Goal: Task Accomplishment & Management: Use online tool/utility

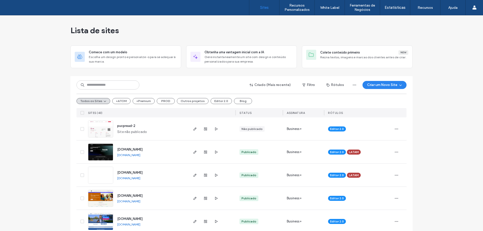
scroll to position [443, 0]
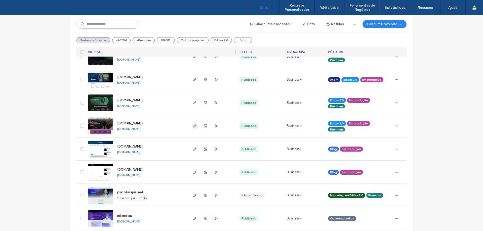
click at [193, 126] on icon "button" at bounding box center [195, 126] width 4 height 4
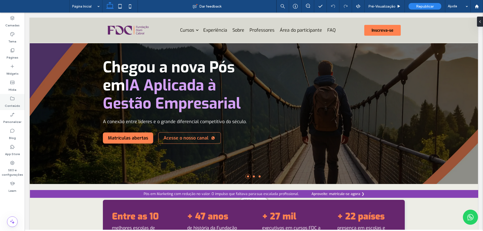
click at [12, 102] on label "Conteúdo" at bounding box center [12, 104] width 15 height 7
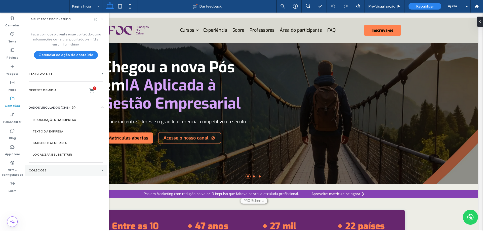
click at [63, 171] on label "COLEÇÕES" at bounding box center [64, 171] width 71 height 4
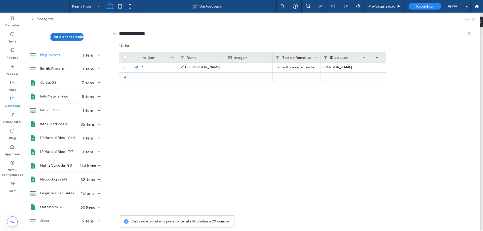
click at [74, 39] on button "Adicionar coleção" at bounding box center [67, 37] width 34 height 8
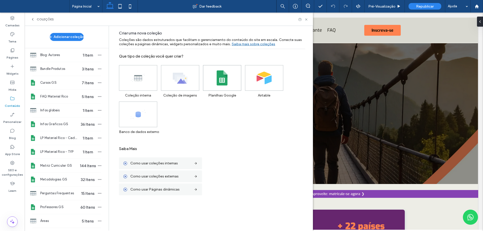
click at [216, 84] on icon at bounding box center [222, 77] width 15 height 15
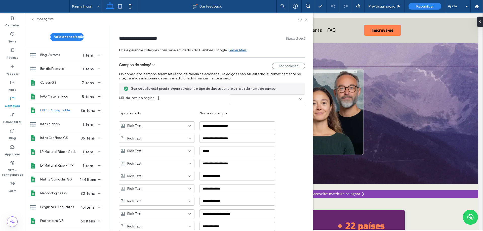
click at [238, 99] on input at bounding box center [265, 99] width 67 height 4
click at [215, 85] on div "Sua coleção está pronta. Agora selecione o tipo de dados correto para cada nome…" at bounding box center [212, 89] width 186 height 12
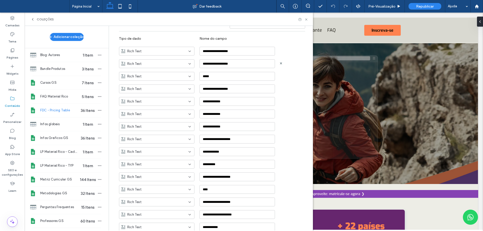
scroll to position [76, 0]
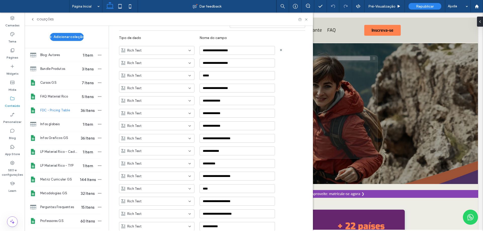
click at [149, 52] on div "Rich Text" at bounding box center [153, 50] width 65 height 5
click at [149, 61] on span "Texto sem formatação" at bounding box center [142, 59] width 35 height 5
click at [151, 64] on div "Rich Text" at bounding box center [153, 63] width 65 height 5
click at [151, 70] on span "Texto sem formatação" at bounding box center [142, 71] width 35 height 5
click at [151, 89] on div "Rich Text" at bounding box center [153, 88] width 65 height 5
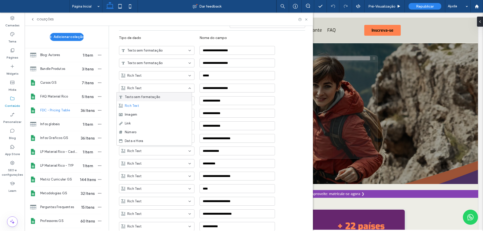
click at [149, 97] on span "Texto sem formatação" at bounding box center [142, 97] width 35 height 5
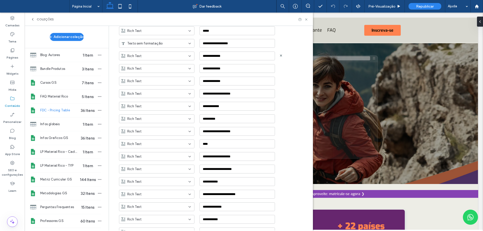
scroll to position [126, 0]
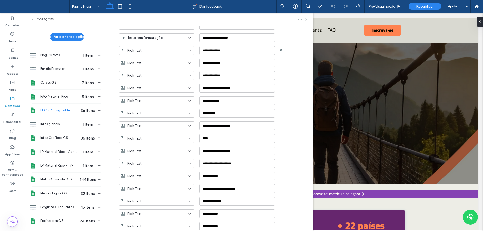
click at [155, 50] on div "Rich Text" at bounding box center [153, 50] width 65 height 5
click at [155, 62] on div "Texto sem formatação" at bounding box center [154, 59] width 75 height 9
click at [156, 68] on div "**********" at bounding box center [216, 73] width 194 height 13
click at [153, 63] on div "Rich Text" at bounding box center [153, 63] width 65 height 5
click at [154, 70] on span "Texto sem formatação" at bounding box center [142, 71] width 35 height 5
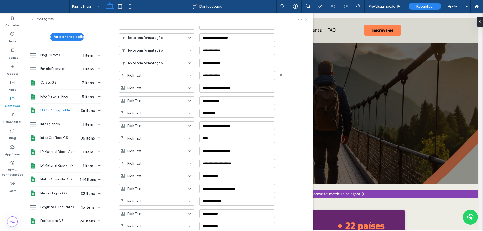
click at [156, 78] on div "Rich Text" at bounding box center [153, 75] width 65 height 5
click at [156, 83] on span "Texto sem formatação" at bounding box center [142, 84] width 35 height 5
click at [156, 88] on div "Rich Text" at bounding box center [153, 88] width 65 height 5
click at [156, 98] on span "Texto sem formatação" at bounding box center [142, 97] width 35 height 5
click at [158, 102] on div "Rich Text" at bounding box center [153, 100] width 65 height 5
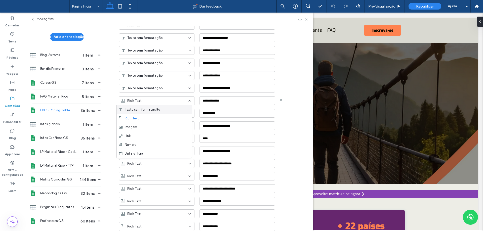
click at [158, 108] on span "Texto sem formatação" at bounding box center [142, 109] width 35 height 5
click at [159, 112] on div "Rich Text" at bounding box center [153, 113] width 65 height 5
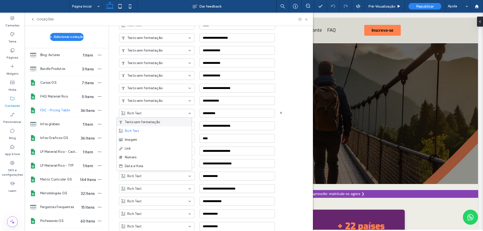
click at [160, 122] on div "Texto sem formatação" at bounding box center [154, 122] width 75 height 9
click at [161, 129] on div "Rich Text" at bounding box center [157, 126] width 76 height 9
click at [156, 136] on span "Texto sem formatação" at bounding box center [142, 134] width 35 height 5
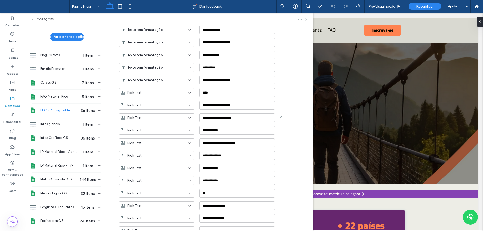
scroll to position [176, 0]
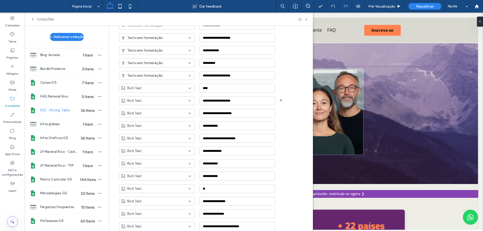
click at [155, 100] on div "Rich Text" at bounding box center [153, 100] width 65 height 5
click at [156, 112] on div "Texto sem formatação" at bounding box center [154, 109] width 75 height 9
click at [157, 116] on div "Rich Text" at bounding box center [157, 113] width 76 height 9
click at [154, 123] on span "Texto sem formatação" at bounding box center [142, 122] width 35 height 5
click at [156, 128] on div "Rich Text" at bounding box center [153, 126] width 65 height 5
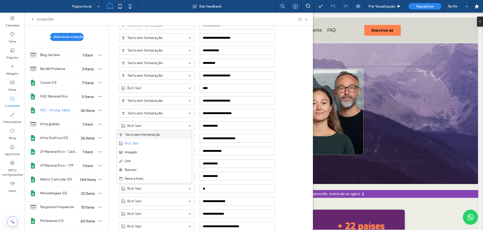
click at [156, 134] on span "Texto sem formatação" at bounding box center [142, 134] width 35 height 5
click at [155, 137] on div "Rich Text" at bounding box center [153, 138] width 65 height 5
click at [156, 146] on span "Texto sem formatação" at bounding box center [142, 147] width 35 height 5
click at [157, 151] on div "Rich Text" at bounding box center [153, 151] width 65 height 5
click at [159, 159] on span "Texto sem formatação" at bounding box center [142, 160] width 35 height 5
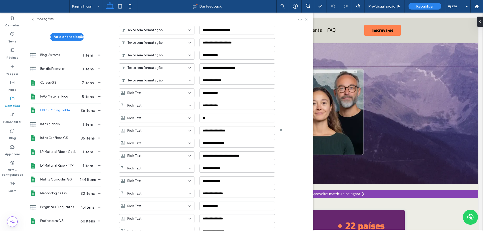
scroll to position [252, 0]
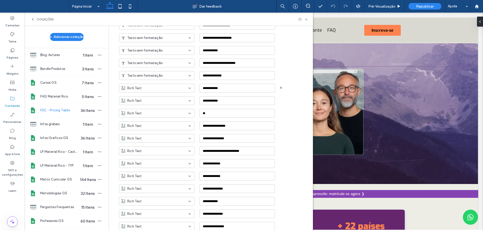
click at [161, 90] on div "Rich Text" at bounding box center [153, 88] width 65 height 5
click at [161, 94] on div "Texto sem formatação" at bounding box center [154, 97] width 75 height 9
click at [157, 106] on div "Rich Text **" at bounding box center [216, 111] width 194 height 13
click at [158, 99] on div "Rich Text" at bounding box center [153, 100] width 65 height 5
click at [158, 108] on span "Texto sem formatação" at bounding box center [142, 109] width 35 height 5
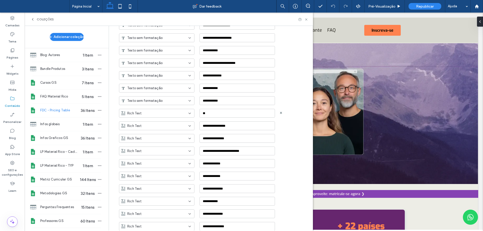
click at [159, 114] on div "Rich Text" at bounding box center [153, 113] width 65 height 5
click at [161, 123] on div "Texto sem formatação" at bounding box center [154, 122] width 75 height 9
click at [161, 127] on div "Rich Text" at bounding box center [153, 126] width 65 height 5
click at [163, 133] on div "Texto sem formatação" at bounding box center [154, 134] width 75 height 9
click at [163, 137] on div "Rich Text" at bounding box center [153, 138] width 65 height 5
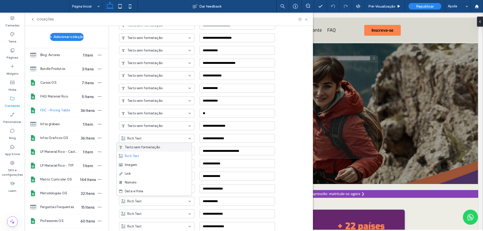
click at [165, 148] on div "Texto sem formatação" at bounding box center [154, 147] width 75 height 9
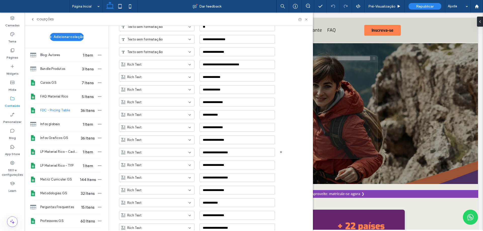
scroll to position [352, 0]
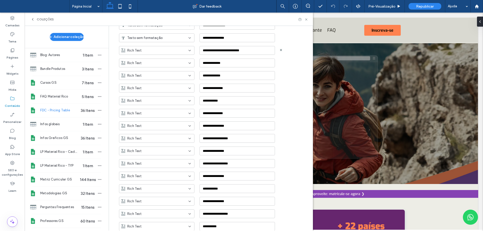
click at [164, 50] on div "Rich Text" at bounding box center [153, 50] width 65 height 5
click at [164, 56] on div "Texto sem formatação" at bounding box center [154, 59] width 75 height 9
click at [165, 67] on div "Rich Text" at bounding box center [157, 63] width 76 height 9
click at [165, 73] on div "Texto sem formatação" at bounding box center [154, 71] width 75 height 9
click at [164, 51] on div "Texto sem formatação" at bounding box center [153, 50] width 65 height 5
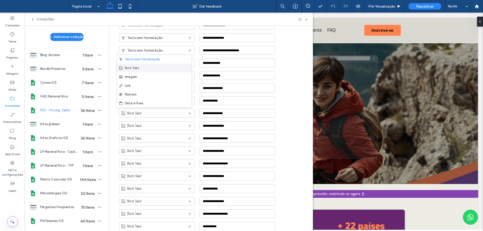
click at [162, 68] on div "Rich Text" at bounding box center [154, 68] width 75 height 9
click at [163, 75] on div "Rich Text" at bounding box center [153, 75] width 65 height 5
click at [161, 85] on div "Texto sem formatação" at bounding box center [154, 84] width 75 height 9
click at [161, 88] on div "Rich Text" at bounding box center [153, 88] width 65 height 5
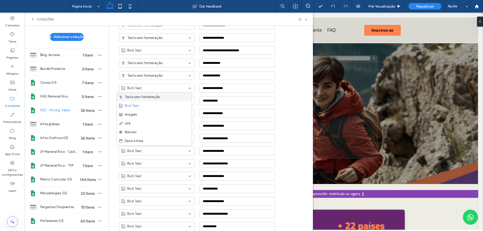
click at [162, 98] on div "Texto sem formatação" at bounding box center [154, 97] width 75 height 9
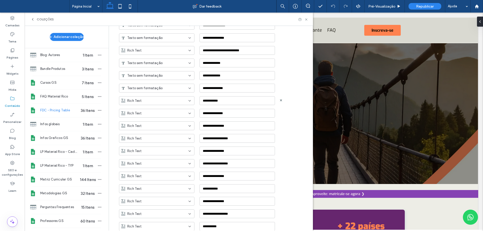
click at [162, 104] on div "Rich Text" at bounding box center [157, 100] width 76 height 9
click at [162, 109] on div "Texto sem formatação" at bounding box center [154, 109] width 75 height 9
click at [164, 117] on div "Rich Text" at bounding box center [157, 113] width 76 height 9
click at [164, 123] on div "Texto sem formatação" at bounding box center [154, 122] width 75 height 9
click at [160, 109] on div "Texto sem formatação" at bounding box center [157, 113] width 76 height 9
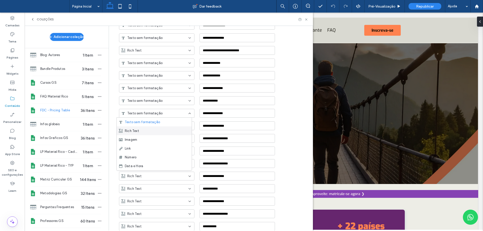
click at [160, 129] on div "Rich Text" at bounding box center [154, 131] width 75 height 9
click at [158, 126] on div "Rich Text" at bounding box center [153, 126] width 65 height 5
click at [159, 137] on div "Texto sem formatação" at bounding box center [154, 134] width 75 height 9
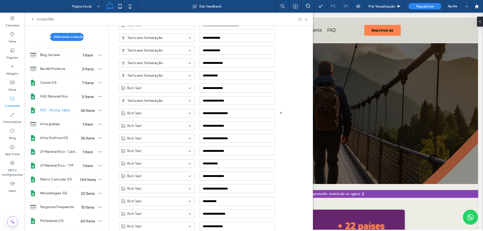
click at [156, 112] on div "Rich Text" at bounding box center [153, 113] width 65 height 5
click at [159, 122] on span "Texto sem formatação" at bounding box center [142, 122] width 35 height 5
click at [158, 128] on div "Rich Text" at bounding box center [153, 126] width 65 height 5
click at [160, 135] on div "Texto sem formatação" at bounding box center [154, 134] width 75 height 9
click at [160, 138] on div "Rich Text" at bounding box center [153, 138] width 65 height 5
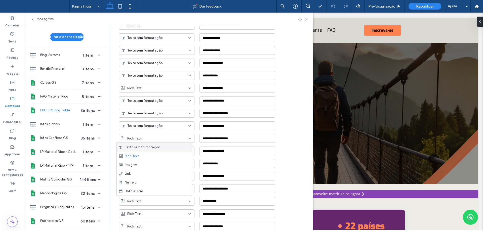
click at [163, 149] on div "Texto sem formatação" at bounding box center [154, 147] width 75 height 9
click at [165, 153] on div "Rich Text" at bounding box center [153, 151] width 65 height 5
click at [165, 159] on div "Texto sem formatação" at bounding box center [154, 160] width 75 height 9
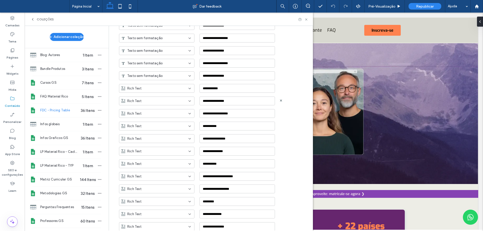
scroll to position [453, 0]
click at [163, 90] on div "Rich Text" at bounding box center [153, 88] width 65 height 5
click at [166, 97] on div "Texto sem formatação" at bounding box center [154, 97] width 75 height 9
click at [167, 100] on div "Rich Text" at bounding box center [153, 100] width 65 height 5
click at [167, 107] on div "Texto sem formatação" at bounding box center [154, 109] width 75 height 9
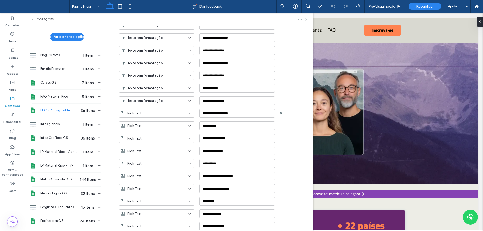
click at [168, 114] on div "Rich Text" at bounding box center [153, 113] width 65 height 5
click at [168, 124] on div "Texto sem formatação" at bounding box center [154, 122] width 75 height 9
click at [168, 126] on div "Rich Text" at bounding box center [153, 126] width 65 height 5
click at [169, 132] on div "Texto sem formatação" at bounding box center [154, 134] width 75 height 9
click at [170, 141] on div "Rich Text" at bounding box center [153, 138] width 65 height 5
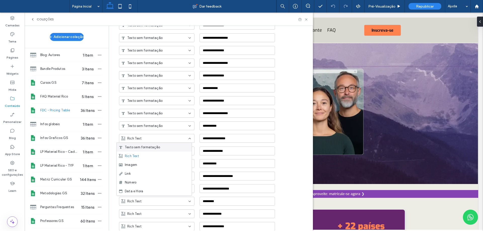
click at [171, 145] on div "Texto sem formatação" at bounding box center [154, 147] width 75 height 9
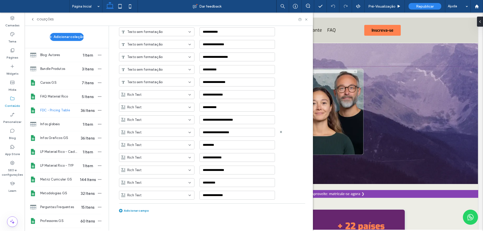
scroll to position [510, 0]
click at [158, 90] on div "**********" at bounding box center [216, 93] width 194 height 13
click at [161, 94] on div "Rich Text" at bounding box center [153, 94] width 65 height 5
click at [163, 104] on div "Texto sem formatação" at bounding box center [154, 103] width 75 height 9
click at [164, 108] on div "Rich Text" at bounding box center [153, 107] width 65 height 5
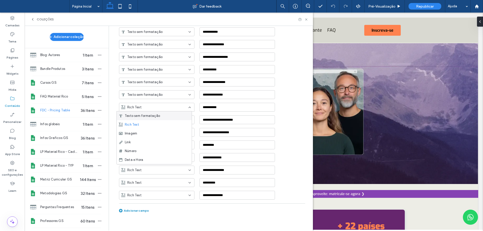
click at [165, 116] on div "Texto sem formatação" at bounding box center [154, 116] width 75 height 9
click at [166, 120] on div "Rich Text" at bounding box center [153, 120] width 65 height 5
click at [167, 125] on div "Texto sem formatação" at bounding box center [154, 128] width 75 height 9
click at [167, 129] on div "Rich Text" at bounding box center [157, 132] width 76 height 9
click at [168, 137] on div "Texto sem formatação" at bounding box center [154, 141] width 75 height 9
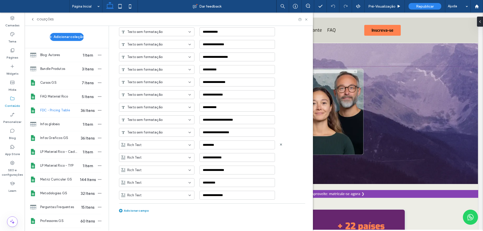
click at [170, 149] on div "Rich Text" at bounding box center [157, 145] width 76 height 9
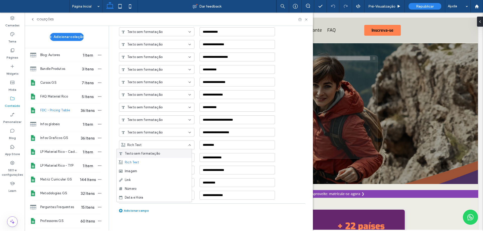
click at [172, 155] on div "Texto sem formatação" at bounding box center [154, 153] width 75 height 9
click at [171, 163] on div "**********" at bounding box center [216, 168] width 194 height 13
click at [172, 159] on div "Rich Text" at bounding box center [153, 157] width 65 height 5
click at [173, 167] on div "Texto sem formatação" at bounding box center [154, 166] width 75 height 9
click at [172, 171] on div "Rich Text" at bounding box center [153, 170] width 65 height 5
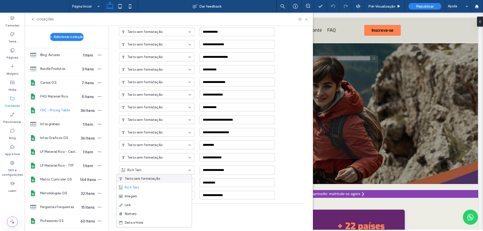
click at [172, 177] on div "Texto sem formatação" at bounding box center [154, 178] width 75 height 9
click at [173, 180] on div "Rich Text" at bounding box center [153, 182] width 65 height 5
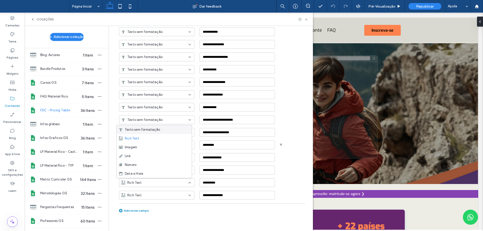
drag, startPoint x: 166, startPoint y: 129, endPoint x: 167, endPoint y: 138, distance: 9.1
click at [166, 129] on div "Texto sem formatação" at bounding box center [154, 129] width 75 height 9
click at [162, 194] on div "Rich Text" at bounding box center [153, 195] width 65 height 5
click at [155, 188] on div "Seleção múltipla" at bounding box center [154, 186] width 75 height 9
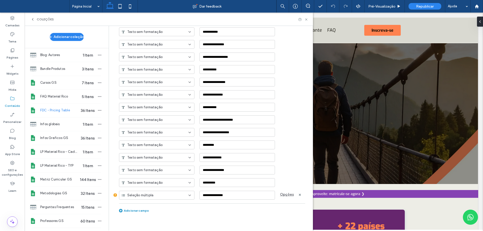
click at [150, 196] on span "Seleção múltipla" at bounding box center [140, 195] width 26 height 5
click at [145, 144] on span "Texto sem formatação" at bounding box center [142, 142] width 35 height 5
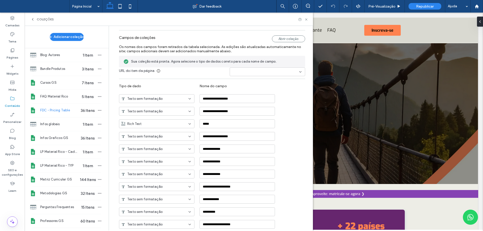
scroll to position [0, 0]
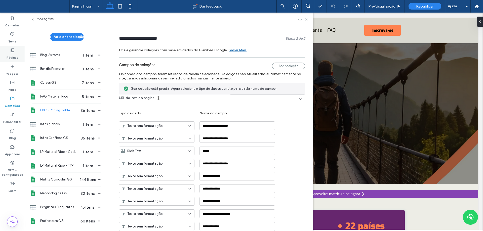
click at [14, 49] on icon at bounding box center [12, 50] width 5 height 5
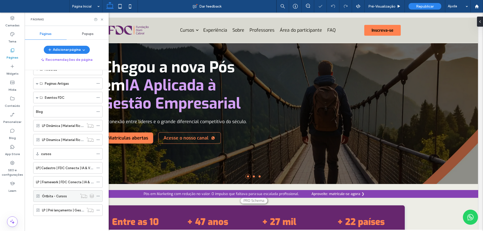
click at [61, 199] on label "Órtbita - Cursos" at bounding box center [54, 196] width 25 height 9
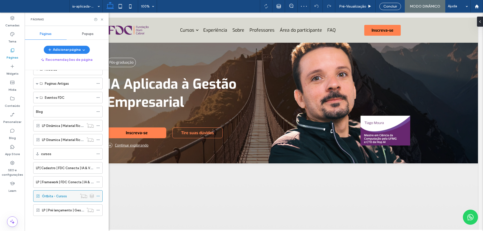
click at [99, 195] on icon at bounding box center [98, 197] width 4 height 4
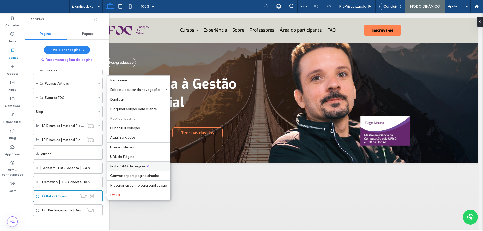
click at [131, 163] on div "Editar SEO da página" at bounding box center [138, 167] width 63 height 10
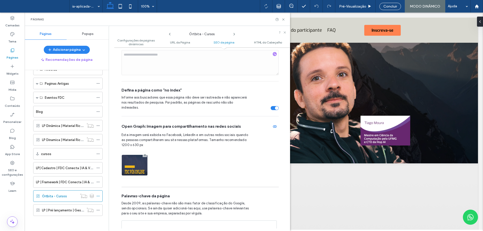
scroll to position [292, 0]
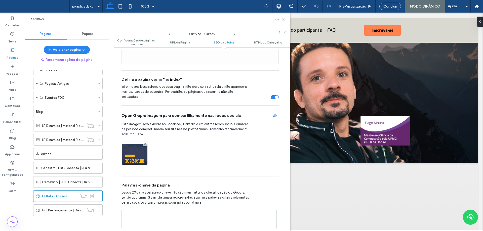
click at [283, 18] on icon at bounding box center [284, 20] width 4 height 4
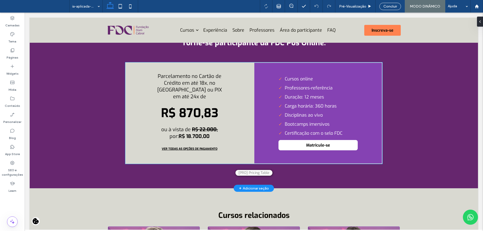
scroll to position [1661, 0]
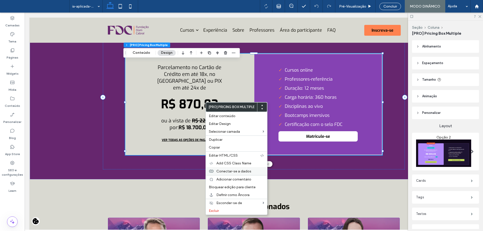
click at [233, 170] on span "Conectar-se a dados" at bounding box center [233, 171] width 35 height 4
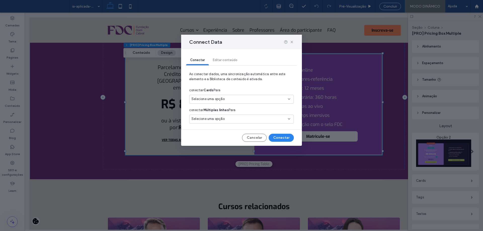
click at [222, 97] on span "Selecione uma opção" at bounding box center [208, 99] width 33 height 5
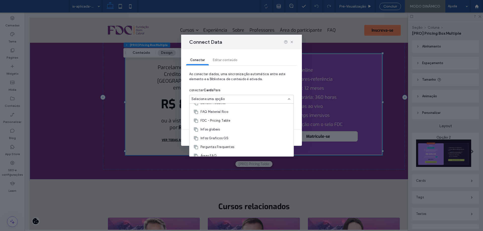
scroll to position [13, 0]
click at [292, 42] on icon at bounding box center [292, 42] width 4 height 4
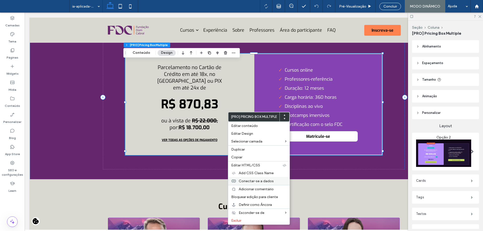
click at [256, 182] on span "Conectar-se a dados" at bounding box center [256, 181] width 35 height 4
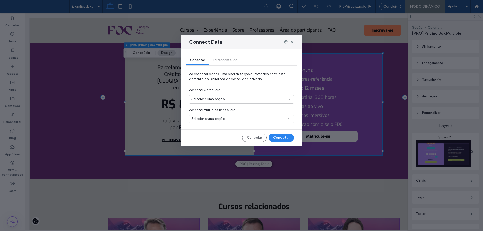
click at [223, 96] on div "Selecione uma opção" at bounding box center [241, 99] width 105 height 9
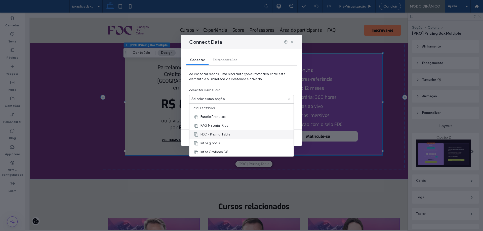
click at [230, 136] on span "FDC - Pricing Table" at bounding box center [216, 134] width 30 height 5
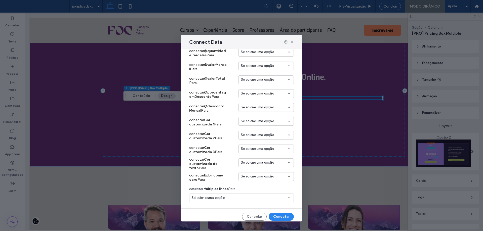
scroll to position [441, 0]
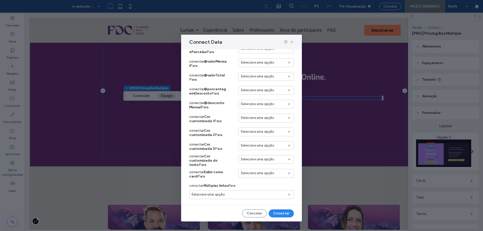
click at [260, 173] on span "Selecione uma opção" at bounding box center [257, 173] width 33 height 5
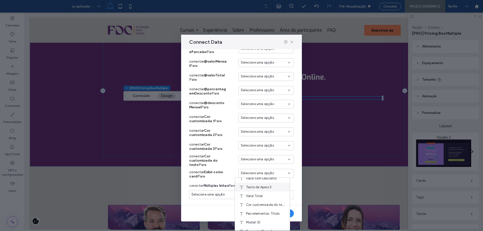
scroll to position [361, 0]
click at [258, 226] on span "Exibir como card" at bounding box center [259, 226] width 26 height 5
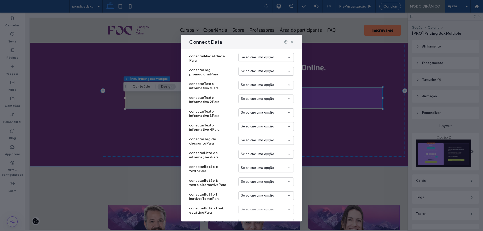
scroll to position [101, 0]
click at [249, 85] on span "Selecione uma opção" at bounding box center [257, 84] width 33 height 5
type input "*****"
click at [260, 120] on span "Texto de Apoio 1" at bounding box center [258, 119] width 25 height 5
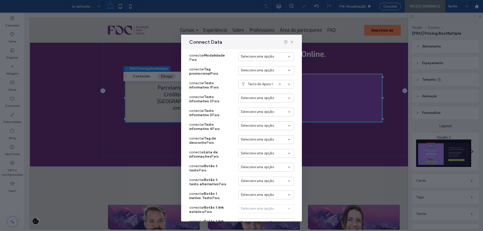
click at [242, 99] on span "Selecione uma opção" at bounding box center [257, 98] width 33 height 5
type input "********"
click at [268, 115] on span "Texto de Apoio 2" at bounding box center [259, 116] width 26 height 5
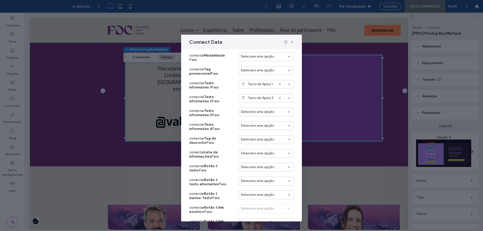
click at [261, 112] on span "Selecione uma opção" at bounding box center [257, 111] width 33 height 5
type input "********"
click at [271, 143] on div "Texto de Apoio 3" at bounding box center [262, 147] width 55 height 9
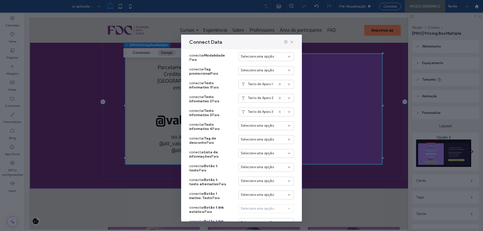
click at [251, 128] on span "Selecione uma opção" at bounding box center [257, 125] width 33 height 5
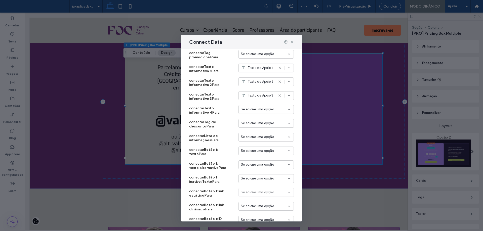
scroll to position [126, 0]
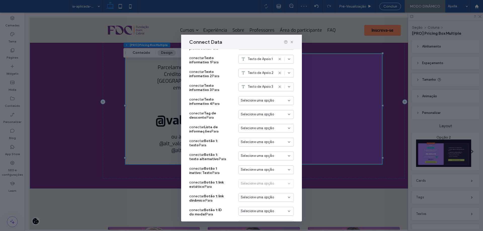
click at [252, 128] on span "Selecione uma opção" at bounding box center [257, 128] width 33 height 5
type input "****"
click at [253, 139] on span "Lista" at bounding box center [250, 137] width 8 height 5
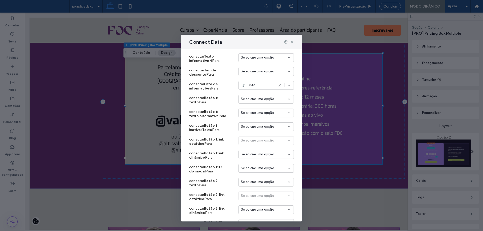
scroll to position [201, 0]
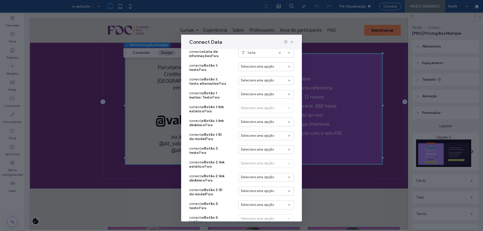
click at [245, 149] on span "Selecione uma opção" at bounding box center [257, 149] width 33 height 5
type input "*******"
click at [262, 167] on span "Botão 2: texto" at bounding box center [257, 167] width 22 height 5
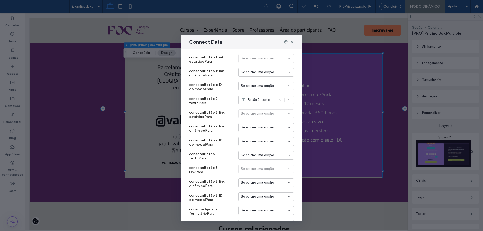
scroll to position [252, 0]
click at [253, 156] on span "Selecione uma opção" at bounding box center [257, 154] width 33 height 5
type input "*******"
click at [261, 172] on span "Botão 3: texto" at bounding box center [257, 172] width 22 height 5
click at [261, 198] on span "Selecione uma opção" at bounding box center [257, 196] width 33 height 5
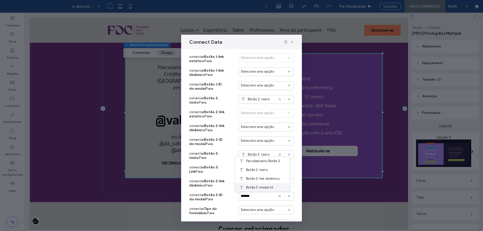
type input "*******"
click at [266, 188] on span "Botão 3: modal Id" at bounding box center [259, 187] width 27 height 5
click at [256, 144] on div "Selecione uma opção" at bounding box center [266, 141] width 55 height 9
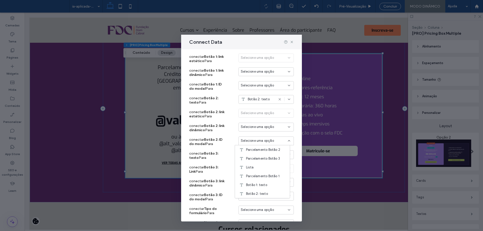
click at [255, 141] on span "Selecione uma opção" at bounding box center [257, 140] width 33 height 5
click at [263, 137] on div "Selecione uma opção" at bounding box center [266, 141] width 55 height 9
click at [268, 178] on span "Botão 2: modal Id" at bounding box center [259, 176] width 27 height 5
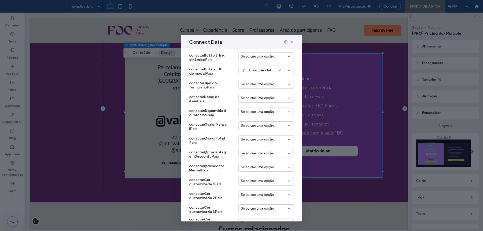
scroll to position [403, 0]
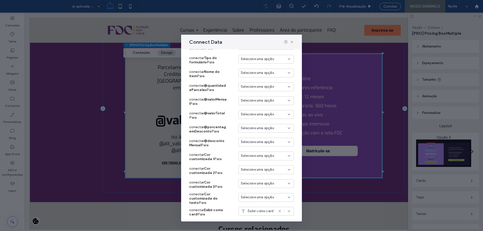
click at [252, 90] on div "Selecione uma opção" at bounding box center [266, 87] width 55 height 9
click at [265, 128] on span "Quantidade de Parcelas" at bounding box center [265, 126] width 38 height 5
click at [256, 115] on span "Selecione uma opção" at bounding box center [257, 114] width 33 height 5
click at [251, 101] on span "Selecione uma opção" at bounding box center [257, 100] width 33 height 5
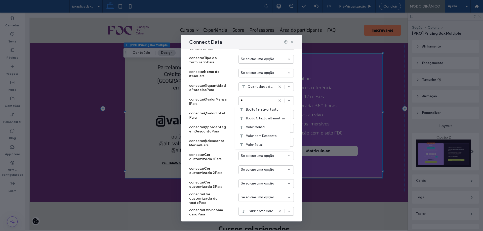
scroll to position [0, 0]
type input "**"
click at [256, 112] on div "Valor Mensal" at bounding box center [262, 109] width 55 height 9
click at [256, 115] on span "Selecione uma opção" at bounding box center [257, 114] width 33 height 5
type input "*****"
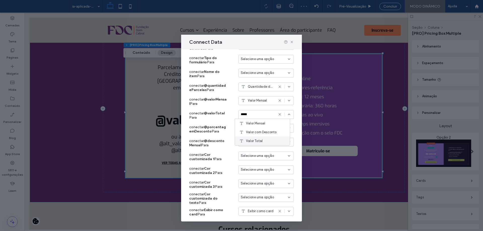
click at [259, 142] on span "Valor Total" at bounding box center [254, 141] width 17 height 5
click at [255, 130] on span "Selecione uma opção" at bounding box center [257, 128] width 33 height 5
type input "******"
click at [258, 137] on span "Porcentagem de Desconto" at bounding box center [266, 137] width 40 height 5
click at [257, 144] on span "Selecione uma opção" at bounding box center [257, 142] width 33 height 5
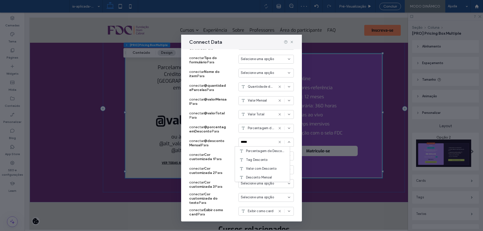
type input "******"
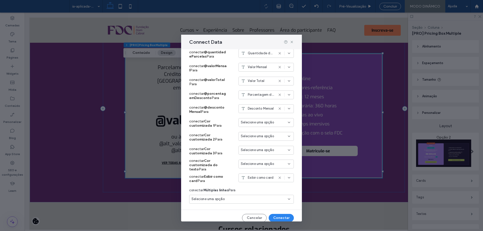
scroll to position [441, 0]
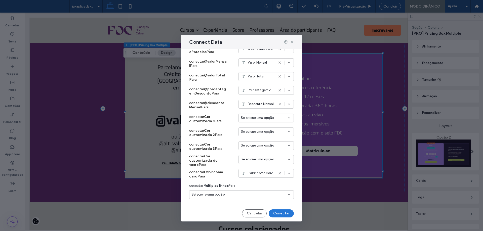
click at [277, 212] on button "Conectar" at bounding box center [281, 214] width 25 height 8
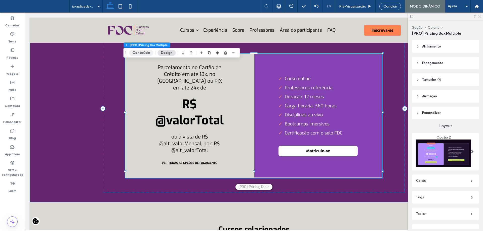
click at [149, 51] on button "Conteúdo" at bounding box center [141, 53] width 24 height 6
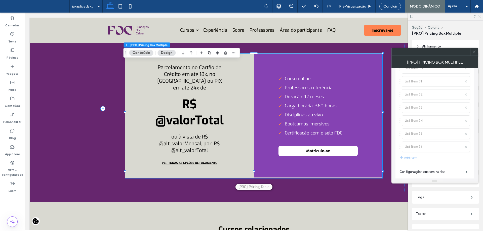
scroll to position [461, 0]
click at [442, 141] on label "Configurações customizadas" at bounding box center [433, 140] width 66 height 10
click at [435, 137] on label "Configurações customizadas" at bounding box center [433, 140] width 66 height 10
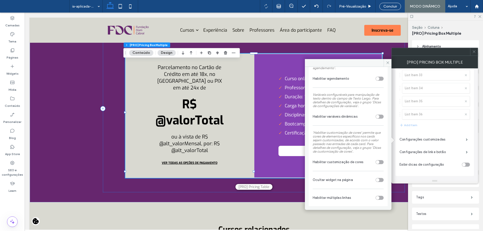
scroll to position [100, 0]
click at [376, 115] on div "toggle" at bounding box center [378, 117] width 4 height 4
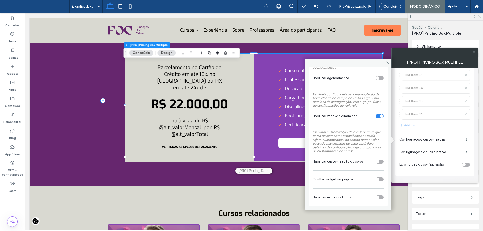
click at [376, 197] on div "toggle" at bounding box center [378, 198] width 4 height 4
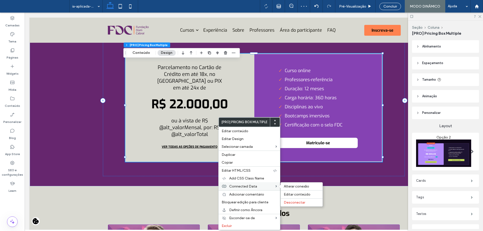
click at [243, 184] on span "Connected Data" at bounding box center [243, 186] width 28 height 4
click at [289, 185] on span "Alterar conexão" at bounding box center [296, 186] width 25 height 4
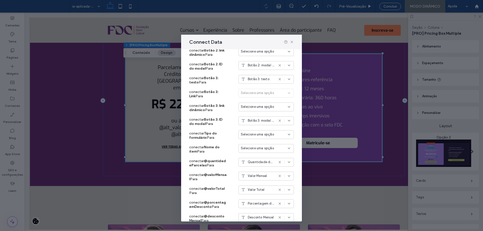
scroll to position [441, 0]
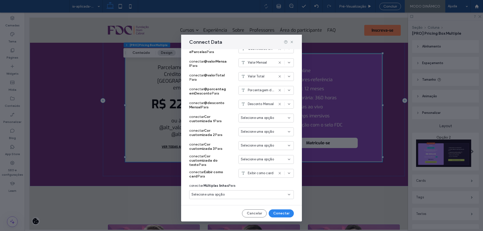
click at [243, 199] on div "Selecione uma opção" at bounding box center [241, 195] width 105 height 9
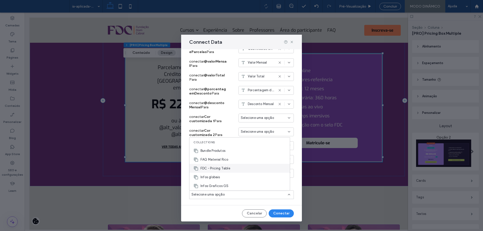
click at [226, 170] on span "FDC - Pricing Table" at bounding box center [216, 168] width 30 height 5
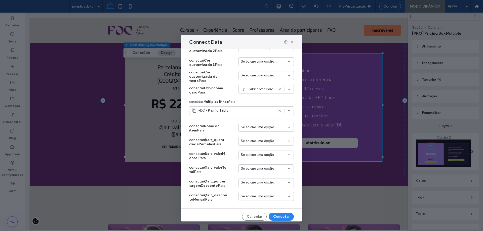
scroll to position [528, 0]
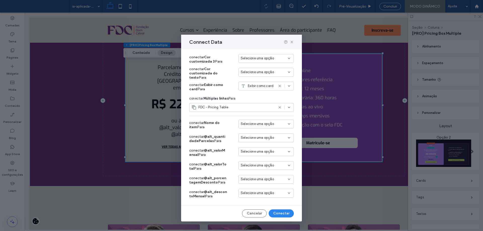
click at [258, 140] on span "Selecione uma opção" at bounding box center [257, 137] width 33 height 5
type input "****"
click at [256, 150] on div "Quantidade de Parcelas" at bounding box center [262, 146] width 55 height 9
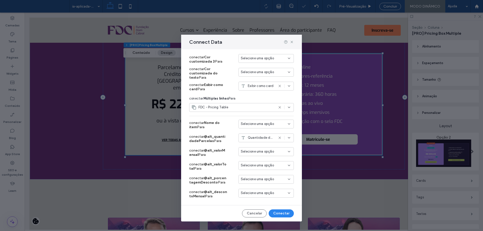
click at [257, 151] on span "Selecione uma opção" at bounding box center [257, 151] width 33 height 5
type input "*****"
click at [259, 162] on span "Valor Mensal" at bounding box center [255, 160] width 19 height 5
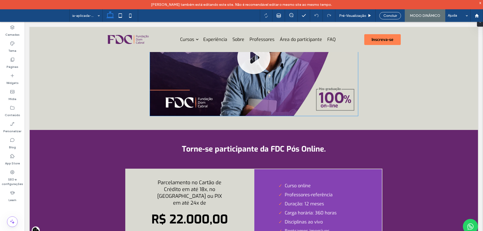
scroll to position [1661, 0]
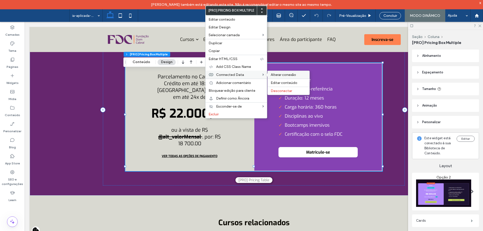
click at [282, 76] on span "Alterar conexão" at bounding box center [283, 75] width 25 height 4
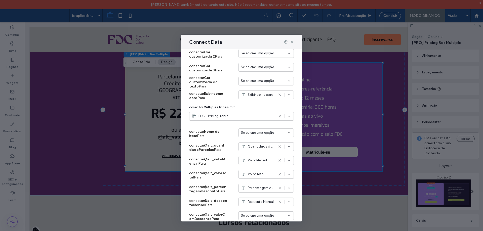
scroll to position [556, 0]
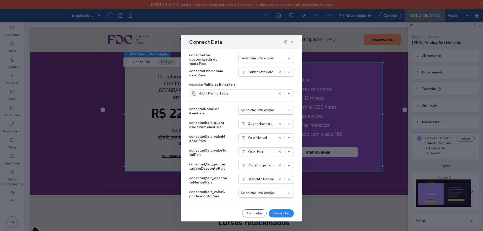
click at [251, 196] on span "Selecione uma opção" at bounding box center [257, 193] width 33 height 5
type input "******"
click at [255, 179] on div "Valor com Desconto" at bounding box center [262, 175] width 55 height 9
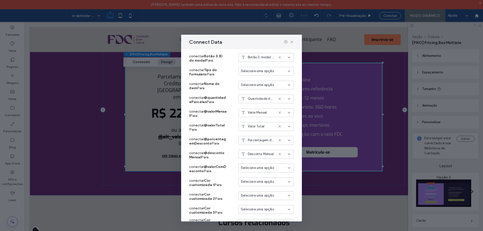
scroll to position [380, 0]
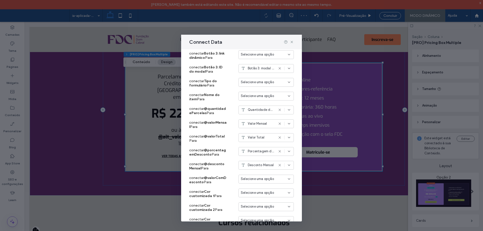
click at [257, 179] on span "Selecione uma opção" at bounding box center [257, 179] width 33 height 5
type input "*"
type input "****"
click at [265, 205] on span "Valor com Desconto" at bounding box center [261, 205] width 31 height 5
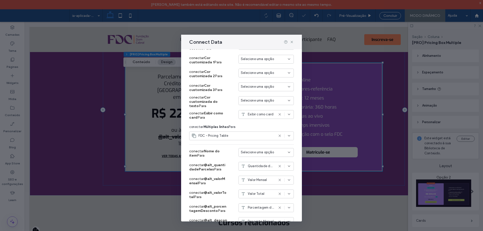
scroll to position [556, 0]
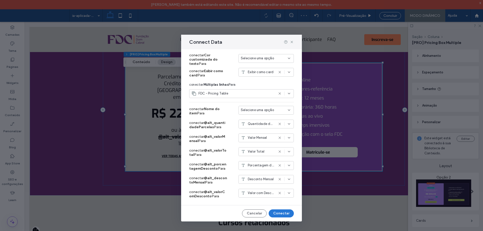
click at [279, 211] on button "Conectar" at bounding box center [281, 214] width 25 height 8
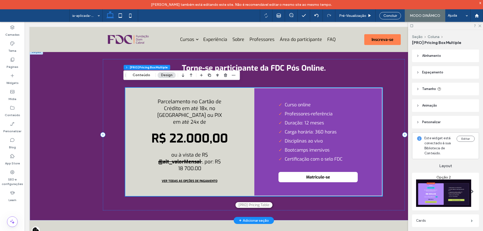
scroll to position [1636, 0]
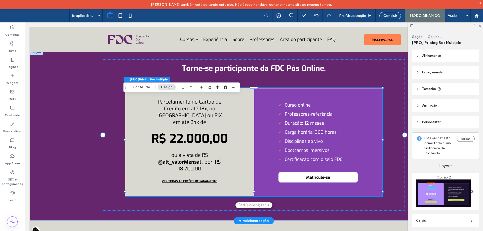
click at [240, 131] on div "Parcelamento no Cartão de Crédito em até 18x, no Boleto ou PIX em até 24x de R$…" at bounding box center [189, 142] width 129 height 108
click at [15, 107] on icon at bounding box center [12, 107] width 5 height 5
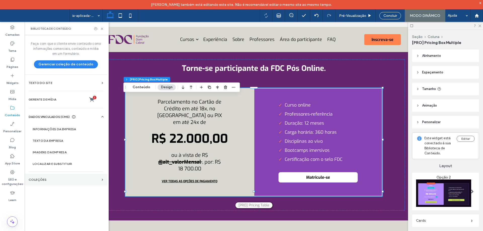
click at [56, 177] on section "COLEÇÕES" at bounding box center [66, 180] width 83 height 12
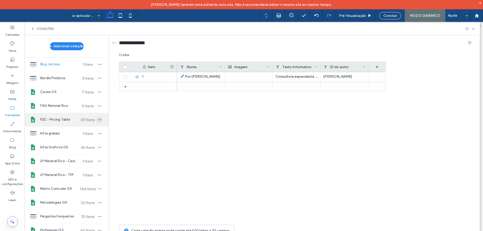
click at [98, 121] on icon "button" at bounding box center [100, 120] width 4 height 4
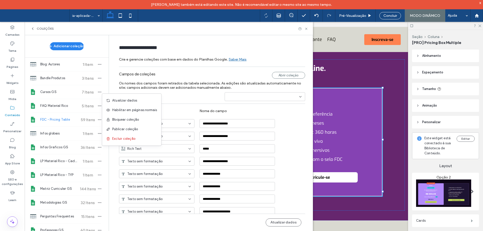
click at [121, 99] on span "Atualizar dados" at bounding box center [124, 100] width 25 height 5
click at [307, 29] on icon at bounding box center [307, 29] width 4 height 4
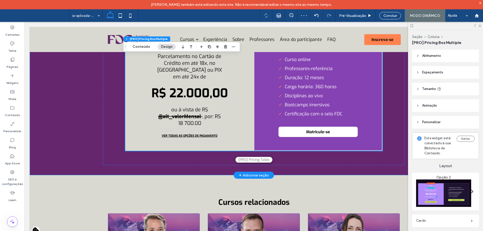
scroll to position [1655, 0]
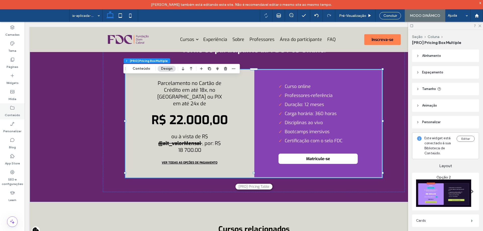
click at [13, 112] on label "Conteúdo" at bounding box center [12, 113] width 15 height 7
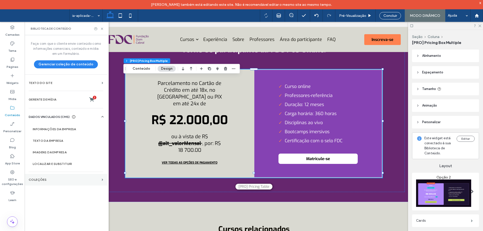
click at [62, 184] on section "COLEÇÕES" at bounding box center [66, 180] width 83 height 12
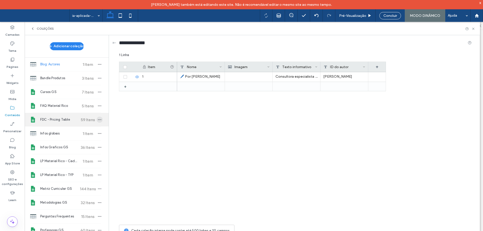
click at [97, 122] on span "button" at bounding box center [100, 120] width 6 height 6
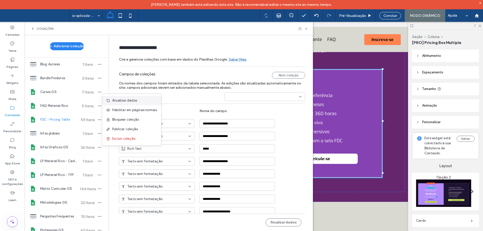
click at [118, 102] on span "Atualizar dados" at bounding box center [124, 100] width 25 height 5
click at [307, 28] on icon at bounding box center [307, 29] width 4 height 4
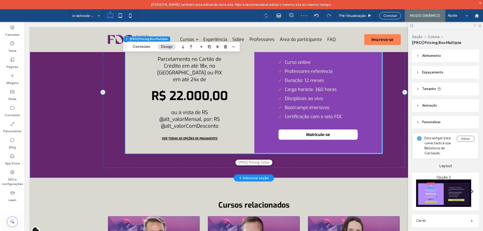
scroll to position [1629, 0]
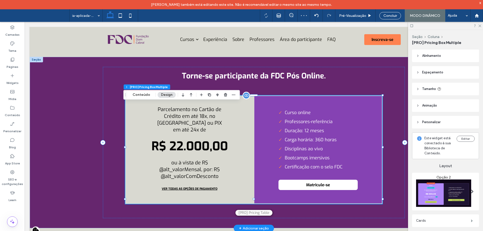
click at [210, 146] on span "R$ 22.000,00" at bounding box center [190, 146] width 77 height 18
click at [145, 96] on button "Conteúdo" at bounding box center [141, 95] width 24 height 6
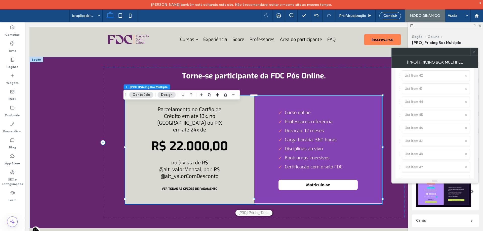
scroll to position [604, 0]
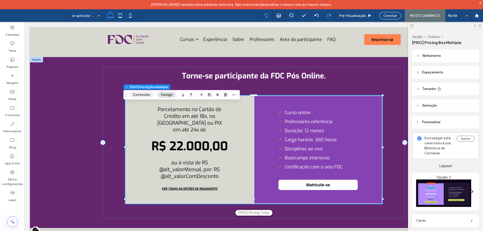
click at [144, 94] on button "Conteúdo" at bounding box center [141, 95] width 24 height 6
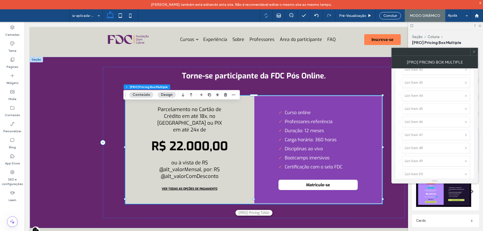
scroll to position [1581, 0]
click at [436, 138] on label "Configurações customizadas" at bounding box center [433, 140] width 66 height 10
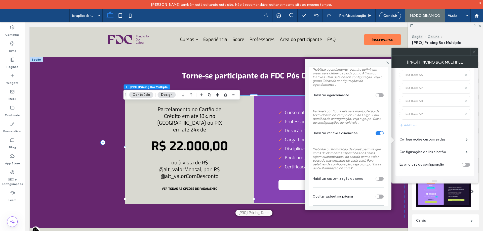
scroll to position [123, 0]
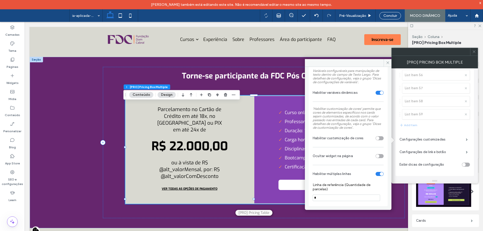
click at [376, 174] on div "toggle" at bounding box center [380, 174] width 8 height 4
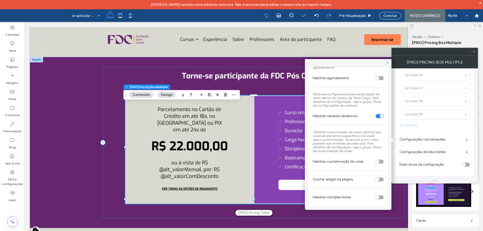
scroll to position [100, 0]
click at [379, 198] on div "toggle" at bounding box center [380, 198] width 8 height 4
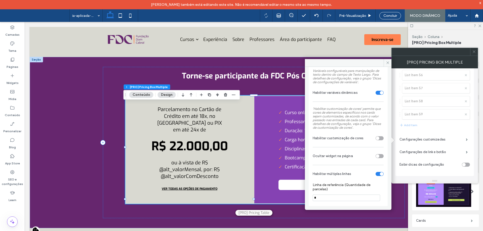
click at [376, 93] on div "toggle" at bounding box center [380, 93] width 8 height 4
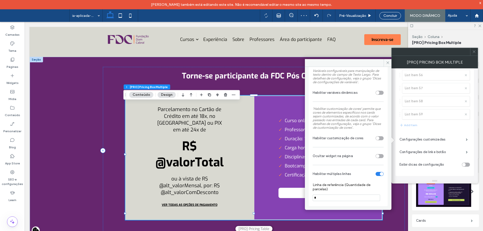
click at [376, 93] on div "toggle" at bounding box center [378, 93] width 4 height 4
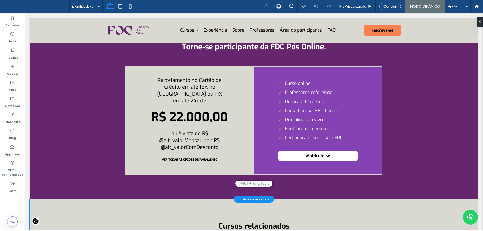
scroll to position [1636, 0]
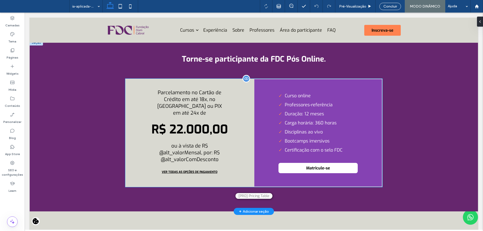
click at [240, 142] on div "Parcelamento no Cartão de Crédito em até 18x, no Boleto ou PIX em até 24x de R$…" at bounding box center [189, 133] width 129 height 108
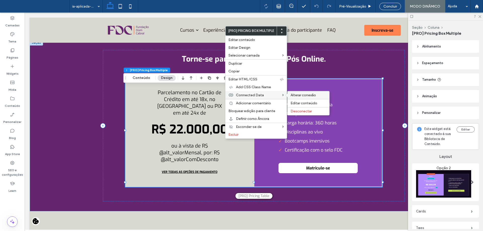
click at [305, 97] on span "Alterar conexão" at bounding box center [303, 95] width 25 height 4
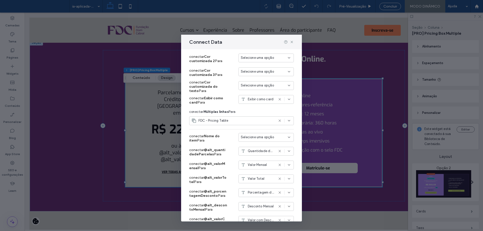
scroll to position [556, 0]
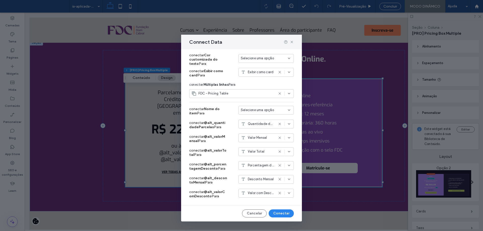
click at [279, 138] on use at bounding box center [280, 138] width 2 height 2
click at [265, 140] on span "Selecione uma opção" at bounding box center [257, 137] width 33 height 5
type input "*****"
click at [259, 149] on span "Valor Mensal" at bounding box center [255, 146] width 19 height 5
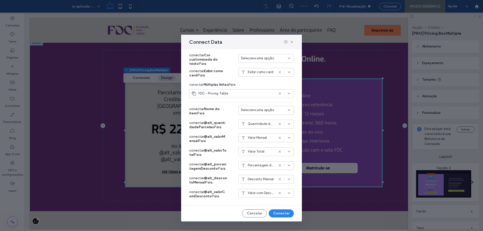
click at [258, 153] on span "Valor Total" at bounding box center [256, 151] width 17 height 5
click at [253, 193] on span "Valor com Desconto" at bounding box center [261, 193] width 26 height 5
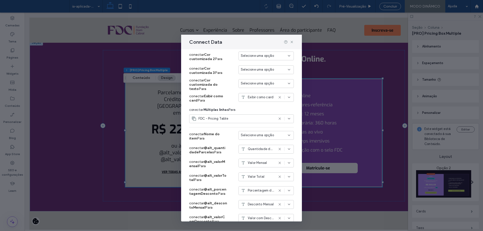
click at [258, 139] on div "Selecione uma opção" at bounding box center [266, 135] width 55 height 9
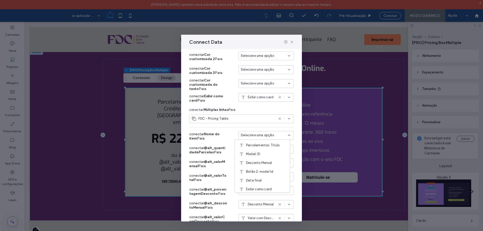
scroll to position [361, 0]
click at [260, 138] on span "Selecione uma opção" at bounding box center [257, 135] width 33 height 5
click at [261, 134] on span "Selecione uma opção" at bounding box center [257, 135] width 33 height 5
type input "****"
click at [262, 145] on span "Nome do item" at bounding box center [256, 144] width 21 height 5
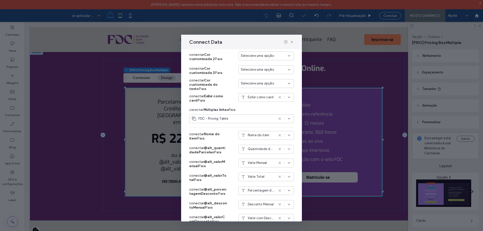
scroll to position [556, 0]
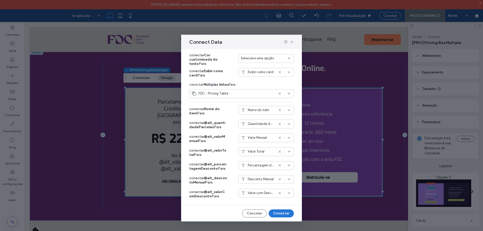
click at [280, 213] on button "Conectar" at bounding box center [281, 214] width 25 height 8
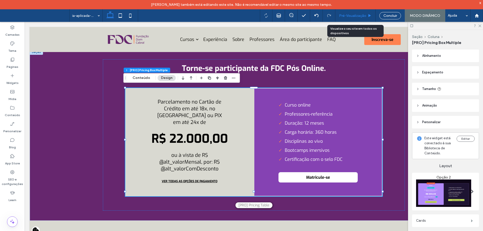
click at [365, 18] on div "Pré-Visualizaçāo" at bounding box center [356, 15] width 40 height 13
click at [364, 18] on div "Pré-Visualizaçāo" at bounding box center [356, 15] width 40 height 13
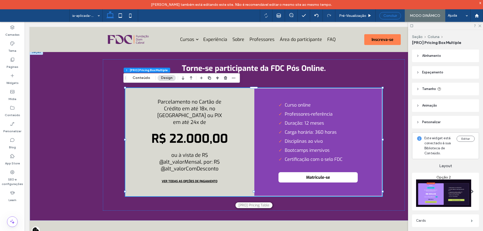
click at [397, 17] on span "Concluir" at bounding box center [391, 16] width 14 height 4
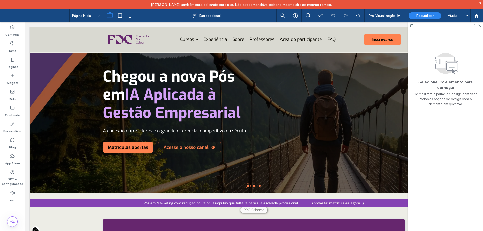
click at [425, 9] on div "[PERSON_NAME] também está editando este site. Não é recomendável editar o mesmo…" at bounding box center [241, 4] width 483 height 9
click at [426, 16] on span "Republicar" at bounding box center [425, 16] width 18 height 4
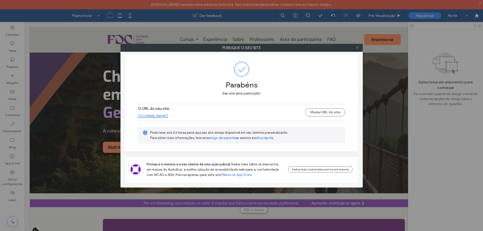
click at [357, 46] on icon at bounding box center [358, 48] width 4 height 4
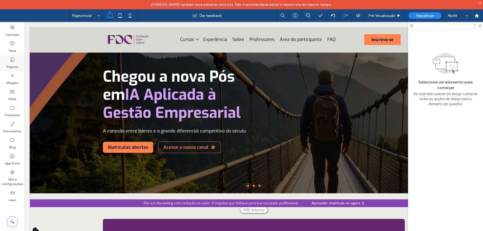
click at [13, 64] on label "Páginas" at bounding box center [13, 65] width 12 height 7
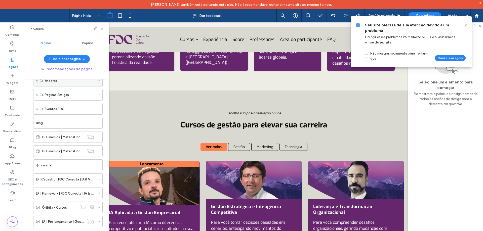
scroll to position [128, 0]
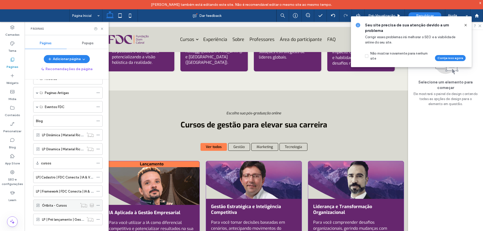
click at [99, 205] on icon at bounding box center [98, 206] width 4 height 4
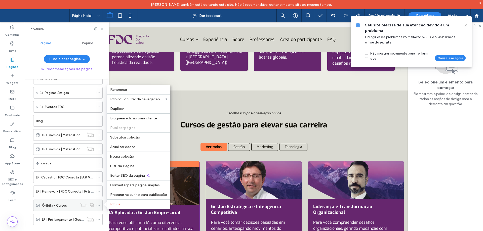
click at [56, 208] on label "Órtbita - Cursos" at bounding box center [54, 205] width 25 height 9
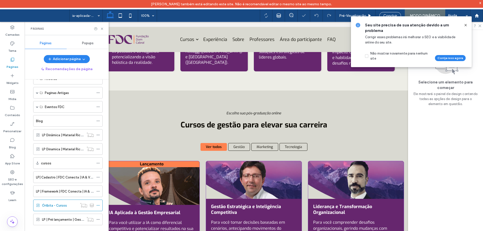
click at [466, 25] on use at bounding box center [466, 25] width 2 height 2
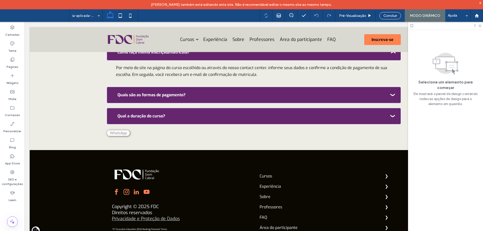
scroll to position [1661, 0]
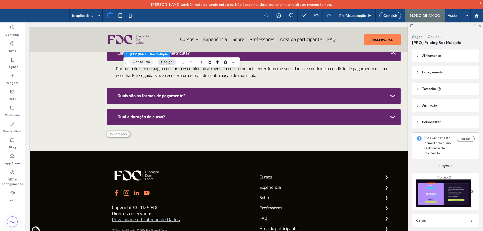
click at [147, 62] on button "Conteúdo" at bounding box center [141, 62] width 24 height 6
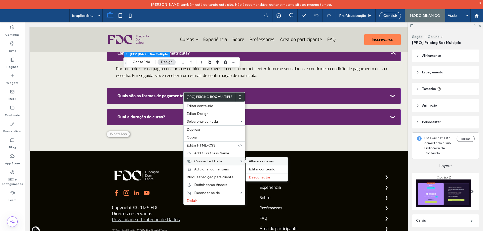
click at [261, 160] on span "Alterar conexão" at bounding box center [261, 161] width 25 height 4
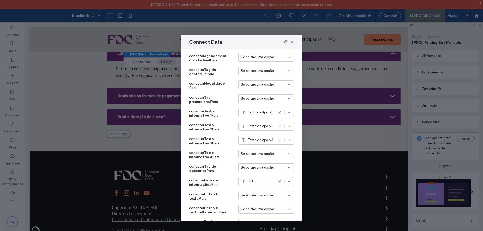
scroll to position [76, 0]
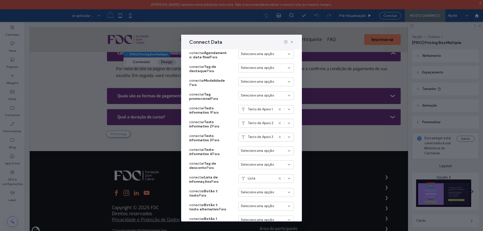
click at [278, 136] on icon at bounding box center [280, 137] width 4 height 4
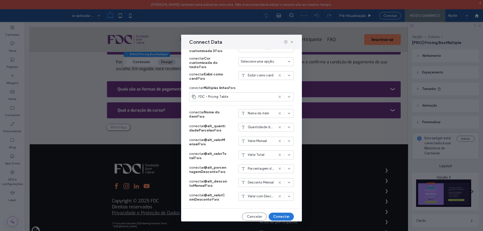
scroll to position [556, 0]
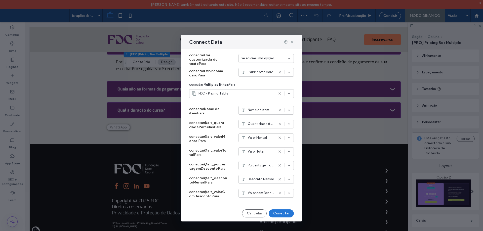
click at [280, 211] on button "Conectar" at bounding box center [281, 214] width 25 height 8
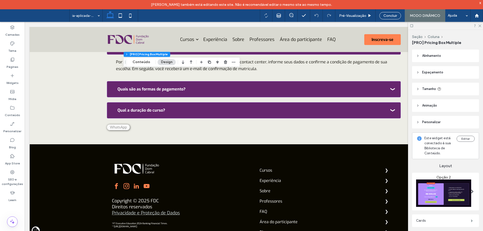
click at [146, 64] on button "Conteúdo" at bounding box center [141, 62] width 24 height 6
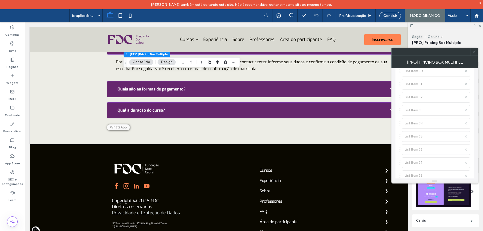
scroll to position [1581, 0]
click at [444, 141] on label "Configurações customizadas" at bounding box center [433, 140] width 66 height 10
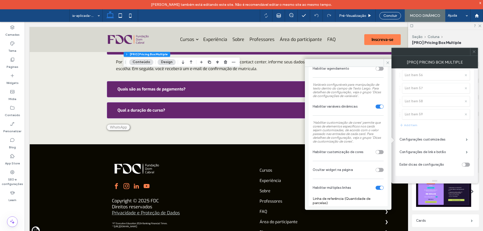
scroll to position [123, 0]
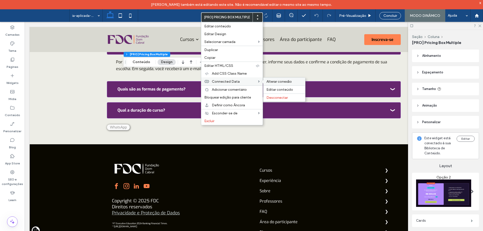
click at [275, 81] on span "Alterar conexão" at bounding box center [279, 82] width 25 height 4
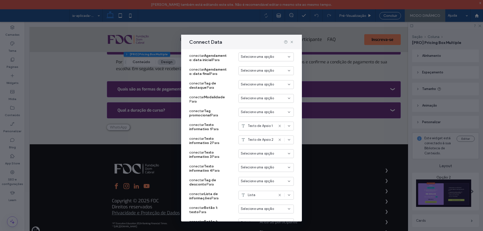
scroll to position [76, 0]
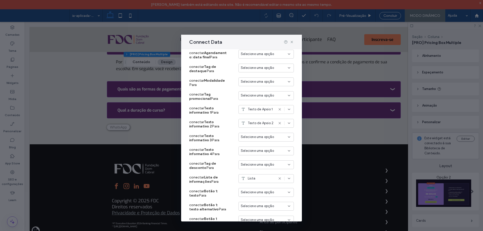
click at [253, 132] on div "conectar Texto informativo 3 Para Selecione uma opção" at bounding box center [241, 138] width 105 height 14
click at [253, 136] on span "Selecione uma opção" at bounding box center [257, 137] width 33 height 5
type input "**********"
click at [263, 174] on span "Texto de Apoio 3" at bounding box center [258, 172] width 25 height 5
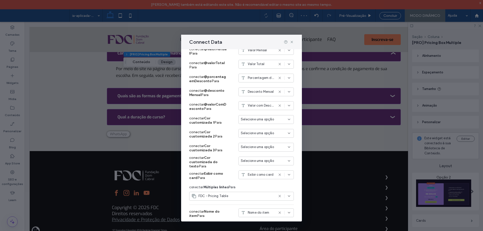
scroll to position [556, 0]
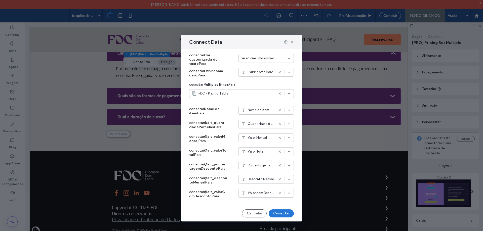
click at [282, 213] on button "Conectar" at bounding box center [281, 214] width 25 height 8
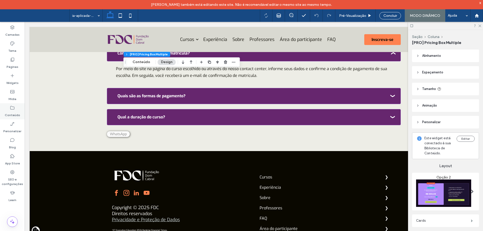
click at [16, 111] on label "Conteúdo" at bounding box center [12, 113] width 15 height 7
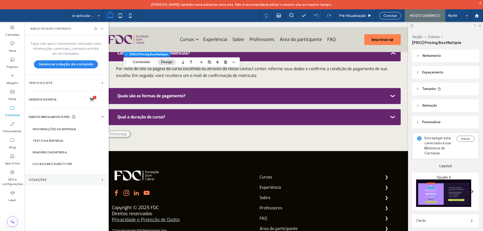
click at [94, 179] on label "COLEÇÕES" at bounding box center [64, 180] width 71 height 4
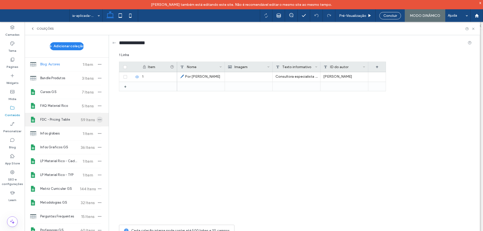
click at [98, 120] on use "button" at bounding box center [99, 120] width 3 height 1
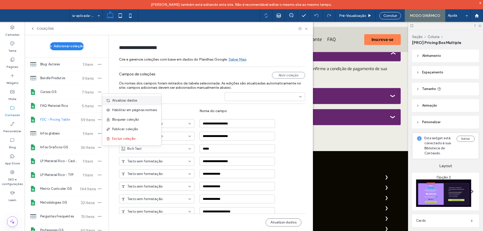
click at [124, 103] on div "Atualizar dados" at bounding box center [131, 101] width 59 height 10
click at [308, 28] on icon at bounding box center [307, 29] width 4 height 4
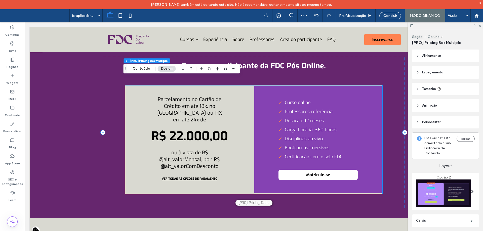
scroll to position [1630, 0]
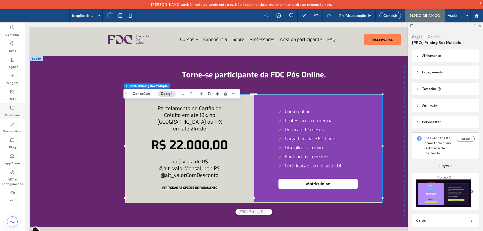
click at [16, 112] on label "Conteúdo" at bounding box center [12, 113] width 15 height 7
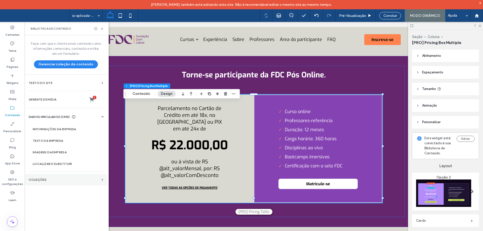
click at [93, 181] on label "COLEÇÕES" at bounding box center [64, 180] width 71 height 4
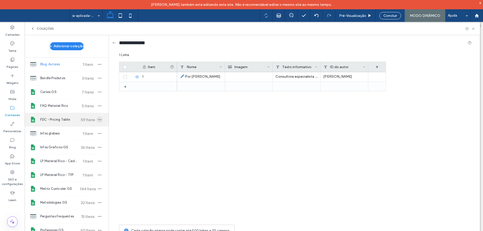
click at [98, 120] on use "button" at bounding box center [99, 120] width 3 height 1
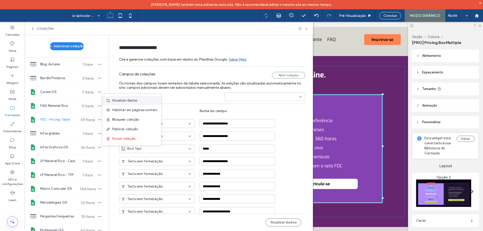
click at [120, 101] on span "Atualizar dados" at bounding box center [124, 100] width 25 height 5
click at [306, 29] on use at bounding box center [306, 29] width 2 height 2
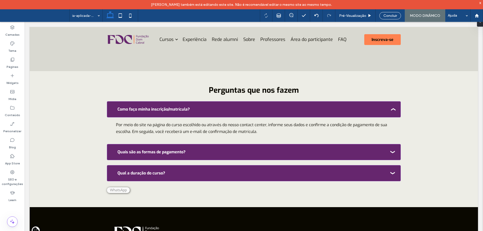
scroll to position [1694, 0]
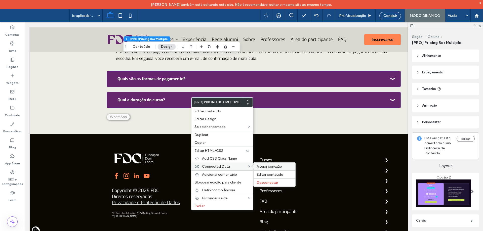
click at [262, 168] on span "Alterar conexão" at bounding box center [269, 167] width 25 height 4
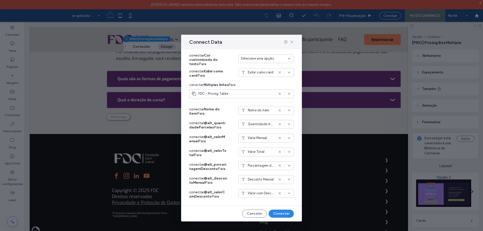
scroll to position [556, 0]
click at [273, 212] on button "Conectar" at bounding box center [281, 214] width 25 height 8
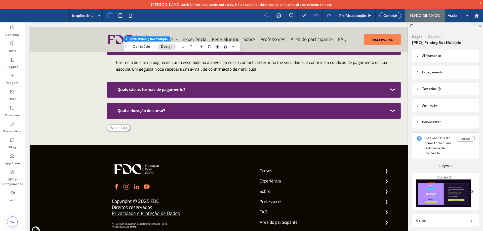
scroll to position [1633, 0]
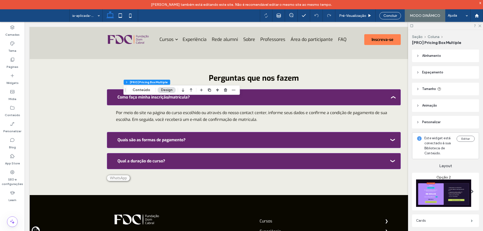
click at [143, 88] on button "Conteúdo" at bounding box center [141, 90] width 24 height 6
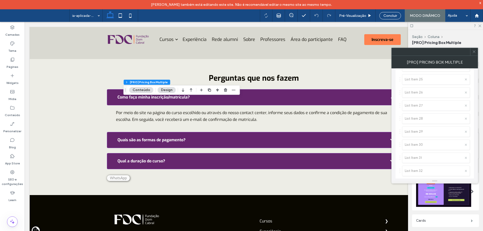
scroll to position [1581, 0]
click at [427, 139] on label "Configurações customizadas" at bounding box center [433, 140] width 66 height 10
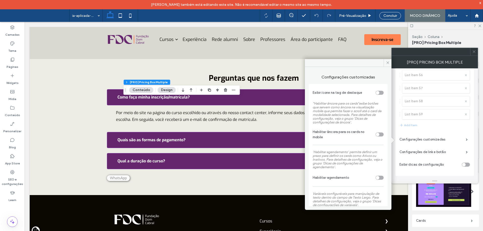
scroll to position [123, 0]
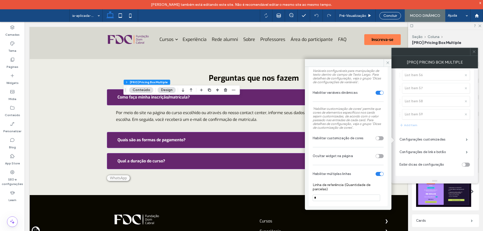
click at [375, 170] on section "Habilitar múltiplas linhas" at bounding box center [348, 174] width 71 height 13
click at [376, 173] on div "toggle" at bounding box center [380, 174] width 8 height 4
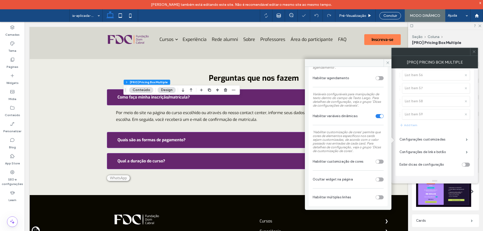
scroll to position [100, 0]
click at [379, 198] on div "toggle" at bounding box center [380, 198] width 8 height 4
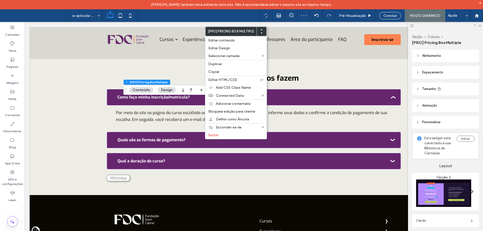
scroll to position [762, 0]
click at [270, 94] on div "Alterar conexão" at bounding box center [289, 96] width 42 height 8
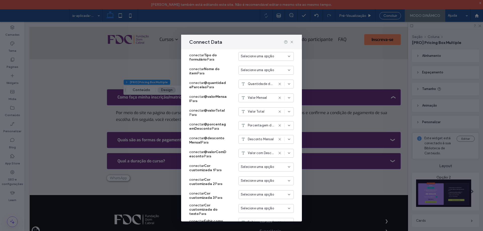
scroll to position [405, 0]
click at [291, 41] on icon at bounding box center [292, 42] width 4 height 4
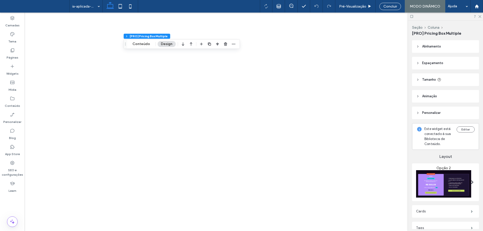
click at [145, 41] on button "Conteúdo" at bounding box center [141, 44] width 24 height 6
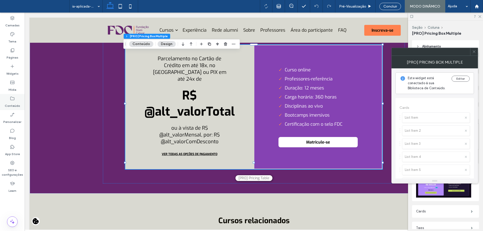
click at [14, 96] on icon at bounding box center [12, 98] width 5 height 5
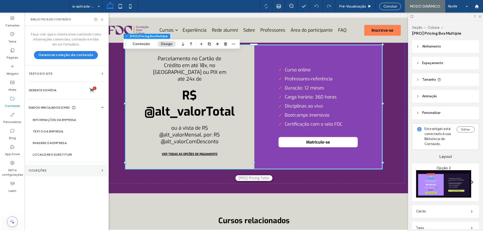
click at [91, 169] on label "COLEÇÕES" at bounding box center [64, 171] width 71 height 4
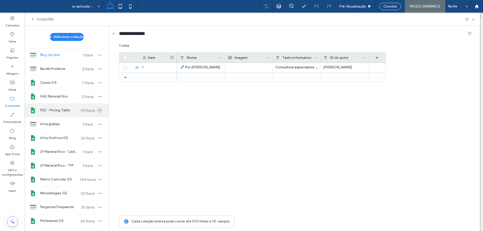
click at [98, 112] on icon "button" at bounding box center [100, 110] width 4 height 4
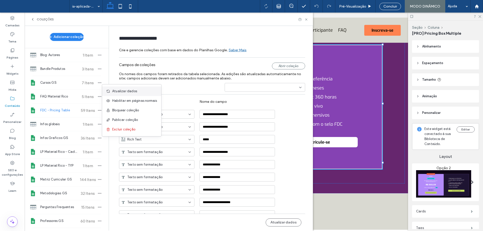
click at [128, 92] on span "Atualizar dados" at bounding box center [124, 91] width 25 height 5
click at [306, 20] on icon at bounding box center [307, 20] width 4 height 4
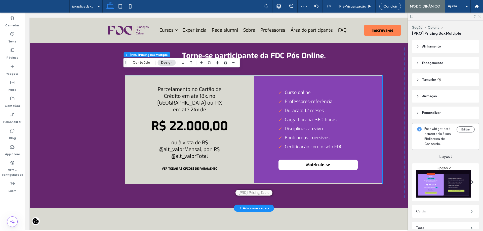
scroll to position [1639, 0]
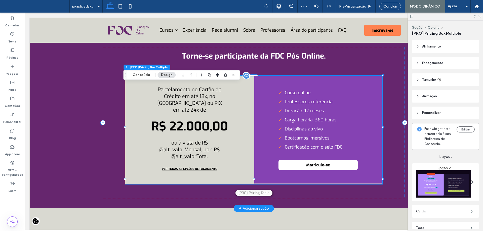
click at [205, 125] on span "R$ 22.000,00" at bounding box center [190, 127] width 77 height 18
click at [145, 77] on button "Conteúdo" at bounding box center [141, 75] width 24 height 6
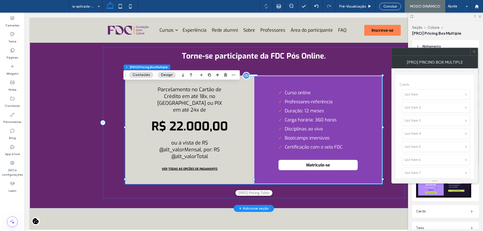
scroll to position [50, 0]
click at [9, 62] on div "Widgets" at bounding box center [12, 70] width 25 height 16
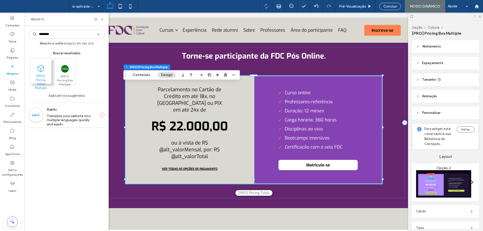
type input "********"
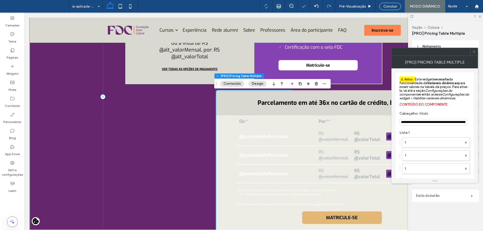
scroll to position [1740, 0]
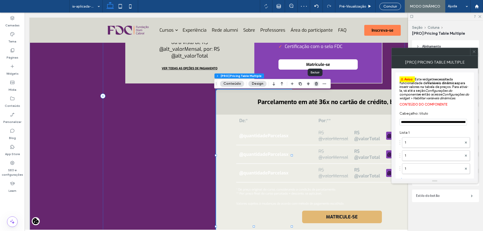
drag, startPoint x: 266, startPoint y: 82, endPoint x: 316, endPoint y: 85, distance: 50.1
click at [316, 85] on icon "button" at bounding box center [317, 84] width 4 height 4
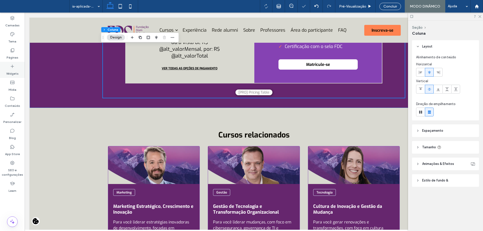
click at [10, 67] on div "Widgets" at bounding box center [12, 70] width 25 height 16
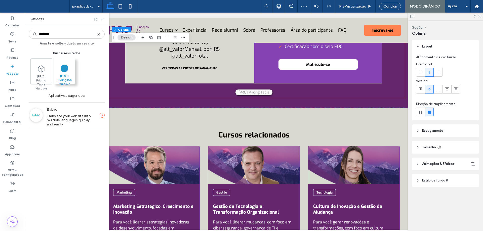
type input "********"
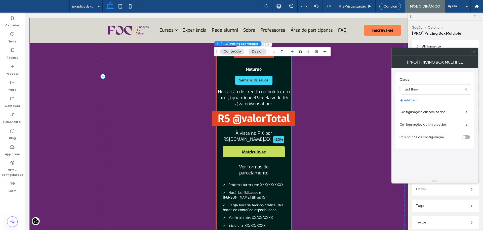
scroll to position [1790, 0]
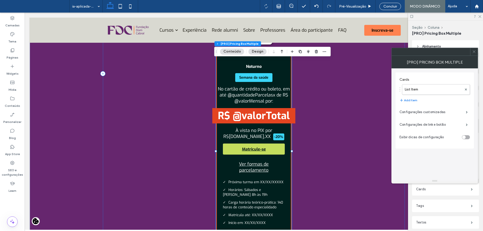
click at [476, 52] on div at bounding box center [474, 52] width 8 height 8
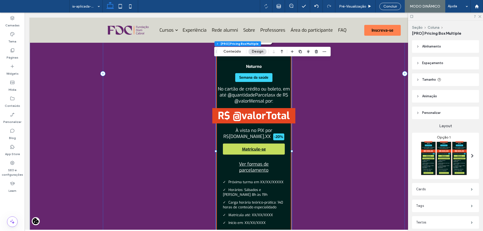
click at [429, 154] on img at bounding box center [443, 158] width 55 height 36
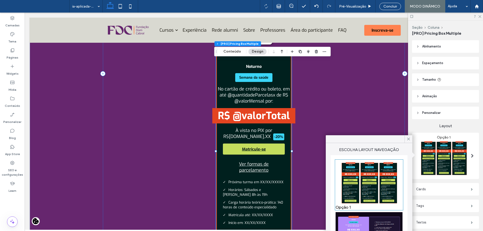
click at [378, 213] on img at bounding box center [369, 228] width 67 height 33
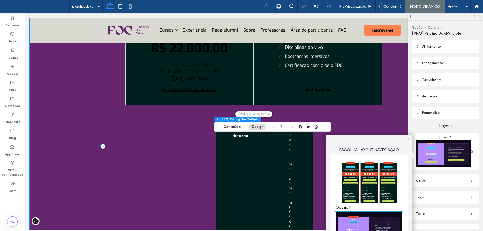
scroll to position [1715, 0]
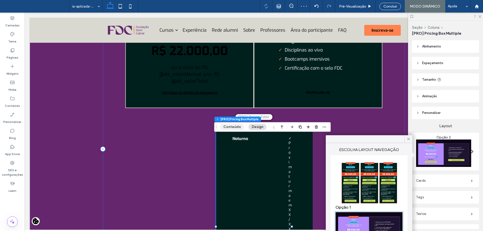
click at [232, 128] on button "Conteúdo" at bounding box center [232, 127] width 24 height 6
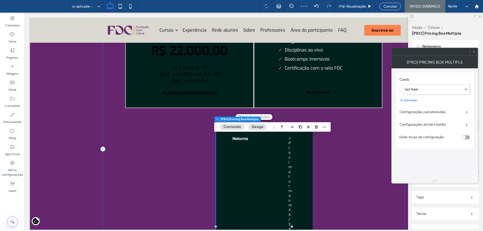
click at [475, 50] on icon at bounding box center [474, 52] width 4 height 4
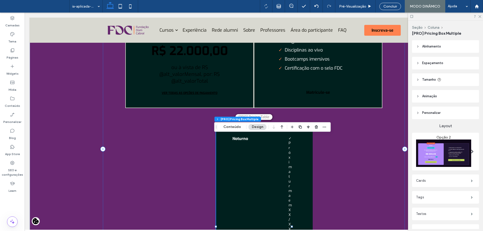
click at [441, 49] on header "Alinhamento" at bounding box center [445, 46] width 67 height 13
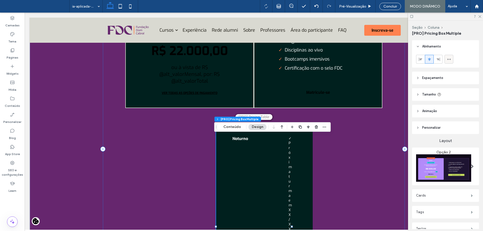
click at [448, 60] on icon at bounding box center [449, 59] width 4 height 4
type input "***"
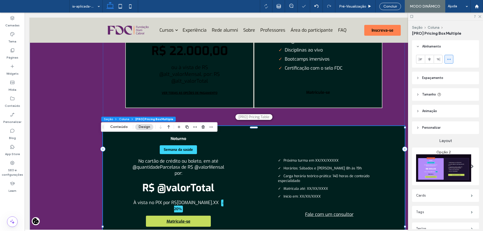
drag, startPoint x: 120, startPoint y: 128, endPoint x: 162, endPoint y: 120, distance: 42.8
click at [120, 128] on button "Conteúdo" at bounding box center [119, 127] width 24 height 6
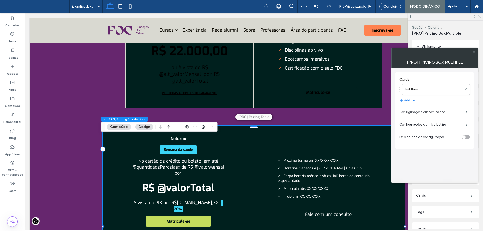
click at [434, 117] on label "Configurações customizadas" at bounding box center [433, 112] width 66 height 10
click at [449, 112] on label "Configurações customizadas" at bounding box center [433, 112] width 66 height 10
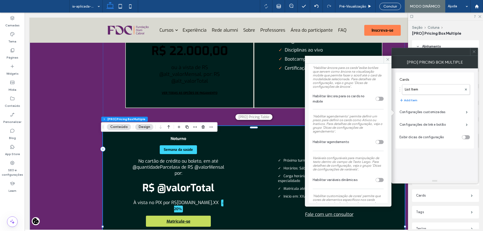
scroll to position [100, 0]
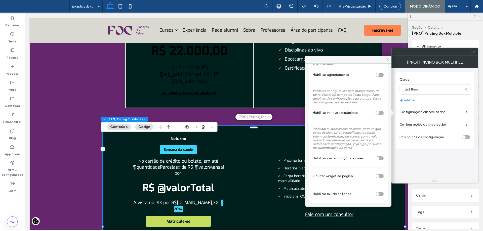
click at [377, 113] on div "toggle" at bounding box center [378, 113] width 4 height 4
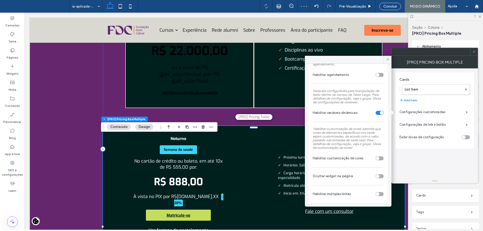
click at [376, 194] on div "toggle" at bounding box center [378, 195] width 4 height 4
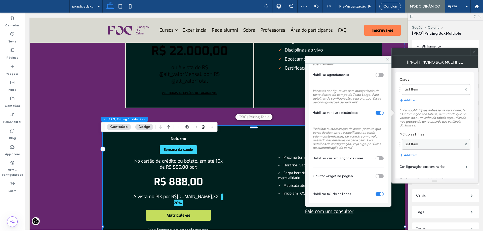
click at [429, 144] on label "List Item" at bounding box center [433, 144] width 57 height 10
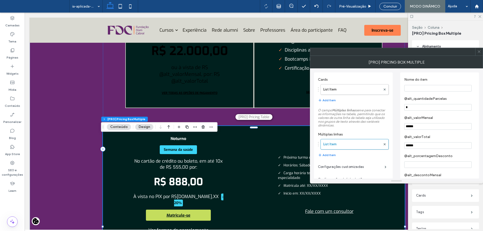
click at [453, 98] on label "@alt_quantidadeParcelas" at bounding box center [438, 100] width 69 height 6
drag, startPoint x: 444, startPoint y: 119, endPoint x: 403, endPoint y: 117, distance: 40.6
click at [403, 117] on div "Nome do item @alt_quantidadeParcelas * @alt_valorMensal ****** @alt_valorTotal …" at bounding box center [439, 142] width 79 height 141
copy label "@alt_valorMensal"
click at [345, 93] on label "List Item" at bounding box center [352, 90] width 58 height 10
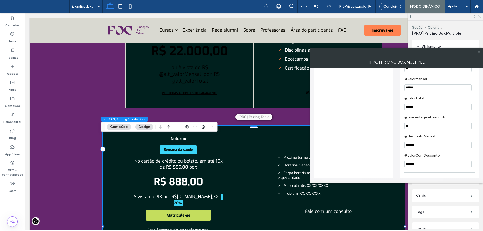
scroll to position [446, 0]
drag, startPoint x: 437, startPoint y: 129, endPoint x: 380, endPoint y: 139, distance: 57.9
paste input "**********"
type input "**********"
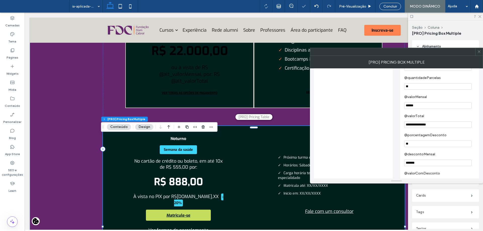
click at [446, 120] on label "@valorTotal" at bounding box center [438, 117] width 69 height 6
click at [444, 121] on section "**********" at bounding box center [439, 121] width 71 height 19
click at [443, 120] on label "@valorTotal" at bounding box center [438, 117] width 69 height 6
click at [439, 120] on label "@valorTotal" at bounding box center [438, 117] width 69 height 6
click at [423, 120] on label "@valorTotal" at bounding box center [438, 117] width 69 height 6
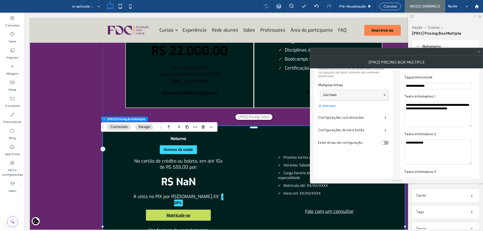
scroll to position [0, 0]
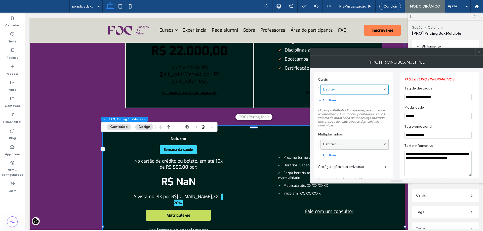
click at [354, 146] on label "List Item" at bounding box center [352, 144] width 58 height 10
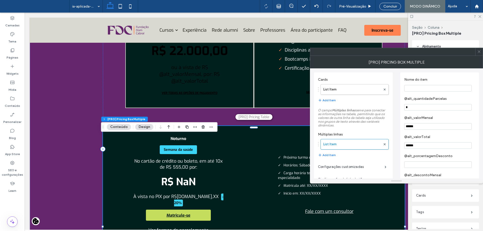
click at [413, 127] on input "******" at bounding box center [437, 126] width 67 height 7
click at [432, 129] on input "******" at bounding box center [437, 126] width 67 height 7
drag, startPoint x: 412, startPoint y: 128, endPoint x: 432, endPoint y: 129, distance: 20.4
click at [432, 129] on input "******" at bounding box center [437, 126] width 67 height 7
click at [428, 115] on section "@alt_valorMensal ******" at bounding box center [439, 122] width 71 height 19
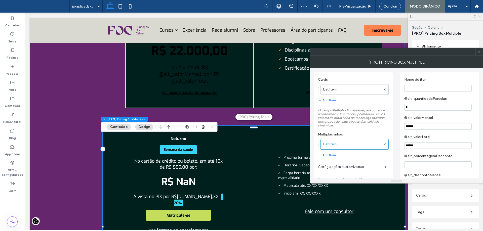
click at [436, 129] on input "******" at bounding box center [437, 126] width 67 height 7
drag, startPoint x: 411, startPoint y: 128, endPoint x: 430, endPoint y: 130, distance: 18.8
click at [430, 130] on input "******" at bounding box center [437, 126] width 67 height 7
click at [431, 120] on label "@alt_valorMensal" at bounding box center [438, 119] width 69 height 6
click at [440, 139] on label "@alt_valorTotal" at bounding box center [438, 138] width 69 height 6
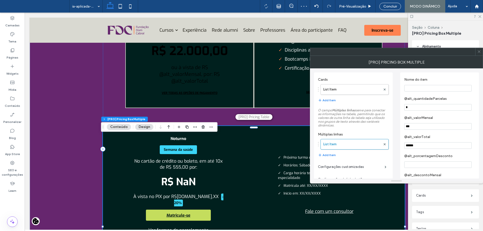
click at [426, 130] on input "***" at bounding box center [437, 126] width 67 height 7
type input "******"
click at [429, 114] on section "@alt_valorMensal ******" at bounding box center [439, 122] width 71 height 19
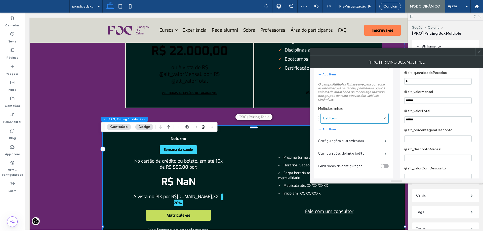
scroll to position [40, 0]
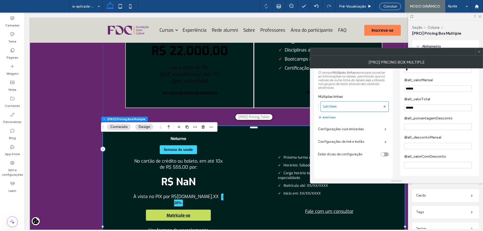
click at [420, 109] on input "******" at bounding box center [437, 108] width 67 height 7
click at [415, 107] on input "******" at bounding box center [437, 108] width 67 height 7
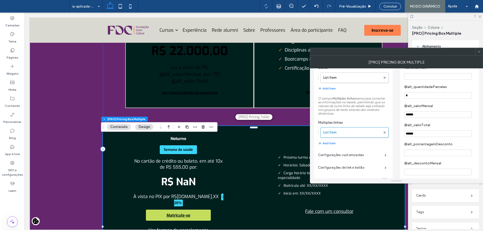
scroll to position [0, 0]
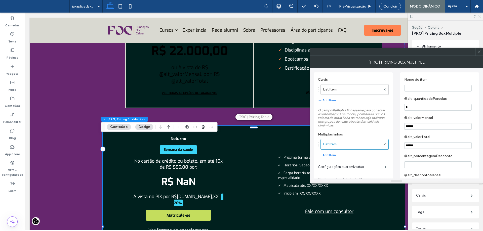
click at [420, 107] on input "*" at bounding box center [437, 107] width 67 height 7
click at [424, 126] on input "******" at bounding box center [437, 126] width 67 height 7
drag, startPoint x: 438, startPoint y: 118, endPoint x: 405, endPoint y: 121, distance: 33.1
click at [405, 121] on label "@alt_valorMensal" at bounding box center [438, 119] width 69 height 6
copy label "@alt_valorMensal"
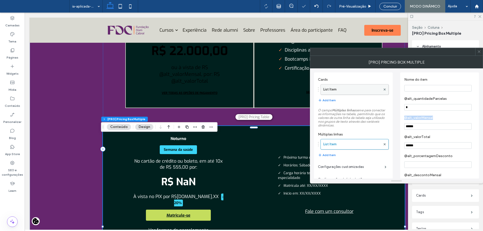
click at [357, 92] on label "List Item" at bounding box center [352, 90] width 58 height 10
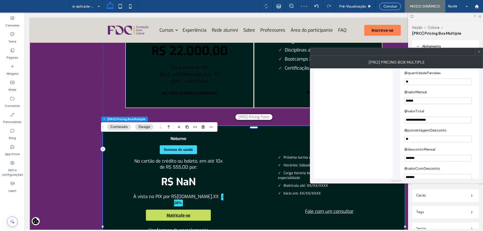
scroll to position [446, 0]
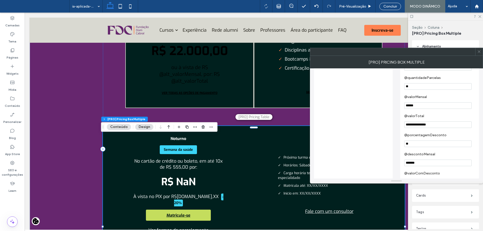
drag, startPoint x: 442, startPoint y: 133, endPoint x: 380, endPoint y: 131, distance: 62.5
click at [436, 120] on label "@valorTotal" at bounding box center [438, 117] width 69 height 6
drag, startPoint x: 440, startPoint y: 134, endPoint x: 361, endPoint y: 134, distance: 78.5
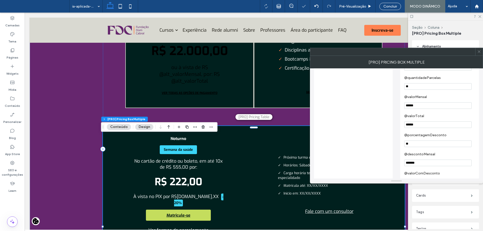
type input "******"
click at [424, 120] on label "@valorTotal" at bounding box center [438, 117] width 69 height 6
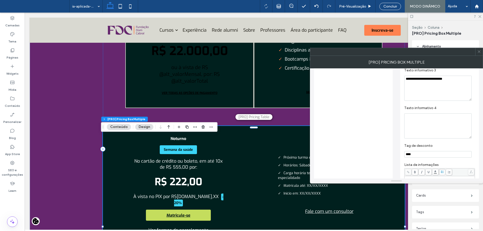
scroll to position [126, 0]
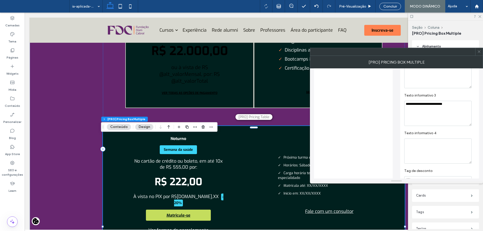
drag, startPoint x: 462, startPoint y: 108, endPoint x: 433, endPoint y: 106, distance: 28.7
click at [433, 106] on textarea "**********" at bounding box center [437, 113] width 67 height 25
paste textarea "******"
type textarea "**********"
click at [444, 96] on label "Texto informativo 3" at bounding box center [438, 96] width 69 height 6
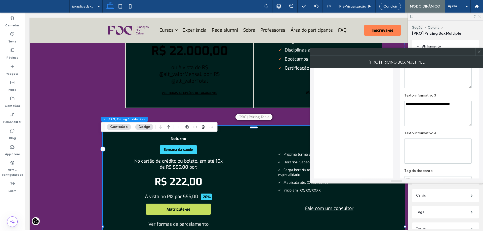
click at [480, 53] on icon at bounding box center [479, 52] width 4 height 4
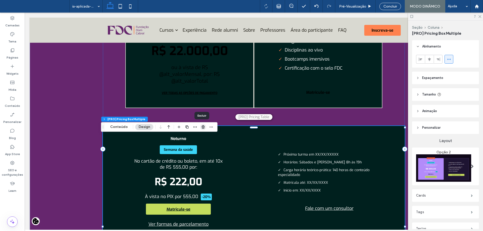
drag, startPoint x: 202, startPoint y: 128, endPoint x: 178, endPoint y: 116, distance: 27.6
click at [202, 128] on icon "button" at bounding box center [203, 127] width 4 height 4
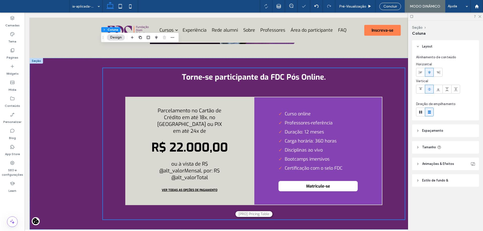
scroll to position [1614, 0]
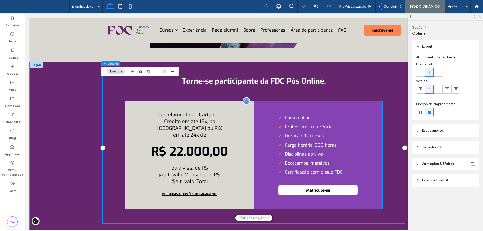
click at [250, 163] on div "Parcelamento no Cartão de Crédito em até 18x, no Boleto ou PIX em até 24x de R$…" at bounding box center [189, 155] width 129 height 108
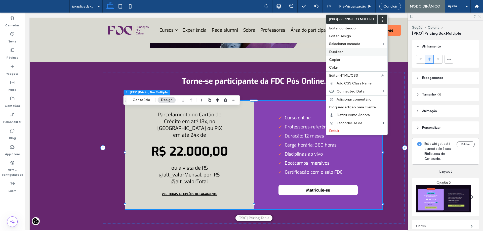
click at [351, 53] on label "Duplicar" at bounding box center [356, 52] width 55 height 4
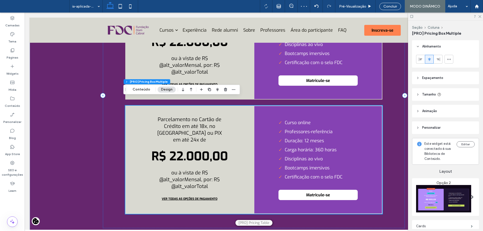
scroll to position [1715, 0]
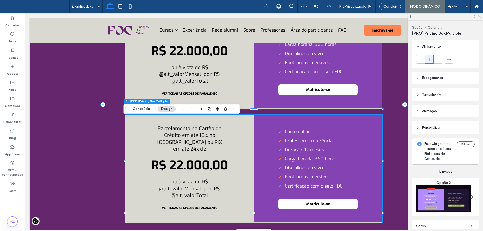
click at [238, 145] on div "Parcelamento no Cartão de Crédito em até 18x, no Boleto ou PIX em até 24x de R$…" at bounding box center [189, 169] width 129 height 108
click at [227, 109] on span "button" at bounding box center [226, 109] width 6 height 6
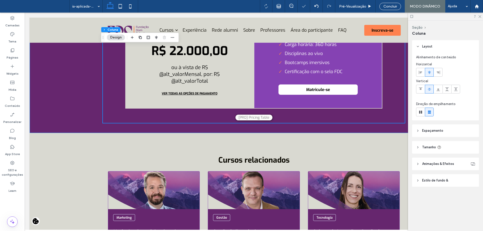
click at [226, 128] on div "**********" at bounding box center [254, 47] width 302 height 172
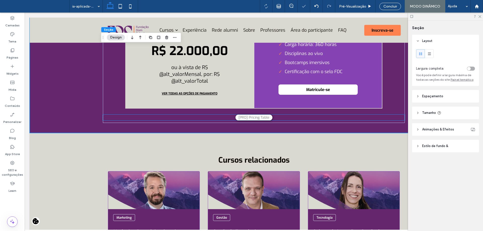
click at [242, 121] on span "[PRO] Pricing Table" at bounding box center [254, 118] width 37 height 6
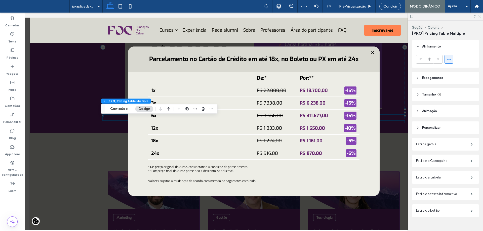
click at [108, 118] on span at bounding box center [251, 123] width 459 height 217
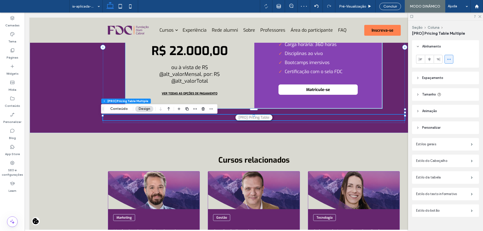
click at [279, 57] on li "Disciplinas ao vivo" at bounding box center [318, 54] width 79 height 6
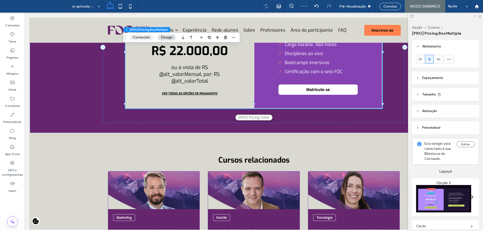
click at [150, 35] on button "Conteúdo" at bounding box center [141, 37] width 24 height 6
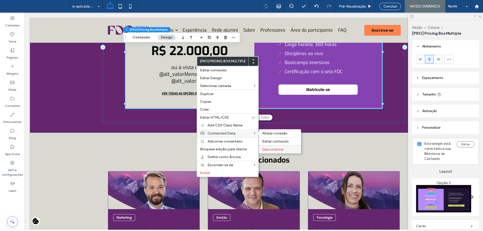
click at [278, 150] on span "Desconectar" at bounding box center [272, 149] width 21 height 4
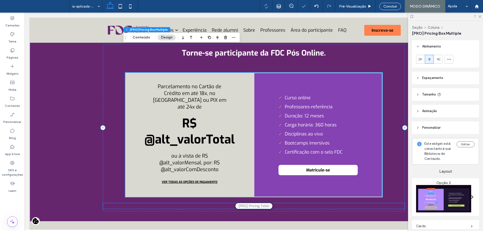
scroll to position [1639, 0]
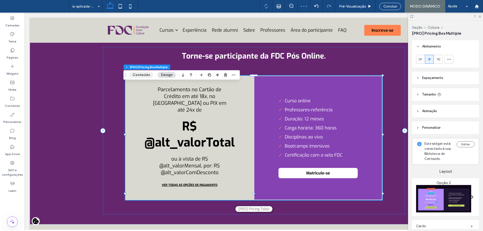
click at [148, 74] on button "Conteúdo" at bounding box center [141, 75] width 24 height 6
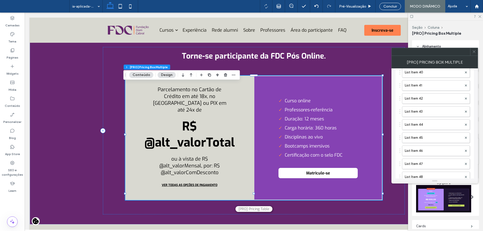
scroll to position [1546, 0]
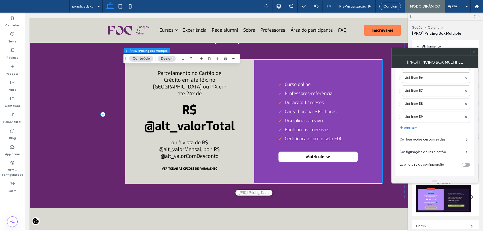
scroll to position [1664, 0]
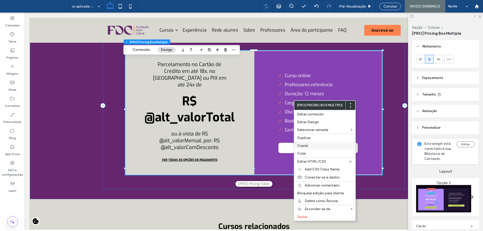
click at [314, 145] on label "Copiar" at bounding box center [324, 146] width 55 height 4
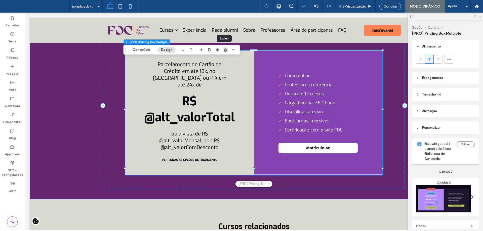
drag, startPoint x: 226, startPoint y: 48, endPoint x: 212, endPoint y: 61, distance: 18.9
click at [226, 48] on icon "button" at bounding box center [226, 50] width 4 height 4
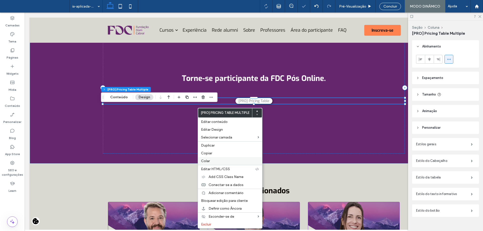
click at [215, 159] on div "Colar" at bounding box center [230, 161] width 64 height 8
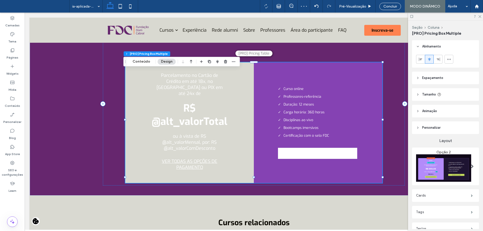
click at [211, 129] on span "R$ @alt_valorTotal" at bounding box center [190, 115] width 80 height 29
click at [149, 62] on button "Conteúdo" at bounding box center [141, 62] width 24 height 6
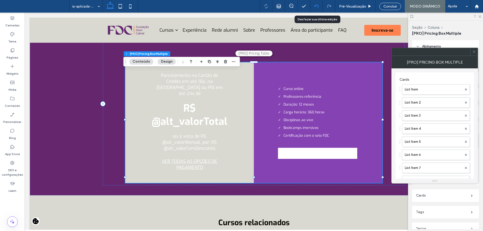
click at [316, 7] on icon at bounding box center [317, 6] width 4 height 4
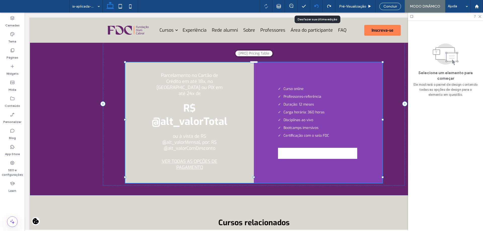
click at [319, 6] on div at bounding box center [316, 6] width 12 height 4
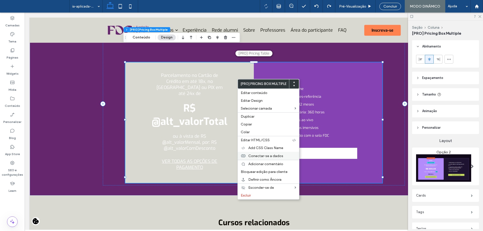
click at [267, 155] on span "Conectar-se a dados" at bounding box center [265, 156] width 35 height 4
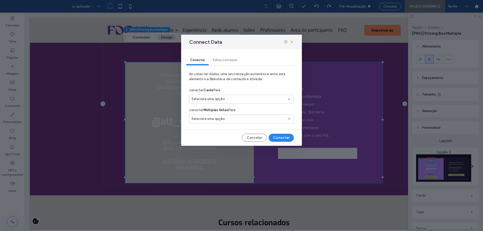
click at [295, 41] on div "Connect Data" at bounding box center [241, 42] width 121 height 15
click at [292, 42] on use at bounding box center [292, 42] width 2 height 2
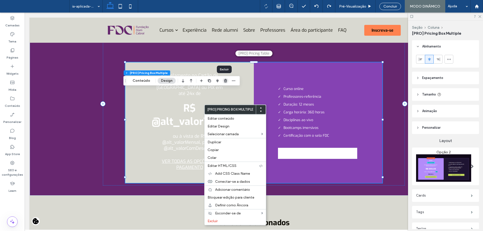
click at [224, 81] on use "button" at bounding box center [225, 80] width 3 height 3
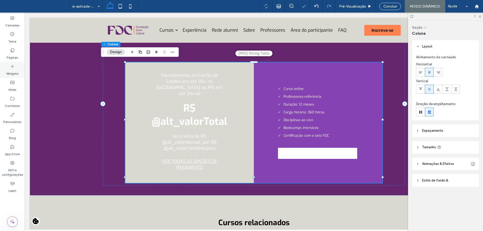
click at [13, 69] on label "Widgets" at bounding box center [12, 72] width 12 height 7
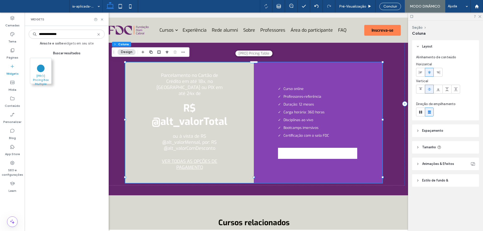
type input "**********"
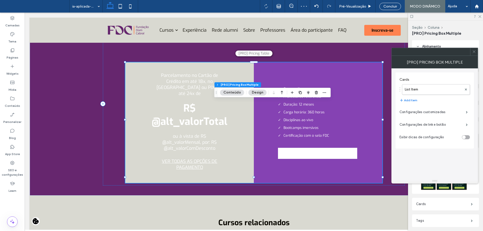
click at [475, 52] on icon at bounding box center [474, 52] width 4 height 4
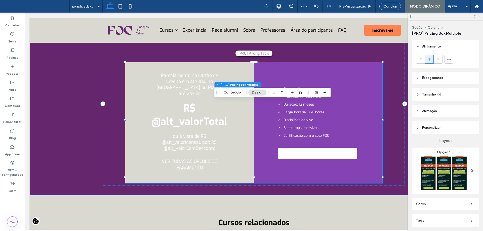
click at [449, 163] on img at bounding box center [443, 173] width 55 height 36
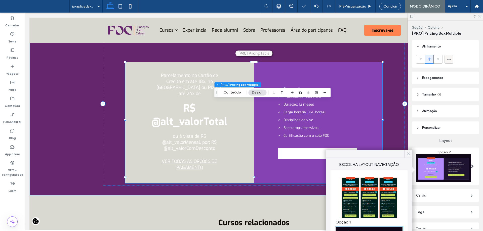
click at [448, 60] on icon at bounding box center [449, 59] width 4 height 4
type input "***"
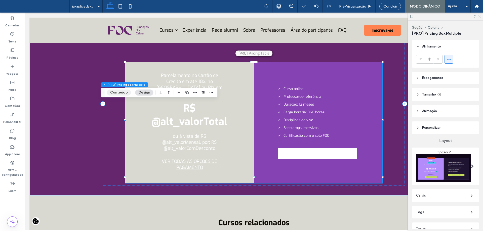
click at [116, 90] on button "Conteúdo" at bounding box center [119, 93] width 24 height 6
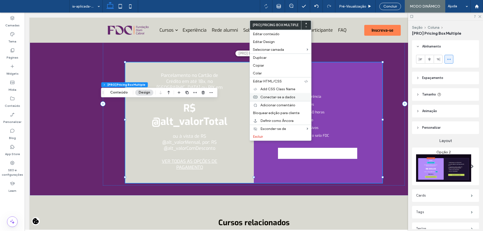
click at [275, 97] on span "Conectar-se a dados" at bounding box center [278, 97] width 35 height 4
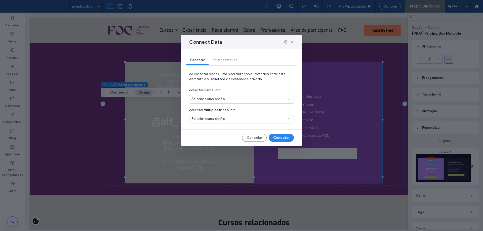
click at [237, 97] on div "Selecione uma opção" at bounding box center [239, 99] width 94 height 5
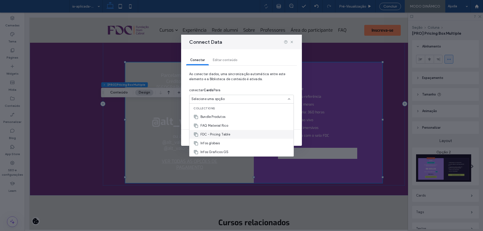
click at [227, 134] on span "FDC - Pricing Table" at bounding box center [216, 134] width 30 height 5
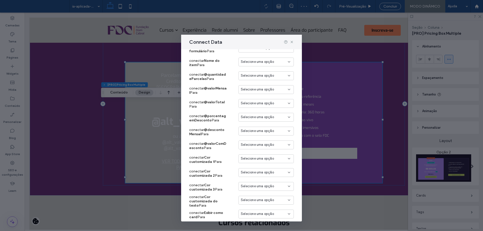
scroll to position [455, 0]
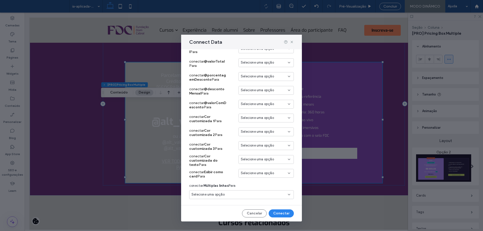
click at [251, 176] on div "Selecione uma opção" at bounding box center [266, 173] width 55 height 9
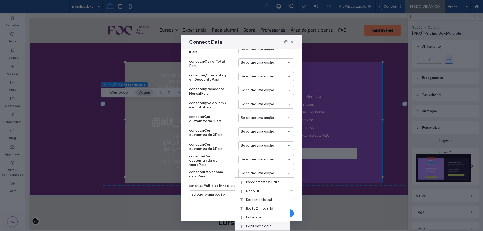
click at [254, 224] on span "Exibir como card" at bounding box center [259, 226] width 26 height 5
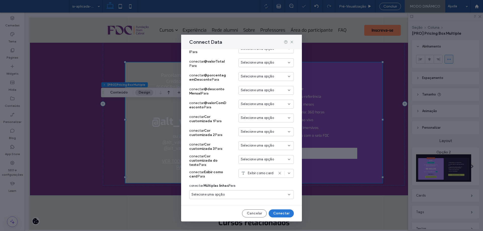
click at [278, 215] on button "Conectar" at bounding box center [281, 214] width 25 height 8
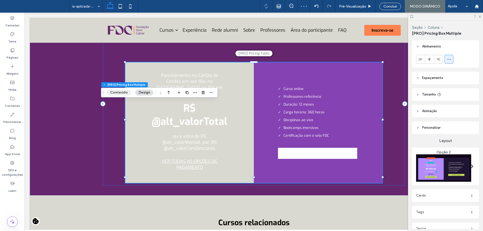
click at [124, 93] on button "Conteúdo" at bounding box center [119, 93] width 24 height 6
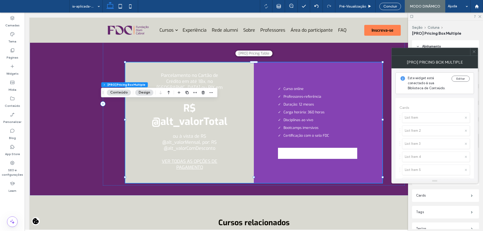
click at [474, 52] on icon at bounding box center [474, 52] width 4 height 4
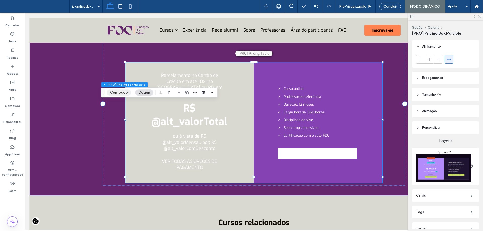
click at [113, 95] on button "Conteúdo" at bounding box center [119, 93] width 24 height 6
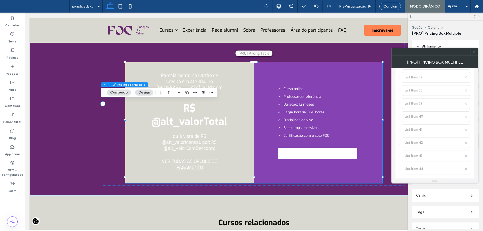
scroll to position [762, 0]
click at [440, 137] on label "Configurações customizadas" at bounding box center [433, 140] width 66 height 10
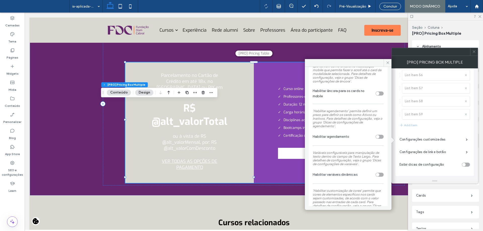
scroll to position [100, 0]
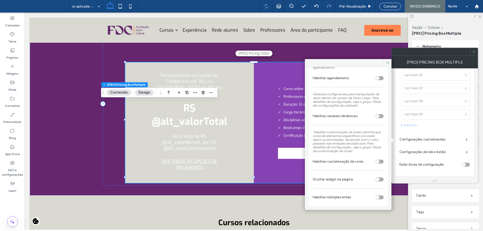
click at [376, 160] on div "toggle" at bounding box center [378, 162] width 4 height 4
click at [372, 158] on section "Habilitar customização de cores" at bounding box center [348, 162] width 71 height 13
click at [378, 160] on div "toggle" at bounding box center [380, 162] width 8 height 4
click at [377, 117] on div "toggle" at bounding box center [380, 116] width 8 height 4
click at [377, 197] on div "toggle" at bounding box center [380, 198] width 8 height 4
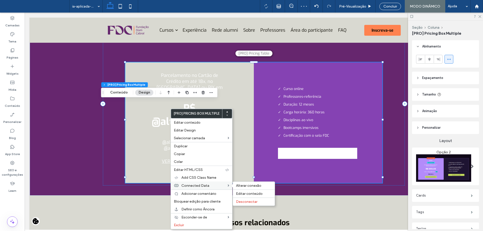
click at [202, 187] on span "Connected Data" at bounding box center [195, 186] width 28 height 4
click at [250, 187] on span "Alterar conexão" at bounding box center [248, 186] width 25 height 4
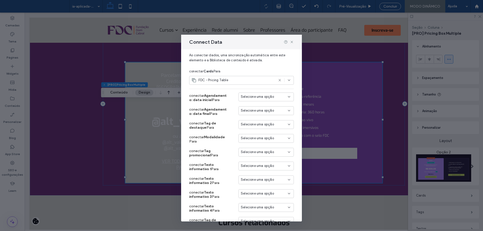
scroll to position [76, 0]
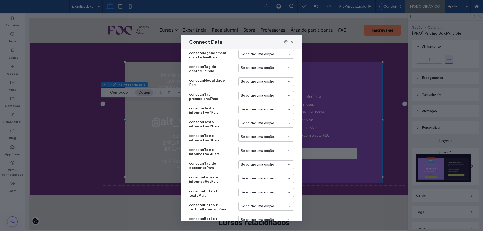
click at [253, 113] on div "Selecione uma opção" at bounding box center [266, 109] width 55 height 9
click at [255, 110] on span "Selecione uma opção" at bounding box center [257, 109] width 33 height 5
type input "****"
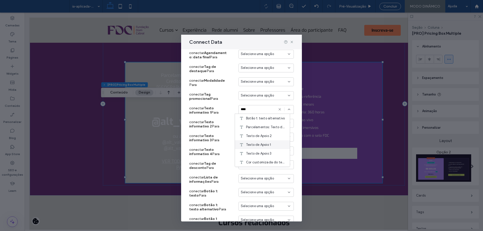
click at [266, 146] on span "Texto de Apoio 1" at bounding box center [258, 144] width 25 height 5
click at [256, 124] on span "Selecione uma opção" at bounding box center [257, 123] width 33 height 5
type input "****"
click at [264, 152] on span "Texto de Apoio 2" at bounding box center [259, 149] width 26 height 5
click at [254, 142] on div "Selecione uma opção" at bounding box center [266, 138] width 55 height 11
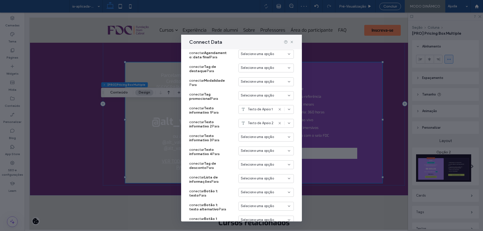
click at [253, 138] on span "Selecione uma opção" at bounding box center [257, 137] width 33 height 5
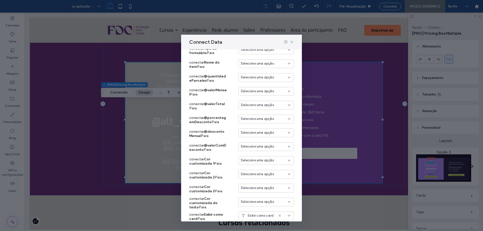
scroll to position [378, 0]
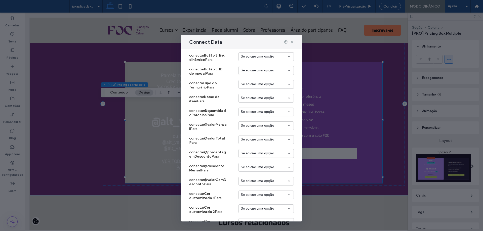
click at [252, 114] on span "Selecione uma opção" at bounding box center [257, 111] width 33 height 5
type input "****"
click at [259, 120] on span "Quantidade de Parcelas" at bounding box center [265, 121] width 38 height 5
click at [260, 127] on span "Selecione uma opção" at bounding box center [257, 125] width 33 height 5
type input "*****"
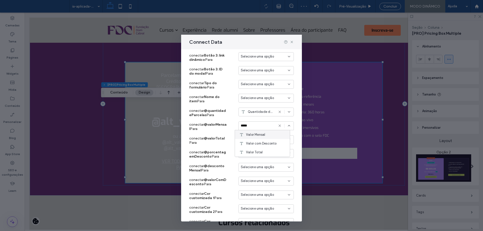
click at [259, 132] on span "Valor Mensal" at bounding box center [255, 134] width 19 height 5
click at [257, 141] on span "Selecione uma opção" at bounding box center [257, 139] width 33 height 5
type input "*****"
drag, startPoint x: 259, startPoint y: 149, endPoint x: 265, endPoint y: 165, distance: 16.7
click at [265, 165] on div "Valor Mensal Valor com Desconto Valor Total" at bounding box center [262, 157] width 55 height 26
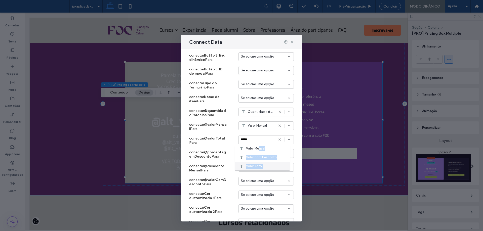
click at [265, 165] on div "Valor Total" at bounding box center [262, 166] width 55 height 9
click at [258, 153] on span "Selecione uma opção" at bounding box center [257, 153] width 33 height 5
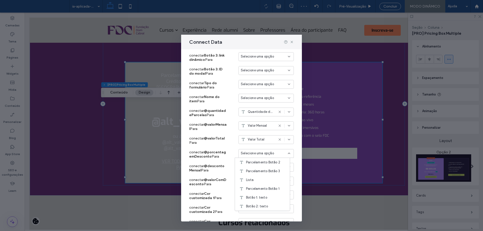
click at [260, 155] on span "Selecione uma opção" at bounding box center [257, 153] width 33 height 5
type input "****"
click at [258, 162] on span "Porcentagem de Desconto" at bounding box center [266, 162] width 40 height 5
click at [257, 167] on span "Selecione uma opção" at bounding box center [257, 167] width 33 height 5
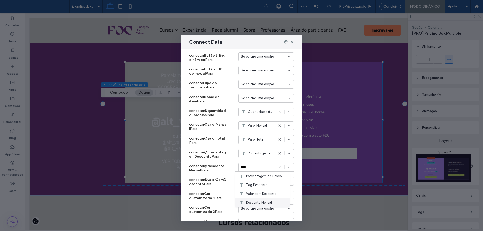
type input "****"
click at [268, 203] on span "Desconto Mensal" at bounding box center [259, 202] width 26 height 5
click at [254, 181] on span "Selecione uma opção" at bounding box center [257, 181] width 33 height 5
type input "****"
click at [264, 210] on span "Valor com Desconto" at bounding box center [261, 207] width 31 height 5
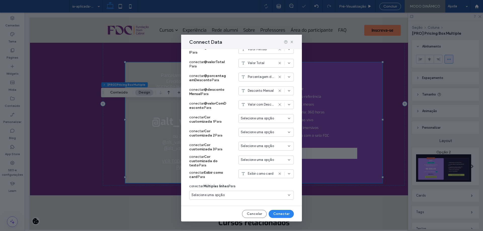
scroll to position [455, 0]
click at [241, 195] on div "Selecione uma opção" at bounding box center [239, 194] width 94 height 5
type input "***"
click at [223, 211] on span "FDC - Pricing Table" at bounding box center [216, 212] width 30 height 5
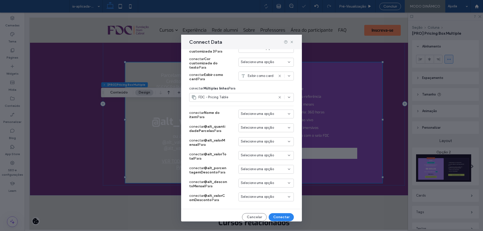
scroll to position [556, 0]
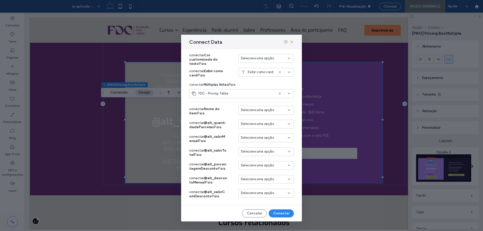
click at [248, 123] on span "Selecione uma opção" at bounding box center [257, 124] width 33 height 5
type input "****"
click at [255, 132] on span "Quantidade de Parcelas" at bounding box center [265, 133] width 38 height 5
click at [256, 140] on span "Selecione uma opção" at bounding box center [257, 137] width 33 height 5
type input "*****"
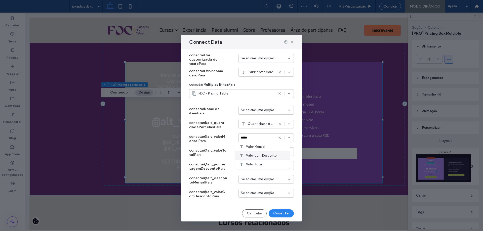
click at [258, 151] on div "Valor com Desconto" at bounding box center [262, 155] width 55 height 9
click at [257, 138] on span "Valor com Desconto" at bounding box center [261, 137] width 26 height 5
type input "*****"
click at [261, 144] on div "Valor Mensal" at bounding box center [262, 146] width 55 height 9
click at [258, 152] on span "Selecione uma opção" at bounding box center [257, 151] width 33 height 5
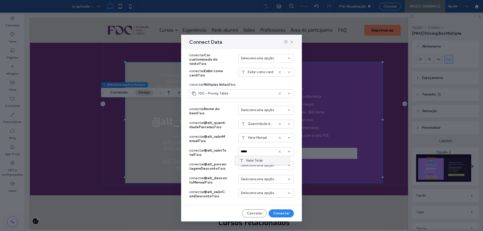
type input "*****"
click at [258, 156] on div "Valor Total" at bounding box center [262, 160] width 55 height 9
click at [259, 166] on span "Selecione uma opção" at bounding box center [257, 165] width 33 height 5
type input "****"
click at [258, 175] on span "Porcentagem de Desconto" at bounding box center [266, 174] width 40 height 5
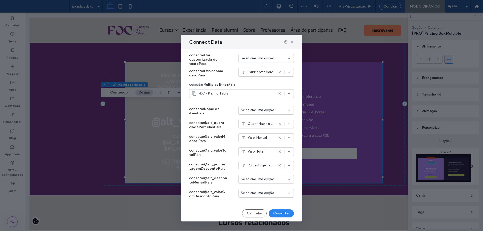
click at [258, 178] on span "Selecione uma opção" at bounding box center [257, 179] width 33 height 5
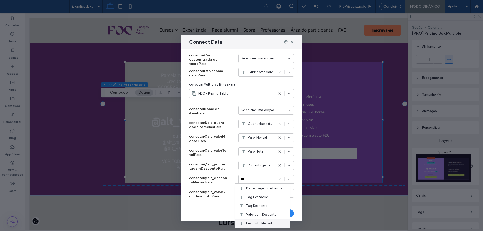
type input "***"
click at [263, 225] on span "Desconto Mensal" at bounding box center [259, 223] width 26 height 5
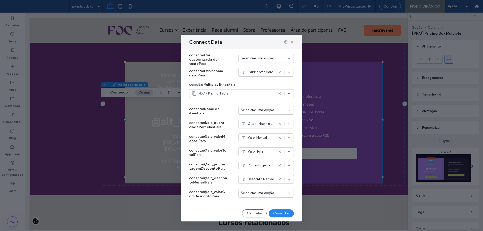
click at [252, 192] on span "Selecione uma opção" at bounding box center [257, 193] width 33 height 5
type input "****"
click at [260, 177] on span "Valor com Desconto" at bounding box center [261, 175] width 31 height 5
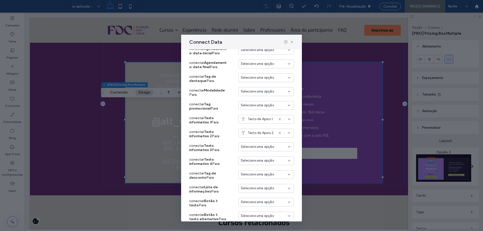
scroll to position [76, 0]
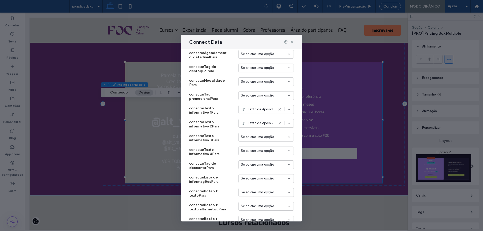
click at [255, 136] on span "Selecione uma opção" at bounding box center [257, 137] width 33 height 5
type input "*******"
click at [254, 143] on div "Texto de Apoio 3" at bounding box center [262, 146] width 55 height 9
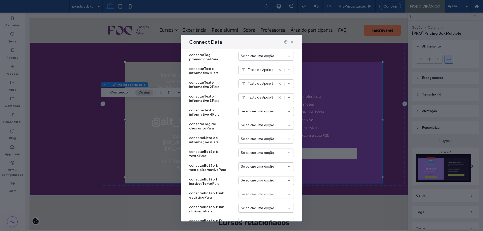
scroll to position [126, 0]
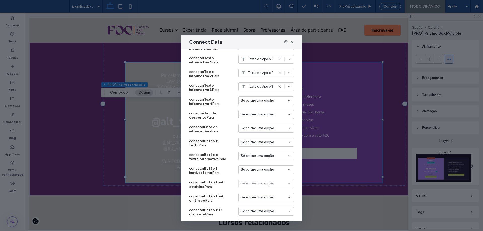
click at [264, 127] on span "Selecione uma opção" at bounding box center [257, 128] width 33 height 5
type input "*****"
click at [260, 135] on div "Lista" at bounding box center [262, 137] width 55 height 9
click at [251, 156] on span "Selecione uma opção" at bounding box center [257, 156] width 33 height 5
click at [247, 134] on div "Lista" at bounding box center [266, 129] width 55 height 11
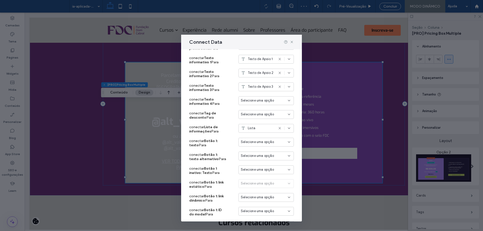
click at [251, 144] on span "Selecione uma opção" at bounding box center [257, 142] width 33 height 5
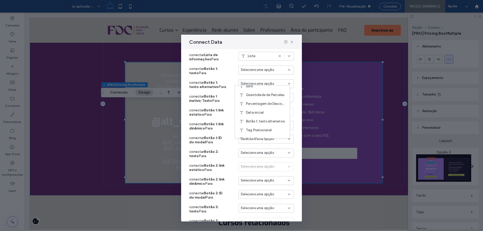
scroll to position [201, 0]
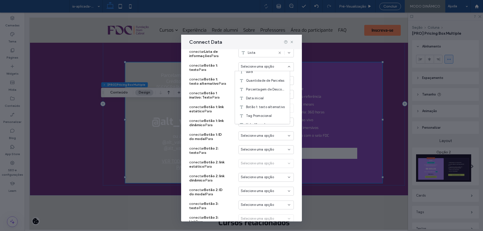
click at [215, 165] on label "conectar Botão 2: link estático Para" at bounding box center [208, 165] width 38 height 14
click at [245, 150] on span "Selecione uma opção" at bounding box center [257, 149] width 33 height 5
type input "*******"
click at [256, 169] on span "Botão 2: texto" at bounding box center [257, 167] width 22 height 5
click at [252, 190] on span "Selecione uma opção" at bounding box center [257, 191] width 33 height 5
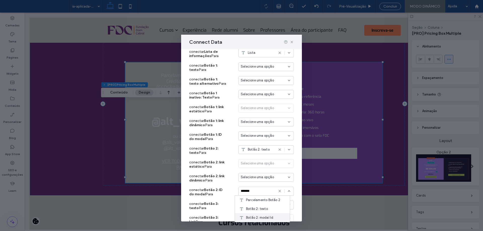
type input "*******"
click at [257, 218] on span "Botão 2: modal Id" at bounding box center [259, 217] width 27 height 5
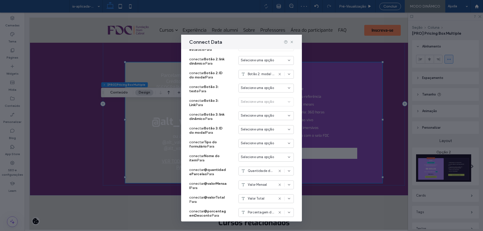
scroll to position [327, 0]
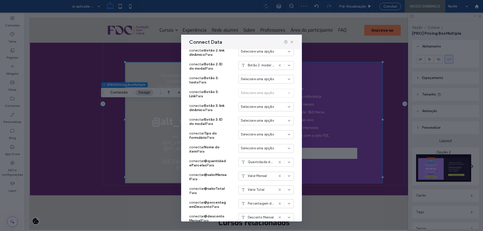
click at [251, 105] on span "Selecione uma opção" at bounding box center [257, 106] width 33 height 5
click at [214, 126] on label "conectar Botão 3: ID do modal Para" at bounding box center [208, 122] width 38 height 14
click at [253, 82] on span "Selecione uma opção" at bounding box center [257, 79] width 33 height 5
type input "*******"
click at [265, 97] on span "Botão 3: texto" at bounding box center [257, 97] width 22 height 5
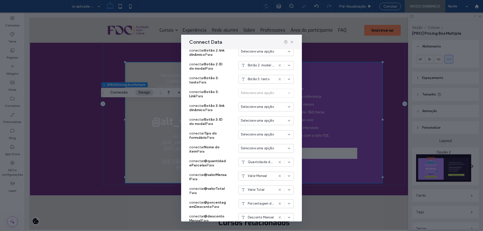
click at [259, 120] on span "Selecione uma opção" at bounding box center [257, 120] width 33 height 5
type input "*******"
click at [269, 154] on span "Botão 3: modal Id" at bounding box center [259, 156] width 27 height 5
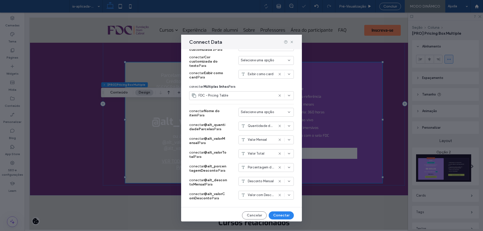
scroll to position [556, 0]
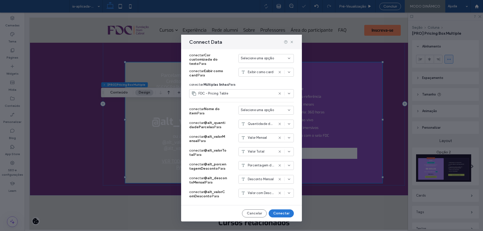
click at [274, 212] on button "Conectar" at bounding box center [281, 214] width 25 height 8
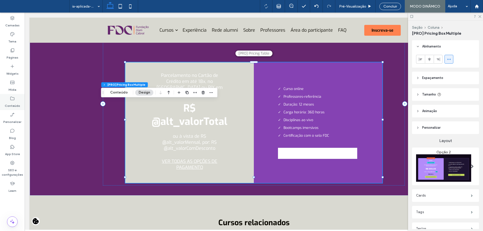
click at [7, 99] on div "Conteúdo" at bounding box center [12, 102] width 25 height 16
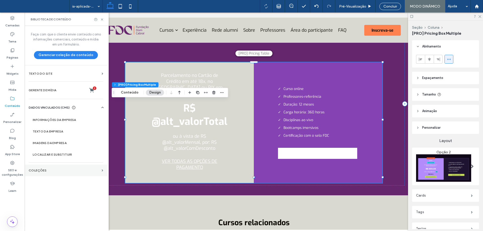
click at [64, 167] on section "COLEÇÕES" at bounding box center [66, 171] width 83 height 12
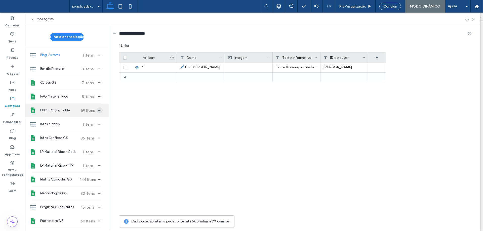
click at [99, 109] on span "button" at bounding box center [100, 110] width 6 height 6
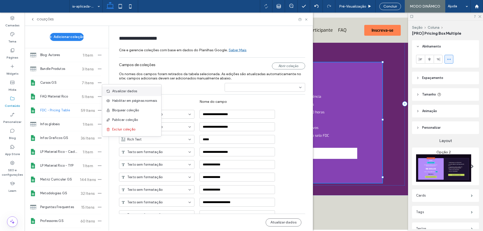
click at [119, 92] on span "Atualizar dados" at bounding box center [124, 91] width 25 height 5
click at [307, 19] on use at bounding box center [306, 19] width 2 height 2
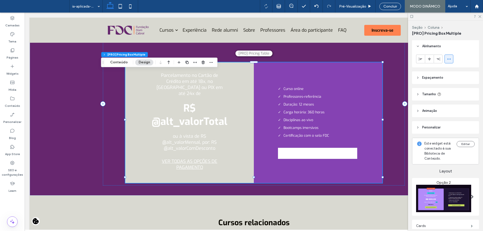
scroll to position [0, 0]
click at [450, 93] on header "Tamanho" at bounding box center [445, 94] width 67 height 13
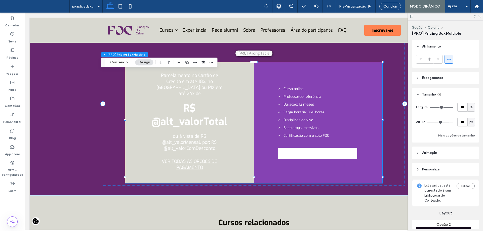
click at [470, 125] on span "px" at bounding box center [472, 122] width 4 height 5
click at [468, 166] on span "A" at bounding box center [469, 166] width 2 height 5
type input "*"
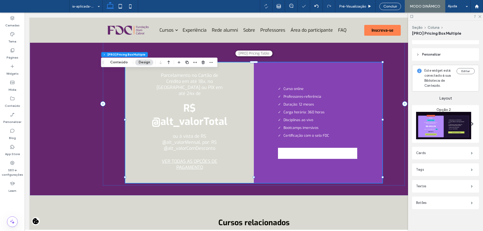
scroll to position [117, 0]
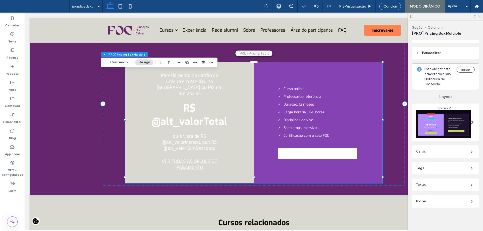
click at [441, 151] on label "Cards" at bounding box center [443, 152] width 55 height 10
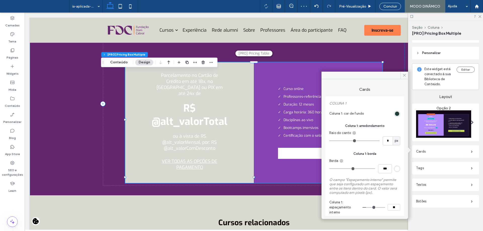
click at [395, 115] on div "#00201e" at bounding box center [397, 114] width 4 height 4
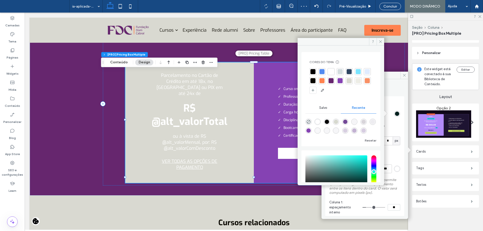
click at [352, 82] on div at bounding box center [349, 80] width 5 height 5
click at [381, 42] on use at bounding box center [380, 42] width 3 height 3
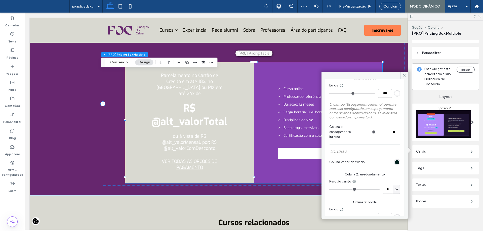
scroll to position [101, 0]
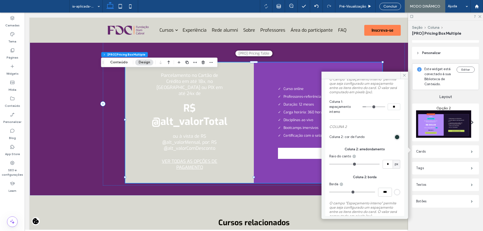
click at [395, 137] on div "#00201e" at bounding box center [397, 137] width 4 height 4
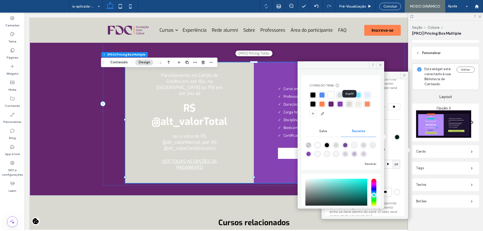
click at [343, 103] on div at bounding box center [340, 104] width 5 height 5
click at [383, 64] on span at bounding box center [381, 65] width 8 height 8
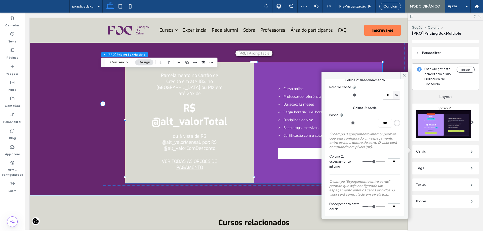
scroll to position [171, 0]
click at [395, 123] on div "rgb(255, 255, 255)" at bounding box center [397, 122] width 4 height 4
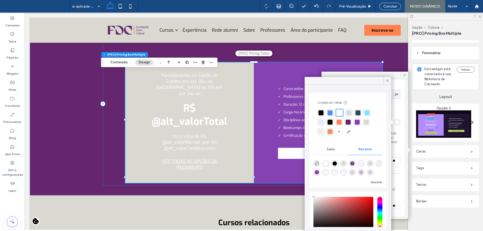
click at [368, 122] on div at bounding box center [366, 122] width 5 height 5
type input "*"
click at [388, 81] on icon at bounding box center [387, 81] width 5 height 5
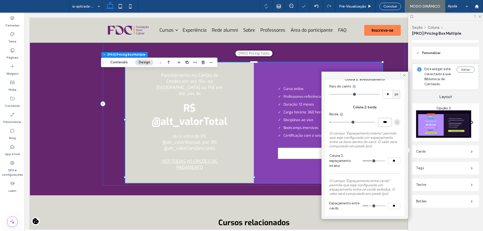
click at [379, 125] on input "***" at bounding box center [385, 122] width 14 height 9
type input "***"
type input "*"
type input "***"
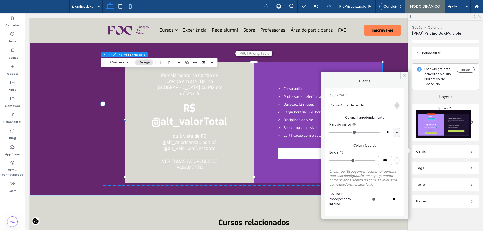
scroll to position [0, 0]
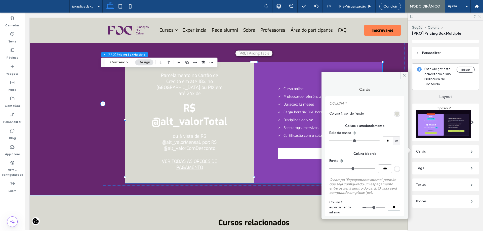
click at [395, 169] on div "rgb(255, 255, 255)" at bounding box center [397, 169] width 4 height 4
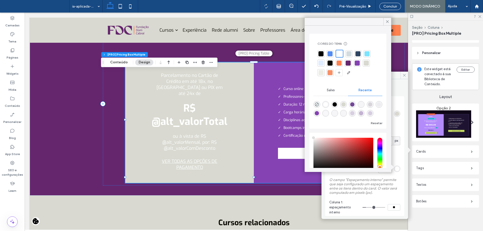
click at [365, 64] on div at bounding box center [366, 63] width 5 height 5
type input "*"
click at [388, 20] on icon at bounding box center [387, 21] width 5 height 5
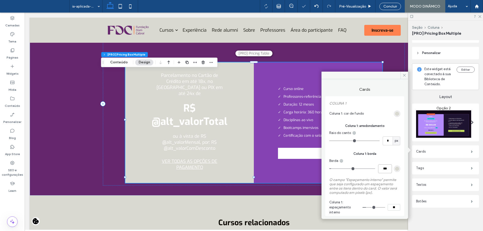
click at [381, 170] on input "***" at bounding box center [385, 169] width 14 height 9
type input "***"
type input "*"
type input "***"
click at [386, 156] on span "Coluna 1: borda" at bounding box center [364, 154] width 71 height 5
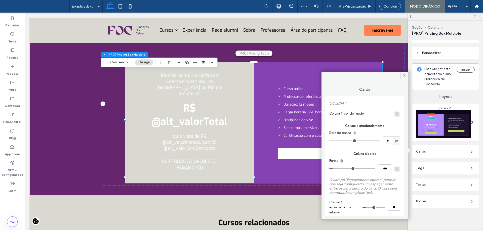
click at [436, 183] on label "Textos" at bounding box center [443, 185] width 55 height 10
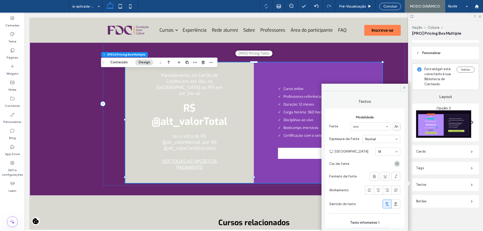
click at [394, 167] on div "rgb(173, 183, 186)" at bounding box center [397, 164] width 6 height 6
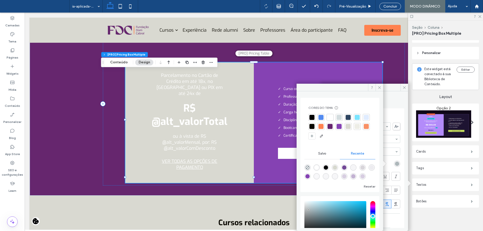
click at [310, 115] on div at bounding box center [312, 117] width 7 height 7
click at [378, 85] on span at bounding box center [380, 88] width 8 height 8
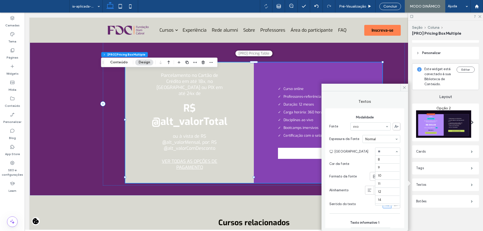
scroll to position [56, 0]
click at [367, 159] on section "Cor da fonte" at bounding box center [364, 163] width 71 height 11
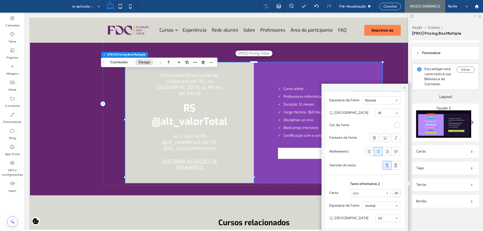
scroll to position [126, 0]
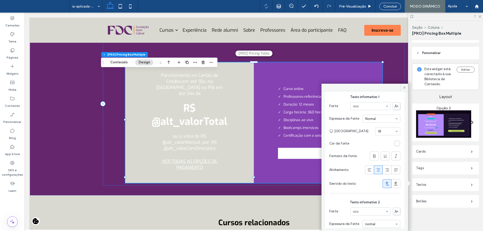
click at [380, 136] on section "Tamanho da Fonte 18" at bounding box center [368, 131] width 66 height 13
click at [379, 132] on input at bounding box center [386, 132] width 17 height 4
type input "**"
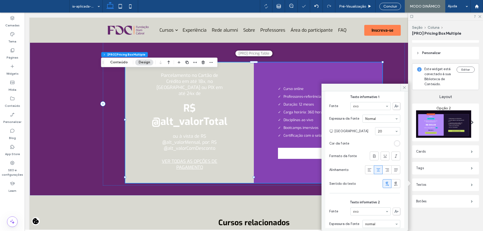
click at [397, 143] on div "rgb(255, 255, 255)" at bounding box center [397, 143] width 6 height 6
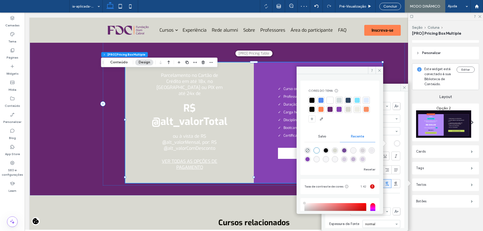
click at [314, 101] on div at bounding box center [312, 100] width 5 height 5
click at [381, 69] on icon at bounding box center [380, 71] width 4 height 4
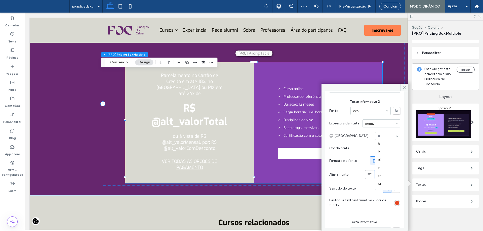
scroll to position [87, 0]
click at [396, 147] on div "rgb(255, 255, 255)" at bounding box center [397, 148] width 4 height 4
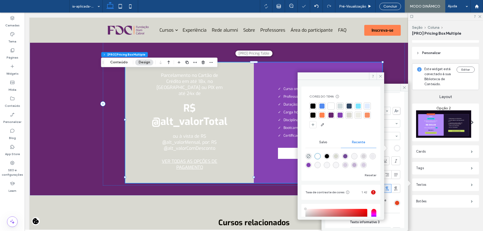
click at [311, 105] on div at bounding box center [313, 106] width 5 height 5
click at [381, 76] on icon at bounding box center [381, 77] width 4 height 4
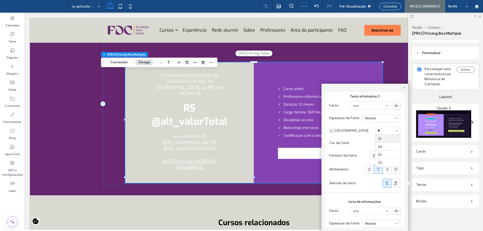
scroll to position [0, 0]
type input "**"
click at [395, 142] on div "rgb(255, 255, 255)" at bounding box center [397, 143] width 4 height 4
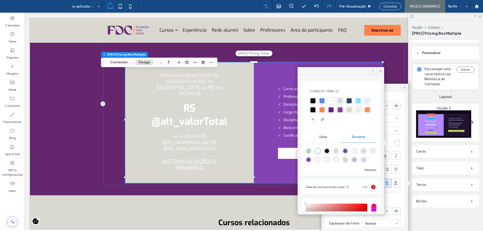
click at [313, 100] on div at bounding box center [313, 100] width 5 height 5
click at [380, 71] on icon at bounding box center [381, 71] width 4 height 4
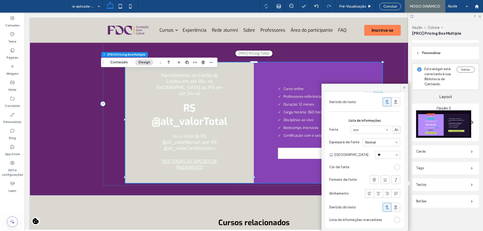
type input "***"
click at [385, 156] on input at bounding box center [386, 155] width 17 height 4
type input "**"
click at [397, 220] on div "rgb(255, 255, 255)" at bounding box center [397, 220] width 6 height 6
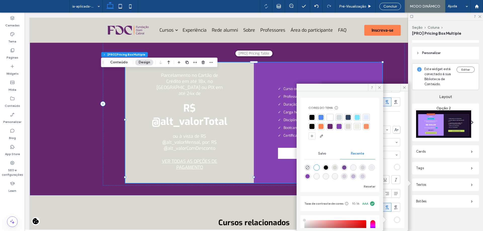
click at [324, 126] on div at bounding box center [321, 126] width 5 height 5
click at [381, 89] on icon at bounding box center [380, 88] width 4 height 4
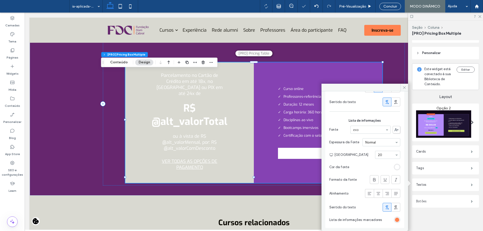
click at [441, 203] on label "Botões" at bounding box center [443, 202] width 55 height 10
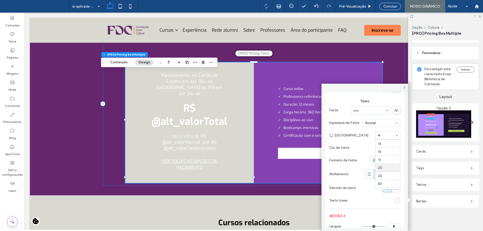
scroll to position [31, 0]
click at [392, 145] on section "Cor da fonte" at bounding box center [364, 147] width 71 height 11
click at [395, 149] on div "rgb(255, 255, 255)" at bounding box center [397, 148] width 4 height 4
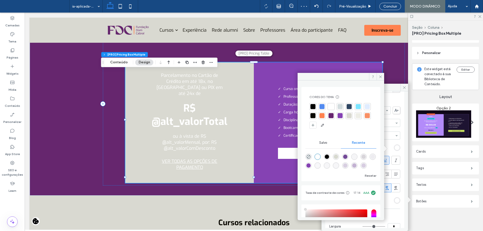
click at [314, 105] on div at bounding box center [313, 106] width 5 height 5
drag, startPoint x: 383, startPoint y: 75, endPoint x: 377, endPoint y: 107, distance: 31.9
click at [383, 76] on span at bounding box center [381, 77] width 8 height 8
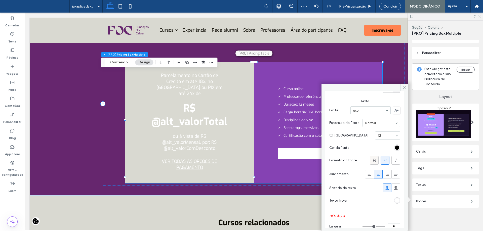
click at [372, 159] on icon at bounding box center [374, 160] width 5 height 5
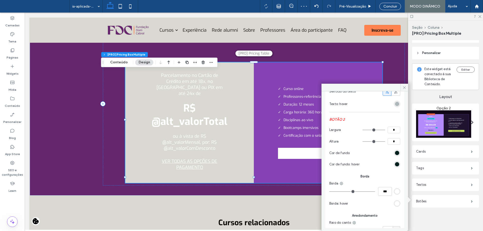
scroll to position [227, 0]
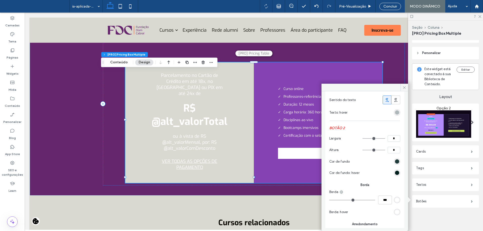
click at [395, 163] on div "#00201e" at bounding box center [397, 162] width 4 height 4
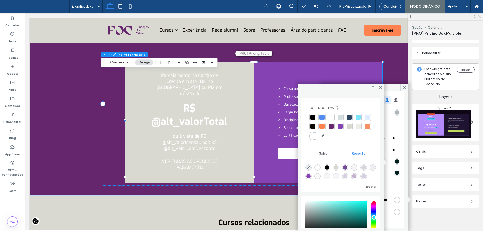
click at [352, 126] on div at bounding box center [349, 126] width 5 height 5
click at [381, 87] on icon at bounding box center [381, 88] width 4 height 4
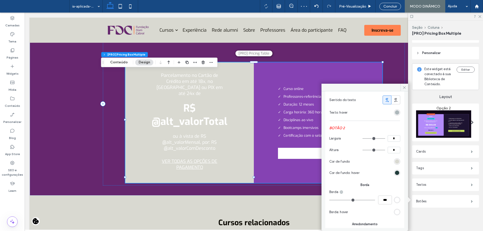
click at [396, 173] on div "#00201e" at bounding box center [397, 173] width 4 height 4
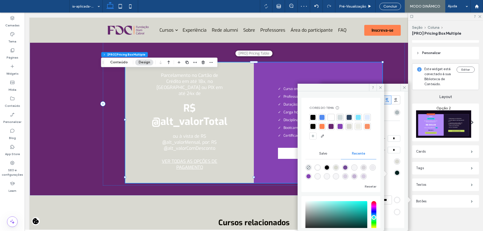
click at [352, 126] on div at bounding box center [349, 126] width 5 height 5
click at [379, 87] on span at bounding box center [381, 88] width 8 height 8
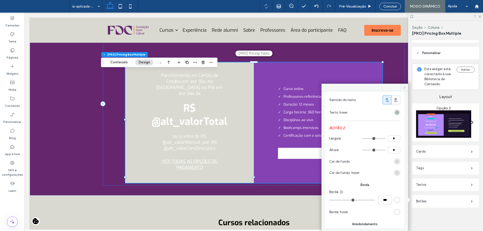
click at [403, 85] on span at bounding box center [405, 88] width 8 height 8
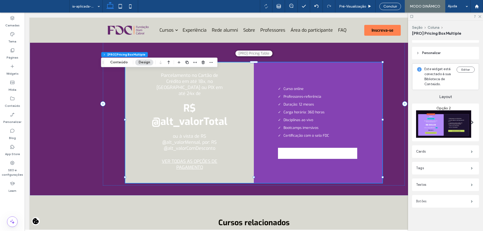
click at [446, 199] on label "Botões" at bounding box center [443, 202] width 55 height 10
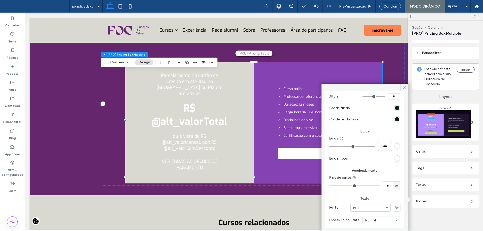
scroll to position [503, 0]
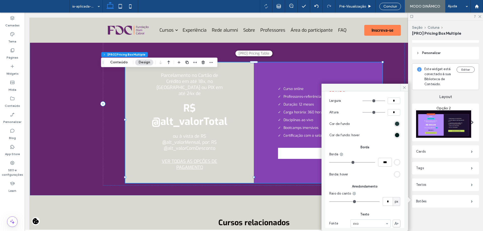
click at [395, 125] on div "#00201e" at bounding box center [397, 124] width 4 height 4
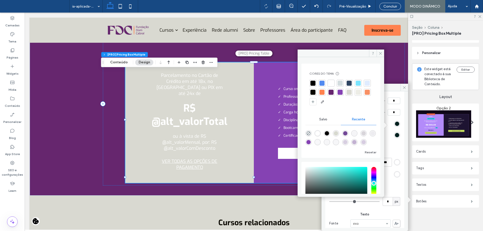
click at [333, 81] on div at bounding box center [331, 83] width 7 height 7
drag, startPoint x: 380, startPoint y: 53, endPoint x: 384, endPoint y: 130, distance: 77.2
click at [380, 53] on icon at bounding box center [381, 54] width 4 height 4
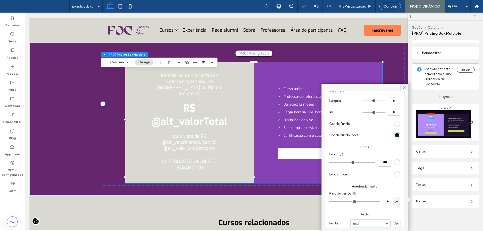
click at [395, 177] on div "rgb(255, 255, 255)" at bounding box center [397, 174] width 4 height 4
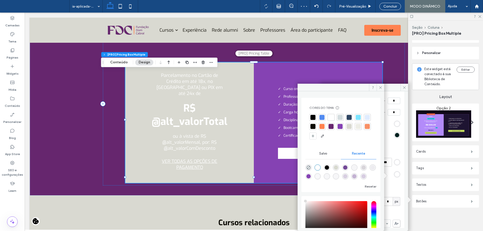
click at [330, 119] on div at bounding box center [331, 117] width 5 height 5
click at [382, 87] on use at bounding box center [380, 87] width 3 height 3
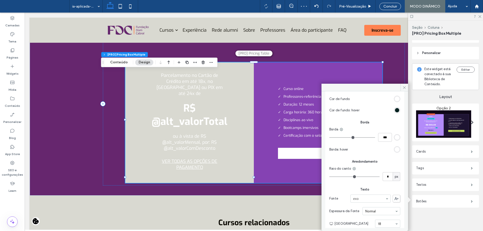
scroll to position [529, 0]
click at [385, 174] on input "*" at bounding box center [388, 176] width 10 height 9
type input "**"
click at [385, 169] on div "Raio do canto" at bounding box center [364, 168] width 71 height 5
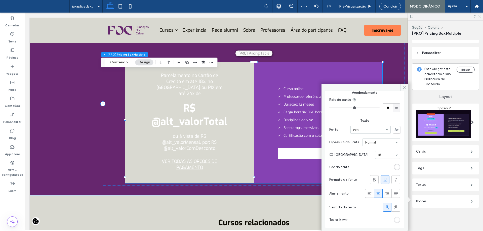
scroll to position [599, 0]
click at [395, 167] on div "rgb(255, 255, 255)" at bounding box center [397, 167] width 4 height 4
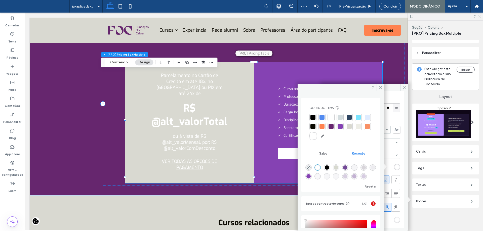
click at [313, 118] on div at bounding box center [313, 117] width 5 height 5
click at [381, 88] on use at bounding box center [380, 87] width 3 height 3
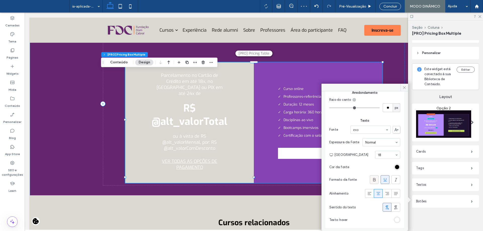
click at [373, 182] on icon at bounding box center [374, 179] width 5 height 5
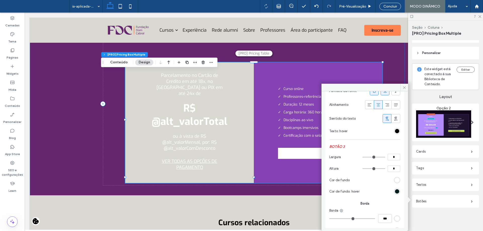
scroll to position [473, 0]
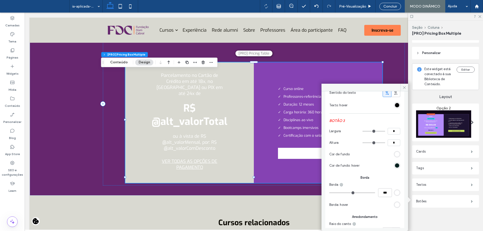
click at [394, 132] on input "*" at bounding box center [394, 131] width 13 height 7
type input "***"
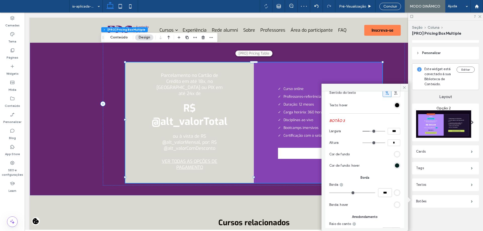
type input "***"
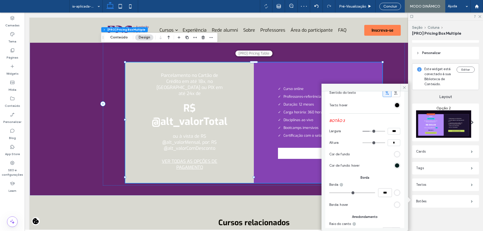
type input "***"
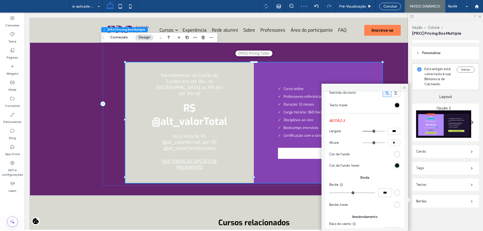
type input "***"
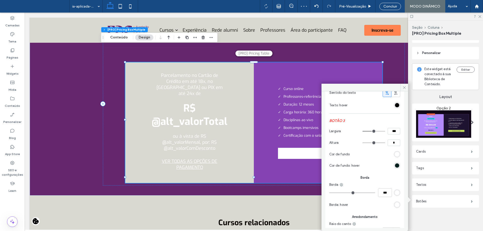
type input "***"
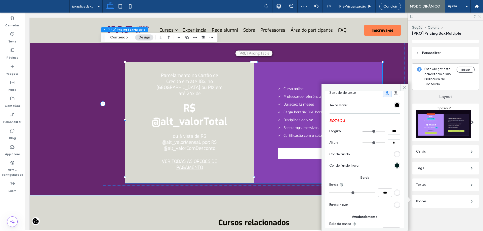
type input "***"
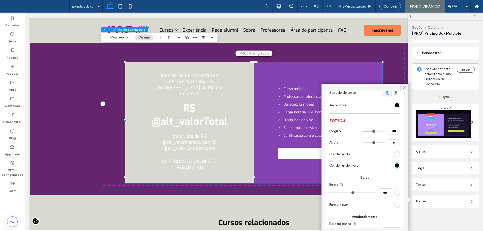
type input "***"
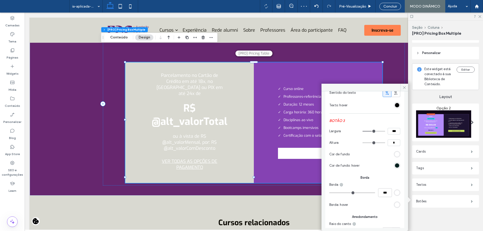
type input "***"
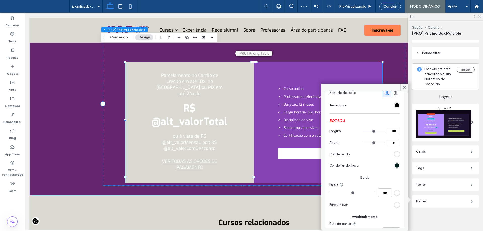
type input "***"
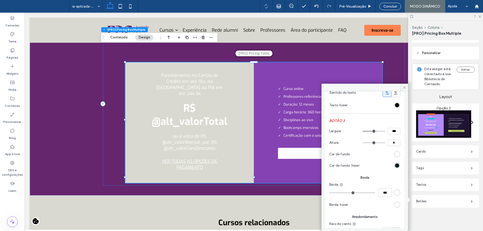
type input "***"
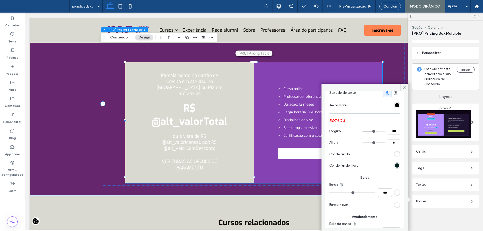
type input "***"
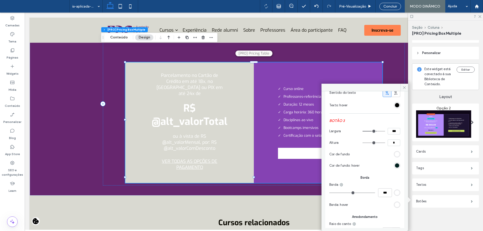
type input "***"
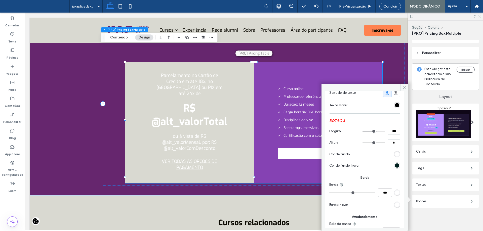
type input "***"
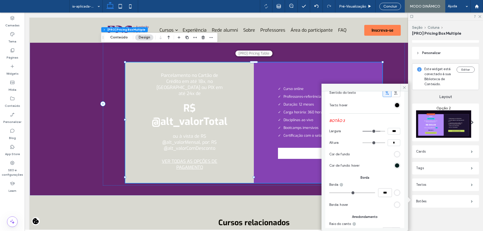
type input "***"
drag, startPoint x: 370, startPoint y: 134, endPoint x: 377, endPoint y: 134, distance: 7.3
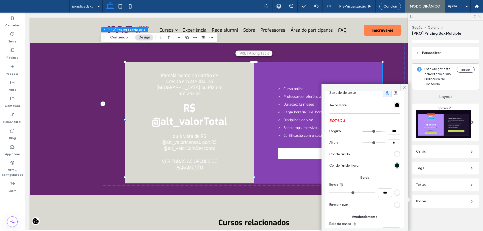
click at [377, 132] on input "range" at bounding box center [374, 131] width 23 height 1
type input "***"
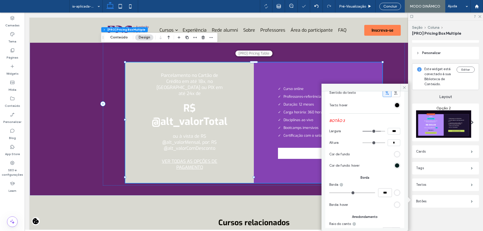
type input "***"
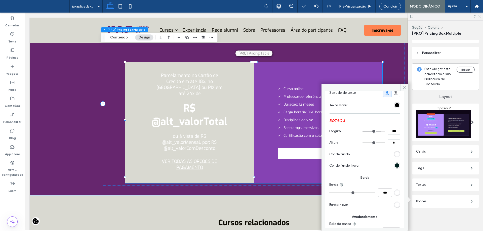
type input "***"
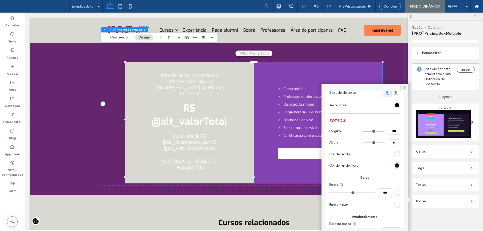
type input "***"
click at [379, 132] on input "range" at bounding box center [374, 131] width 23 height 1
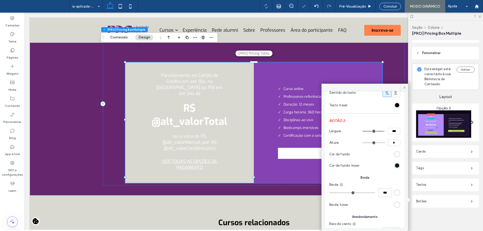
type input "***"
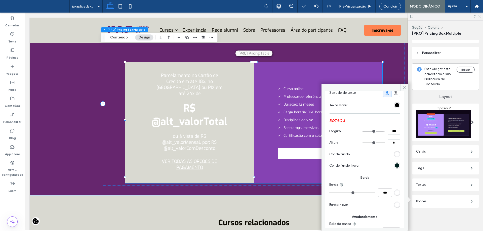
type input "***"
drag, startPoint x: 379, startPoint y: 134, endPoint x: 383, endPoint y: 135, distance: 3.8
type input "***"
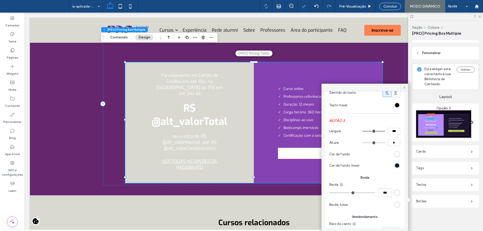
click at [383, 132] on input "range" at bounding box center [374, 131] width 23 height 1
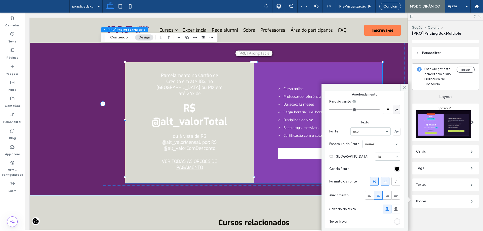
scroll to position [599, 0]
click at [372, 177] on icon at bounding box center [374, 179] width 5 height 5
click at [372, 182] on icon at bounding box center [374, 179] width 5 height 5
click at [385, 181] on div at bounding box center [385, 180] width 8 height 8
click at [405, 88] on icon at bounding box center [405, 88] width 4 height 4
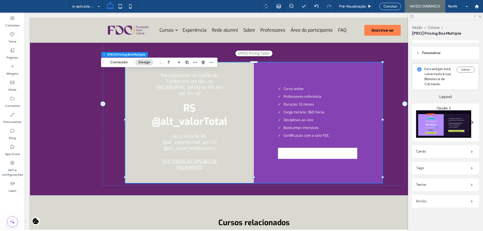
click at [435, 199] on label "Botões" at bounding box center [443, 202] width 55 height 10
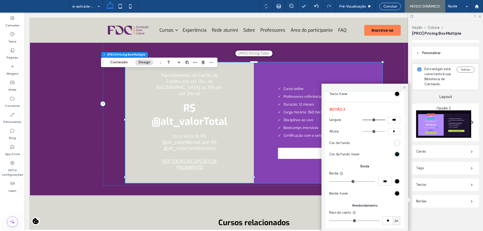
scroll to position [473, 0]
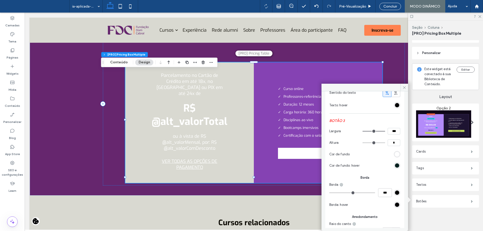
click at [396, 165] on div "#00201e" at bounding box center [397, 166] width 4 height 4
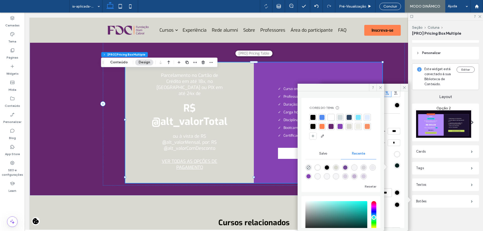
click at [325, 126] on div at bounding box center [322, 126] width 5 height 5
click at [381, 88] on icon at bounding box center [381, 88] width 4 height 4
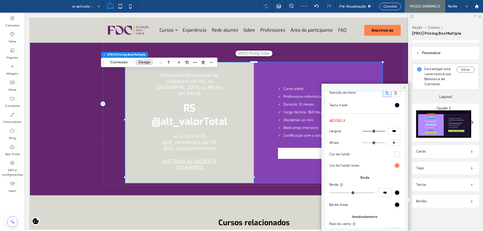
click at [388, 146] on input "*" at bounding box center [394, 143] width 13 height 7
type input "**"
click at [382, 140] on section "Altura **" at bounding box center [364, 143] width 71 height 12
click at [396, 143] on input "**" at bounding box center [394, 143] width 13 height 7
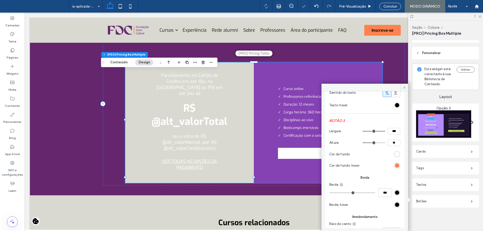
click at [396, 143] on input "**" at bounding box center [394, 143] width 13 height 7
type input "**"
click at [405, 88] on use at bounding box center [404, 87] width 3 height 3
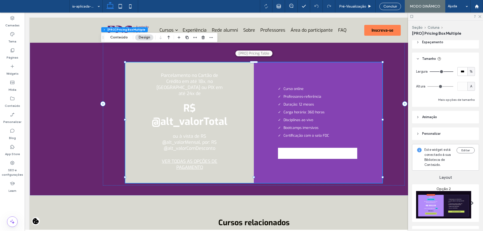
scroll to position [0, 0]
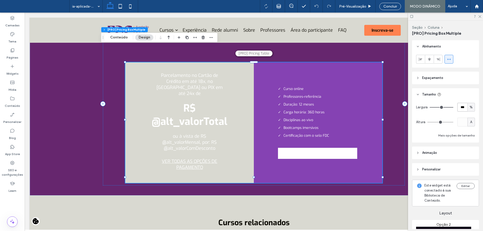
click at [460, 110] on input "***" at bounding box center [463, 107] width 10 height 9
click at [468, 109] on div "%" at bounding box center [472, 107] width 8 height 9
click at [468, 116] on span "px" at bounding box center [469, 116] width 4 height 5
type input "****"
click at [462, 109] on input "****" at bounding box center [463, 107] width 10 height 9
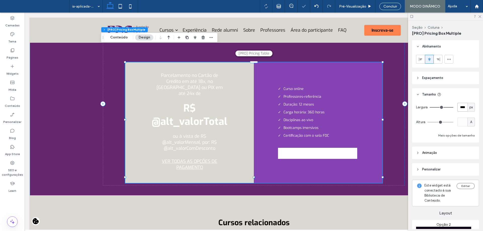
type input "****"
click at [19, 96] on div "Conteúdo" at bounding box center [12, 102] width 25 height 16
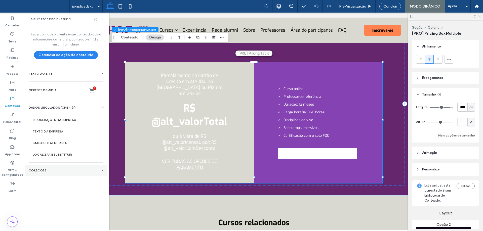
click at [72, 171] on label "COLEÇÕES" at bounding box center [64, 171] width 71 height 4
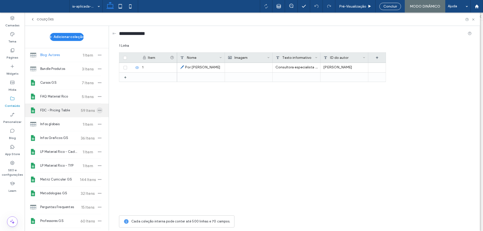
click at [98, 112] on icon "button" at bounding box center [100, 110] width 4 height 4
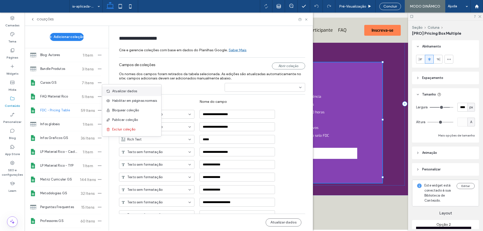
click at [122, 94] on div "Atualizar dados" at bounding box center [131, 92] width 59 height 10
drag, startPoint x: 284, startPoint y: 224, endPoint x: 284, endPoint y: 217, distance: 6.3
click at [284, 224] on button "Atualizar dados" at bounding box center [284, 223] width 36 height 8
click at [306, 19] on use at bounding box center [306, 19] width 2 height 2
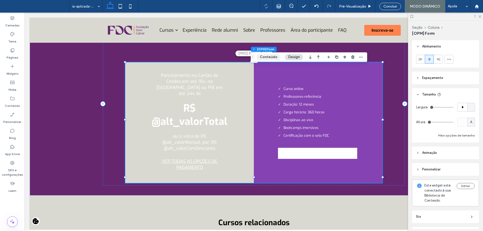
click at [267, 59] on button "Conteúdo" at bounding box center [269, 57] width 24 height 6
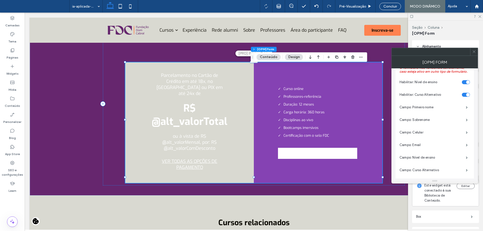
scroll to position [201, 0]
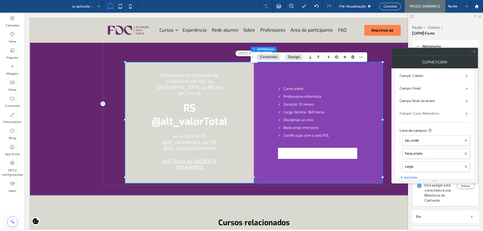
click at [438, 114] on label "Campo: Curso Alternativo" at bounding box center [433, 114] width 66 height 10
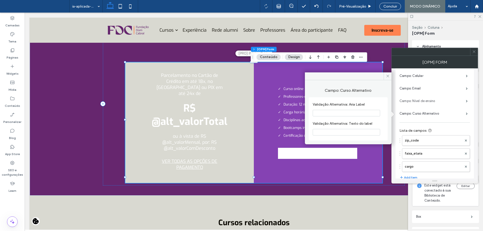
click at [437, 103] on label "Campo: Nível de ensino" at bounding box center [433, 101] width 66 height 10
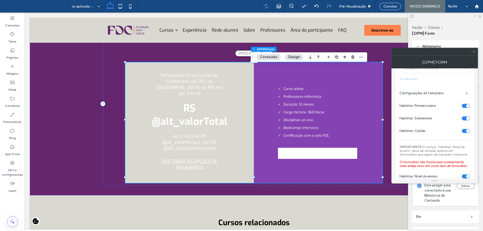
scroll to position [0, 0]
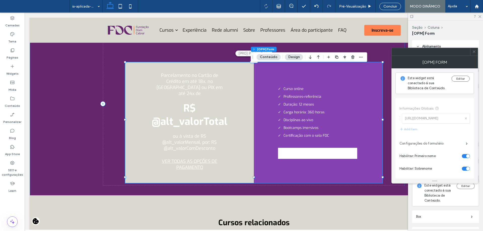
click at [443, 142] on label "Configurações do formulário" at bounding box center [433, 144] width 66 height 10
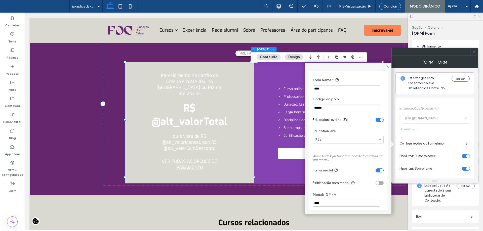
scroll to position [252, 0]
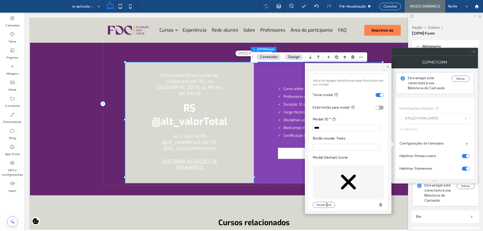
click at [475, 53] on use at bounding box center [474, 52] width 3 height 3
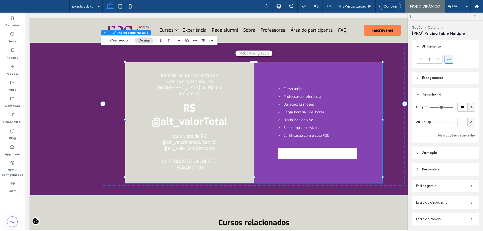
drag, startPoint x: 119, startPoint y: 40, endPoint x: 134, endPoint y: 45, distance: 15.4
click at [119, 40] on button "Conteúdo" at bounding box center [119, 41] width 24 height 6
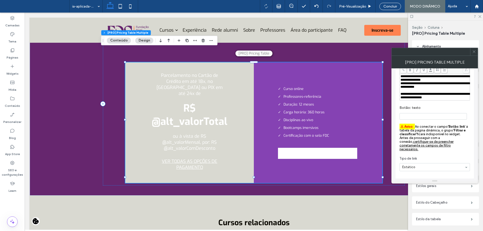
scroll to position [260, 0]
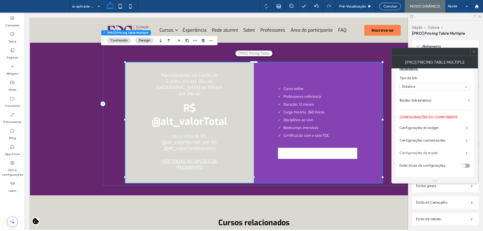
click at [440, 152] on label "Configurações de modal" at bounding box center [433, 153] width 66 height 10
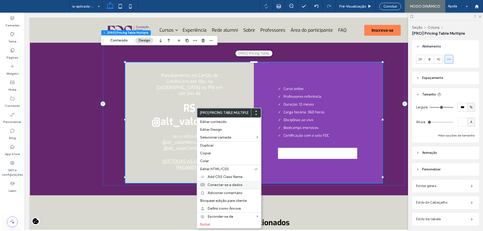
click at [228, 186] on span "Conectar-se a dados" at bounding box center [225, 185] width 35 height 4
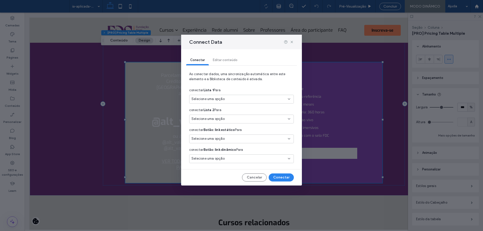
click at [232, 101] on div "Selecione uma opção" at bounding box center [239, 99] width 94 height 5
click at [223, 133] on span "FDC - Pricing Table" at bounding box center [216, 134] width 30 height 5
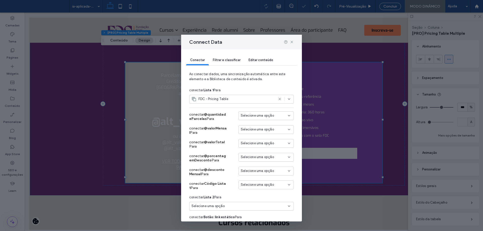
click at [252, 116] on span "Selecione uma opção" at bounding box center [257, 115] width 33 height 5
type input "*****"
click at [258, 125] on span "Quantidade de Parcelas" at bounding box center [265, 124] width 38 height 5
click at [259, 130] on span "Selecione uma opção" at bounding box center [257, 129] width 33 height 5
type input "*****"
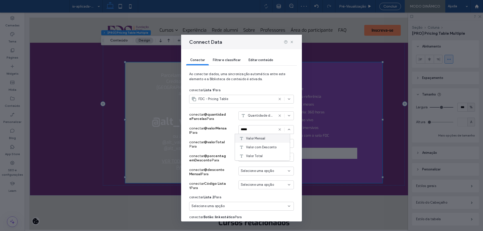
click at [258, 138] on span "Valor Mensal" at bounding box center [255, 138] width 19 height 5
click at [258, 141] on div "Selecione uma opção" at bounding box center [266, 143] width 55 height 9
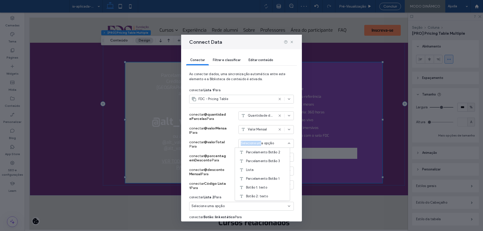
click at [258, 141] on div "Selecione uma opção" at bounding box center [266, 143] width 55 height 9
click at [258, 147] on div "Selecione uma opção" at bounding box center [266, 143] width 55 height 9
click at [252, 141] on span "Selecione uma opção" at bounding box center [257, 143] width 33 height 5
click at [254, 144] on span "Selecione uma opção" at bounding box center [257, 143] width 33 height 5
type input "*****"
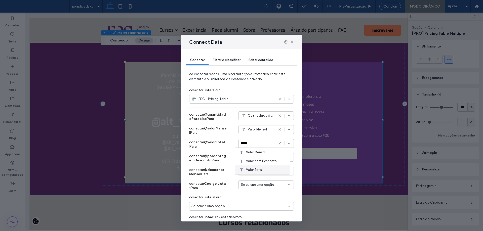
click at [260, 170] on span "Valor Total" at bounding box center [254, 170] width 17 height 5
click at [255, 160] on div "Selecione uma opção" at bounding box center [266, 157] width 55 height 9
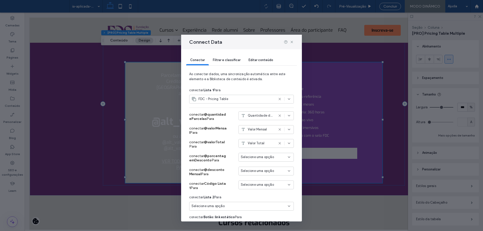
click at [254, 159] on span "Selecione uma opção" at bounding box center [257, 157] width 33 height 5
type input "******"
click at [254, 168] on span "Porcentagem de Desconto" at bounding box center [266, 166] width 40 height 5
click at [254, 170] on span "Selecione uma opção" at bounding box center [257, 171] width 33 height 5
type input "****"
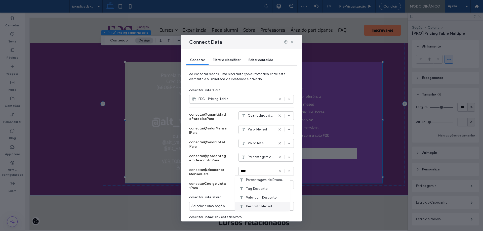
click at [267, 208] on span "Desconto Mensal" at bounding box center [259, 206] width 26 height 5
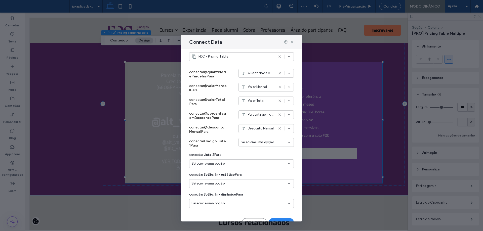
scroll to position [51, 0]
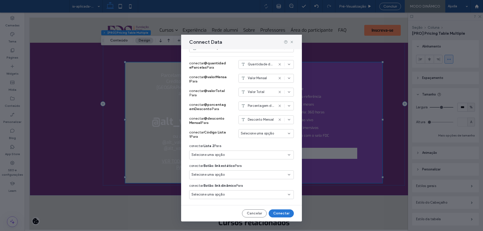
click at [277, 215] on button "Conectar" at bounding box center [281, 214] width 25 height 8
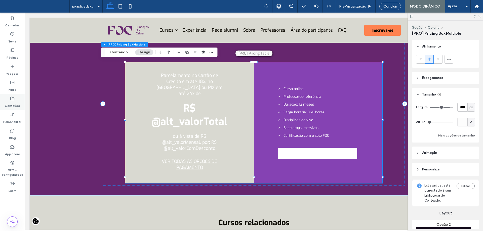
click at [12, 101] on label "Conteúdo" at bounding box center [12, 104] width 15 height 7
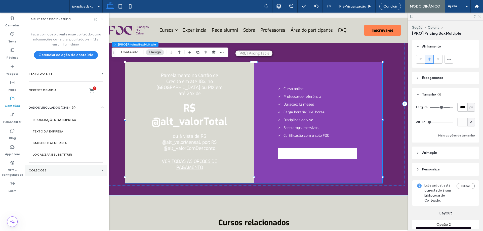
click at [63, 172] on section "COLEÇÕES" at bounding box center [66, 171] width 83 height 12
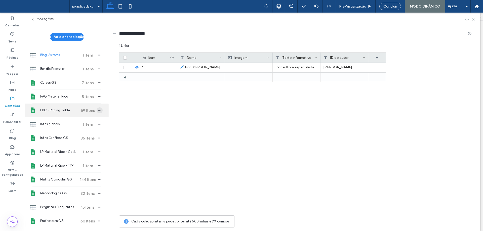
click at [98, 111] on icon "button" at bounding box center [100, 110] width 4 height 4
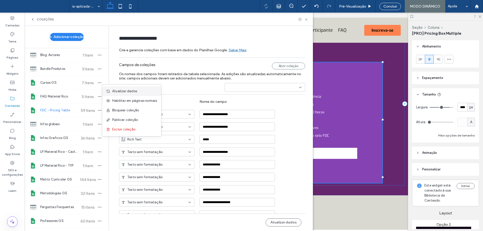
click at [126, 93] on span "Atualizar dados" at bounding box center [124, 91] width 25 height 5
click at [306, 21] on icon at bounding box center [307, 20] width 4 height 4
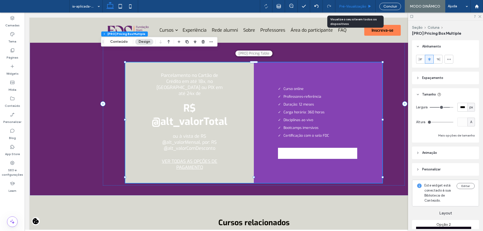
click at [356, 3] on div "Pré-Visualizaçāo" at bounding box center [356, 6] width 40 height 13
click at [366, 5] on div "Pré-Visualizaçāo" at bounding box center [356, 6] width 40 height 4
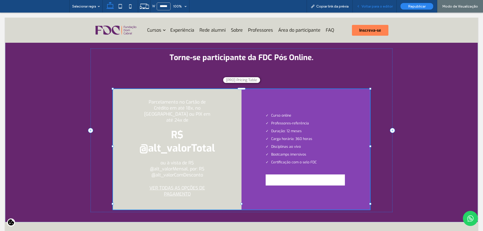
click at [372, 7] on span "Voltar para o editor" at bounding box center [377, 6] width 31 height 4
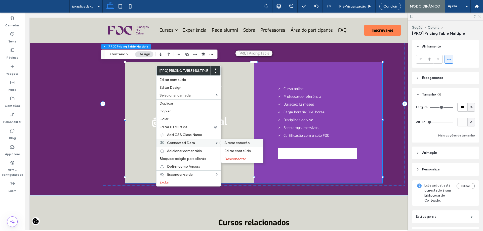
click at [231, 142] on span "Alterar conexão" at bounding box center [237, 143] width 25 height 4
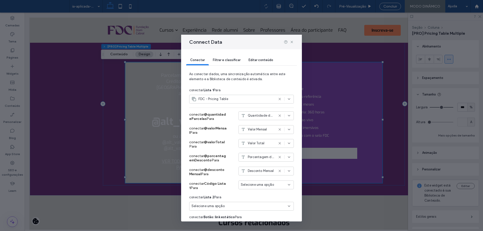
click at [224, 60] on span "Filtrar e classificar" at bounding box center [227, 60] width 28 height 4
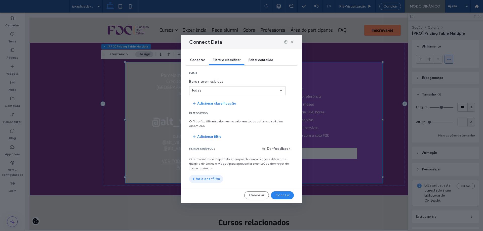
click at [221, 179] on button "Adicionar filtro" at bounding box center [206, 179] width 34 height 8
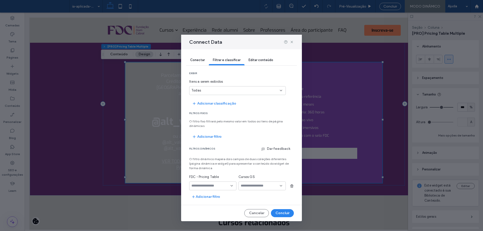
click at [220, 182] on div at bounding box center [212, 186] width 47 height 9
click at [219, 185] on input "fields-dropdown" at bounding box center [211, 186] width 39 height 4
type input "*"
type input "*****"
click at [205, 202] on span "Id do Curso" at bounding box center [201, 203] width 18 height 5
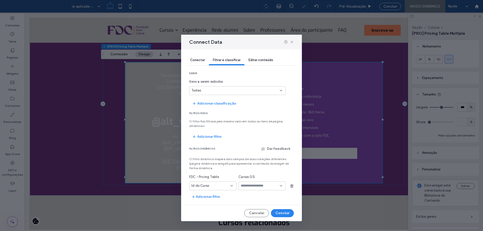
click at [244, 188] on div at bounding box center [262, 186] width 47 height 9
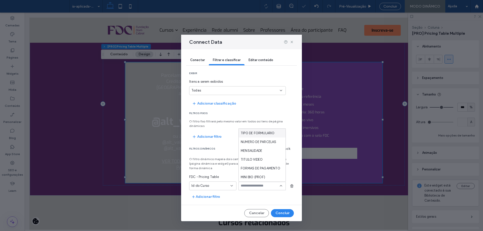
click at [260, 183] on div at bounding box center [262, 186] width 47 height 9
click at [259, 186] on input "values-textbox-dynamic" at bounding box center [260, 186] width 39 height 4
type input "*****"
click at [253, 140] on span "ID DO CURSO" at bounding box center [251, 142] width 21 height 5
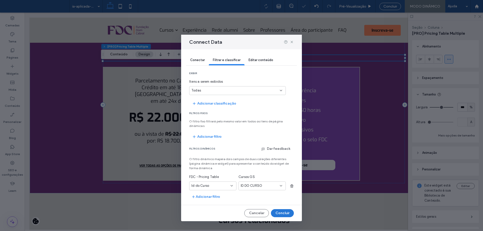
click at [278, 211] on button "Concluir" at bounding box center [282, 213] width 23 height 8
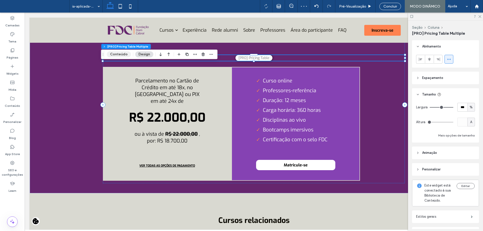
click at [125, 55] on button "Conteúdo" at bounding box center [119, 54] width 24 height 6
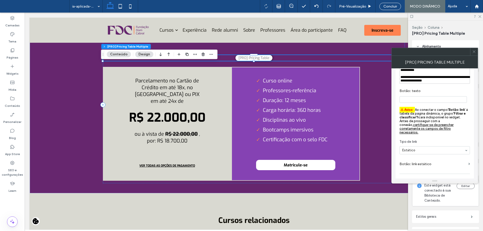
scroll to position [290, 0]
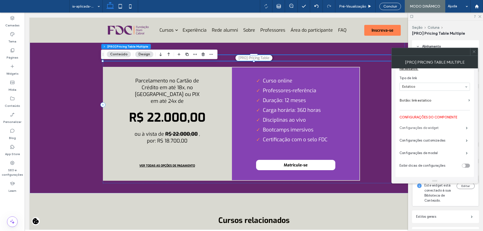
click at [435, 125] on label "Configurações do widget" at bounding box center [433, 128] width 66 height 10
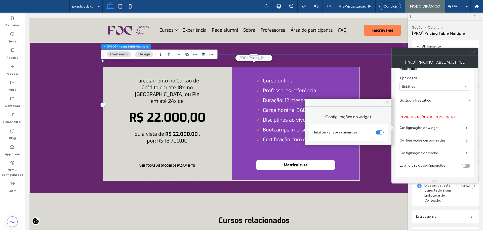
click at [437, 153] on label "Configurações de modal" at bounding box center [433, 153] width 66 height 10
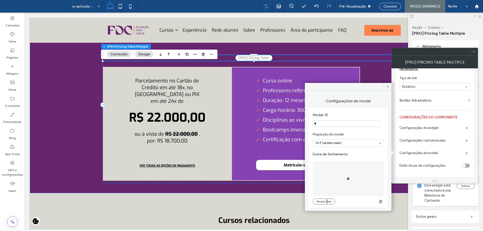
click at [335, 127] on input "*" at bounding box center [346, 124] width 67 height 7
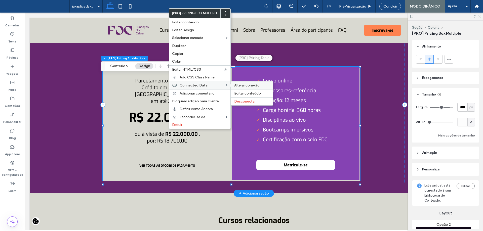
click at [249, 84] on span "Alterar conexão" at bounding box center [246, 85] width 25 height 4
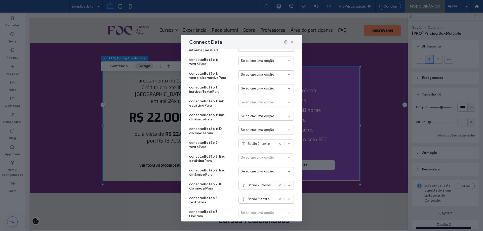
scroll to position [227, 0]
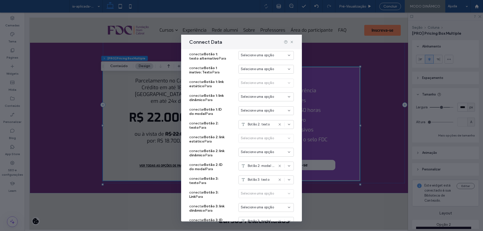
click at [259, 167] on span "Botão 2: modal Id" at bounding box center [261, 166] width 26 height 5
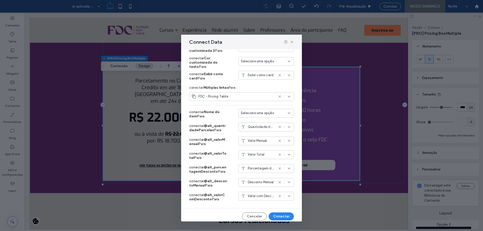
scroll to position [556, 0]
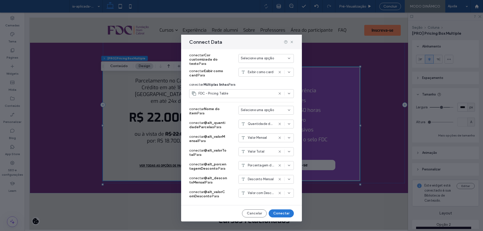
click at [277, 211] on button "Conectar" at bounding box center [281, 214] width 25 height 8
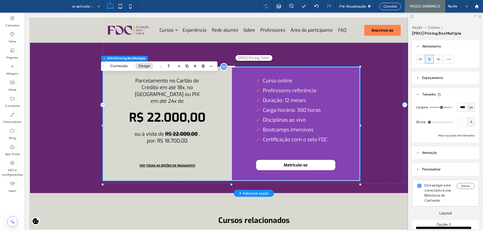
click at [163, 170] on link "VER TODAS AS OPÇÕES DE PAGAMENTO" at bounding box center [167, 165] width 66 height 9
click at [367, 2] on div "Pré-Visualizaçāo" at bounding box center [356, 6] width 40 height 13
click at [347, 5] on span "Pré-Visualizaçāo" at bounding box center [352, 6] width 27 height 4
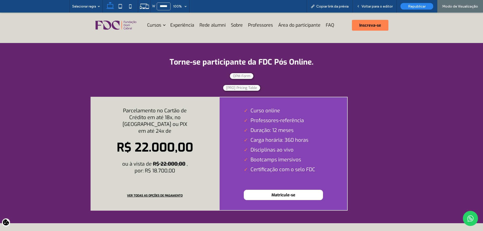
scroll to position [1686, 0]
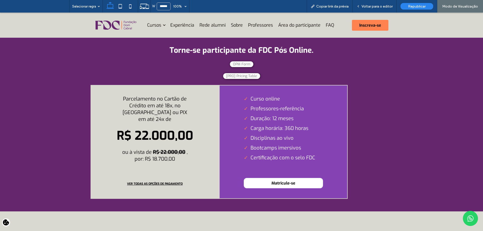
click at [170, 189] on link "VER TODAS AS OPÇÕES DE PAGAMENTO" at bounding box center [155, 183] width 66 height 9
click at [169, 189] on link "VER TODAS AS OPÇÕES DE PAGAMENTO" at bounding box center [155, 183] width 66 height 9
click at [247, 79] on span "[PRO] Pricing Table" at bounding box center [241, 76] width 37 height 6
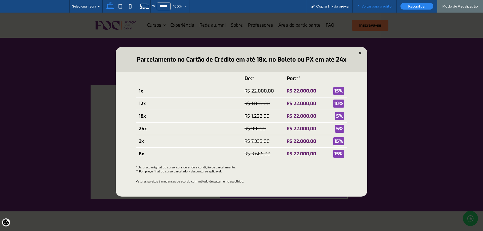
click at [375, 9] on div "Voltar para o editor" at bounding box center [375, 6] width 44 height 13
click at [373, 7] on span "Voltar para o editor" at bounding box center [377, 6] width 31 height 4
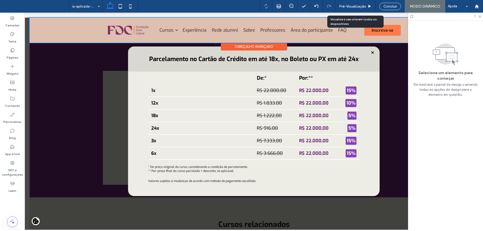
scroll to position [1660, 0]
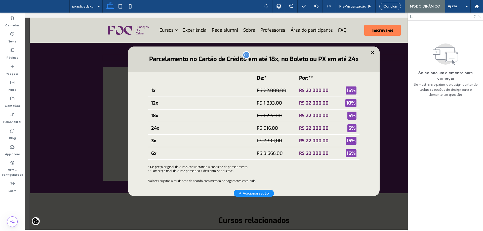
click at [388, 78] on span at bounding box center [251, 123] width 459 height 217
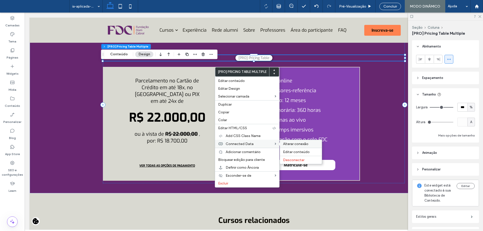
click at [288, 145] on span "Alterar conexão" at bounding box center [295, 144] width 25 height 4
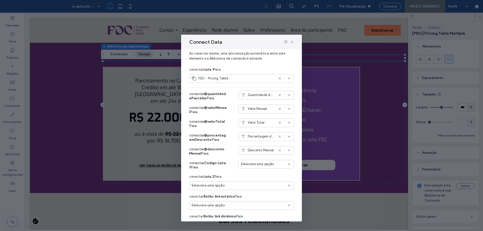
scroll to position [50, 0]
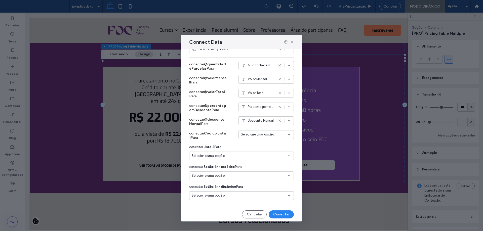
click at [256, 93] on span "Valor Total" at bounding box center [256, 93] width 17 height 5
type input "******"
click at [264, 122] on div "Valor com Desconto" at bounding box center [262, 119] width 55 height 9
click at [282, 213] on button "Conectar" at bounding box center [281, 215] width 25 height 8
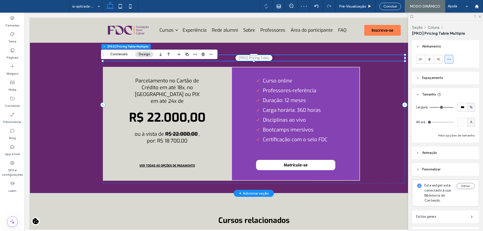
click at [264, 61] on span "[PRO] Pricing Table" at bounding box center [254, 58] width 37 height 6
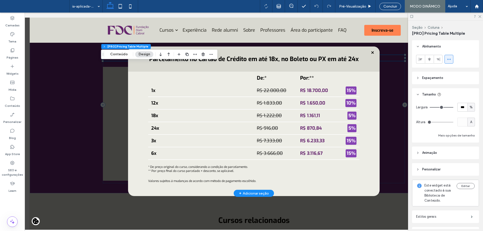
click at [372, 51] on icon at bounding box center [373, 52] width 3 height 3
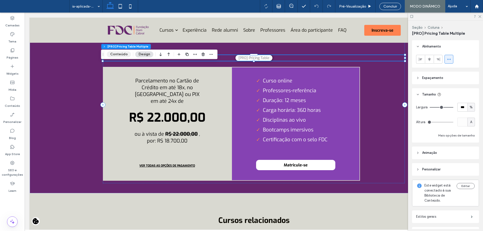
click at [124, 55] on button "Conteúdo" at bounding box center [119, 54] width 24 height 6
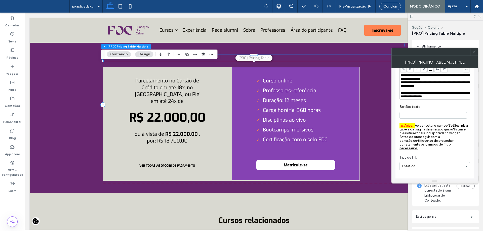
scroll to position [290, 0]
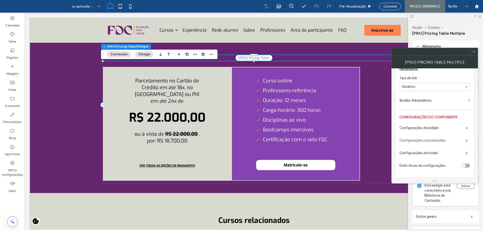
click at [439, 136] on label "Configurações customizadas" at bounding box center [433, 141] width 66 height 10
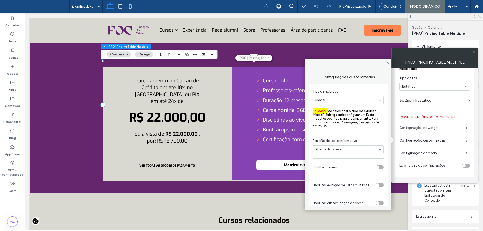
click at [439, 125] on label "Configurações do widget" at bounding box center [433, 128] width 66 height 10
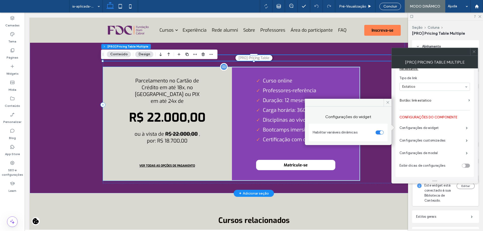
click at [218, 116] on div "Parcelamento no Cartão de Crédito em até 18x, no Boleto ou PIX em até 24x de R$…" at bounding box center [167, 124] width 129 height 114
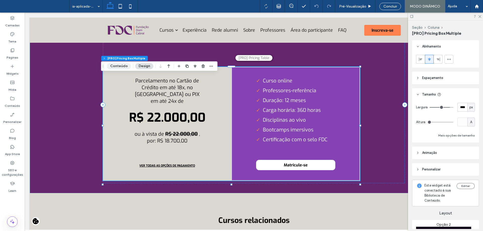
click at [127, 66] on button "Conteúdo" at bounding box center [119, 66] width 24 height 6
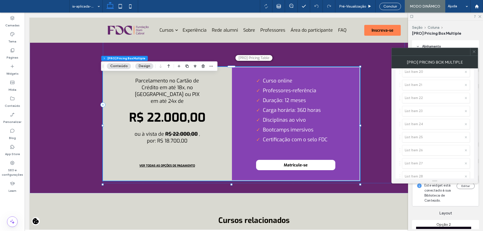
scroll to position [1581, 0]
click at [435, 138] on label "Configurações customizadas" at bounding box center [433, 140] width 66 height 10
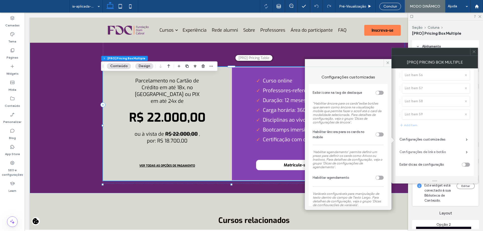
click at [435, 149] on label "Configurações de link e botão" at bounding box center [433, 152] width 66 height 10
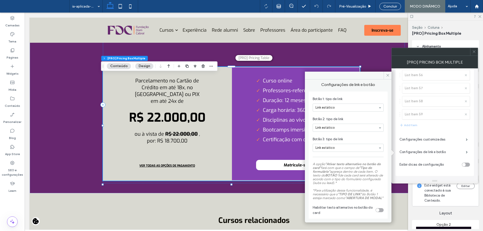
scroll to position [0, 0]
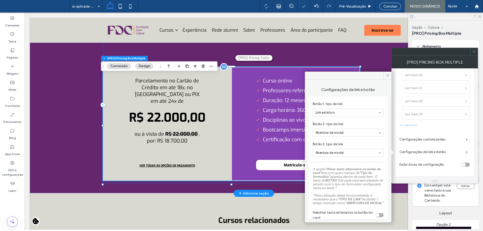
click at [182, 170] on span "VER TODAS AS OPÇÕES DE PAGAMENTO" at bounding box center [167, 165] width 66 height 9
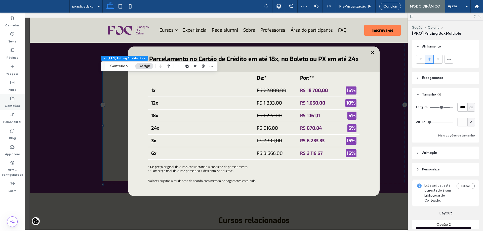
click at [17, 99] on div "Conteúdo" at bounding box center [12, 102] width 25 height 16
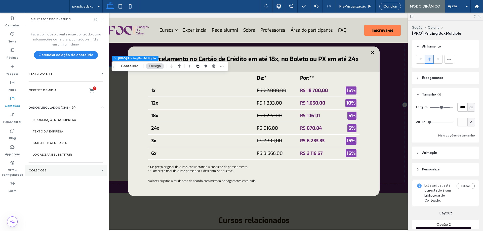
click at [64, 167] on section "COLEÇÕES" at bounding box center [66, 171] width 83 height 12
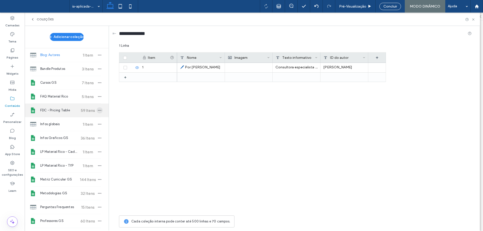
click at [98, 112] on icon "button" at bounding box center [100, 110] width 4 height 4
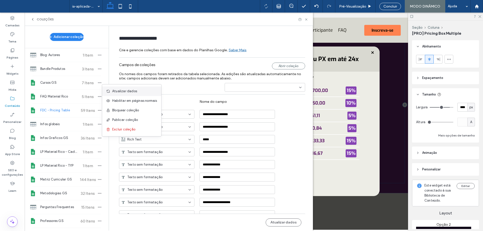
click at [111, 93] on span at bounding box center [109, 92] width 6 height 6
click at [307, 21] on icon at bounding box center [307, 20] width 4 height 4
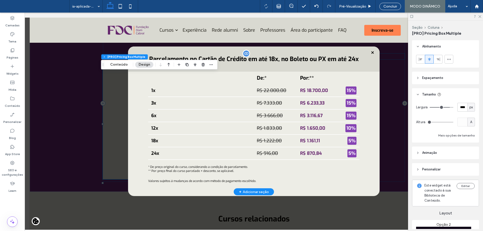
click at [387, 103] on span at bounding box center [251, 123] width 459 height 217
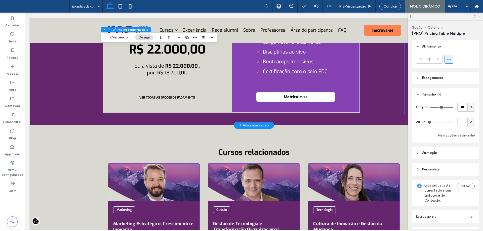
scroll to position [1661, 0]
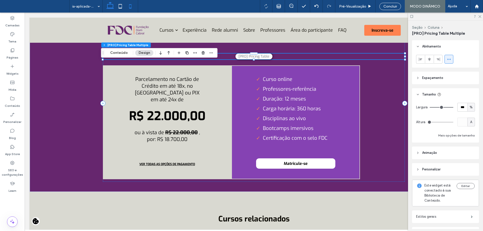
click at [128, 8] on icon at bounding box center [130, 6] width 10 height 10
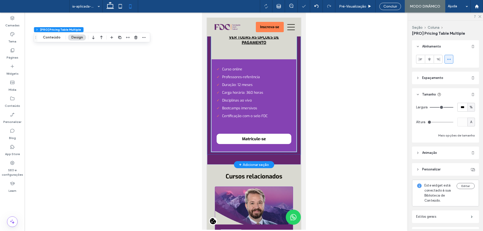
scroll to position [1618, 0]
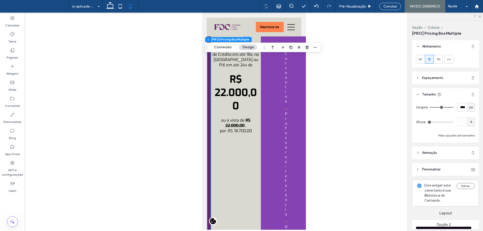
scroll to position [1535, 0]
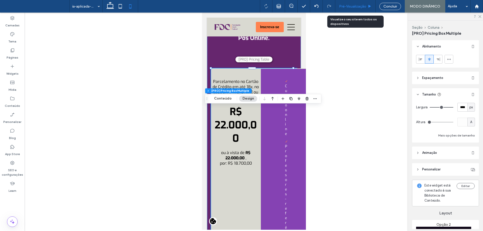
click at [360, 8] on span "Pré-Visualizaçāo" at bounding box center [352, 6] width 27 height 4
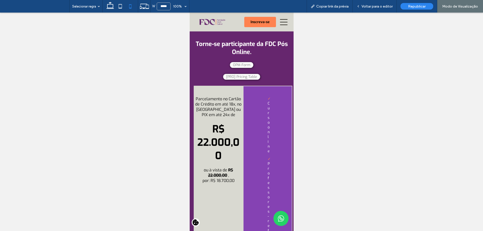
click at [129, 8] on use at bounding box center [130, 6] width 2 height 4
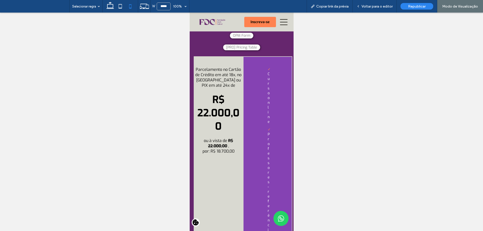
scroll to position [1561, 0]
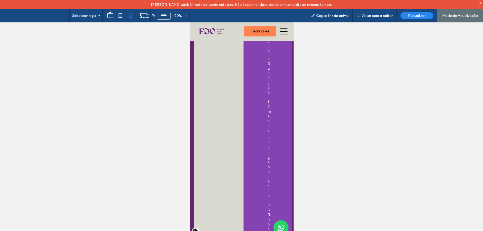
scroll to position [1682, 0]
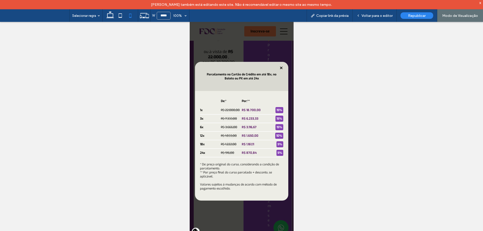
scroll to position [1632, 0]
click at [376, 16] on span "Voltar para o editor" at bounding box center [377, 16] width 31 height 4
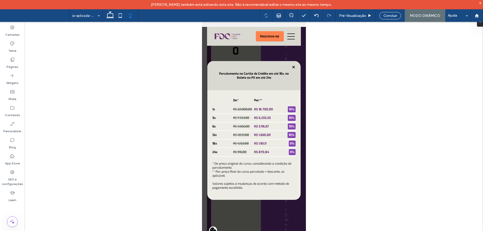
click at [293, 69] on icon at bounding box center [293, 67] width 6 height 6
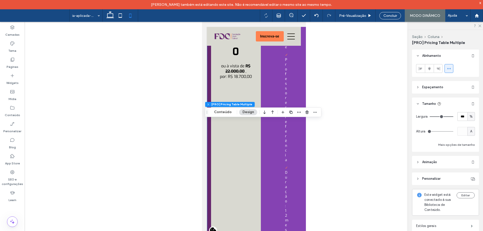
scroll to position [1512, 0]
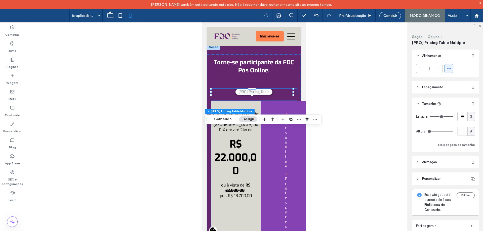
click at [250, 172] on div "Parcelamento no Cartão de Crédito em até 18x, no [GEOGRAPHIC_DATA] ou PIX em at…" at bounding box center [235, 155] width 49 height 87
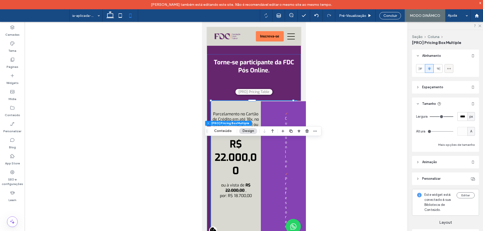
click at [447, 70] on icon at bounding box center [449, 69] width 4 height 4
click at [432, 70] on div at bounding box center [429, 68] width 8 height 8
click at [449, 69] on icon at bounding box center [449, 69] width 4 height 4
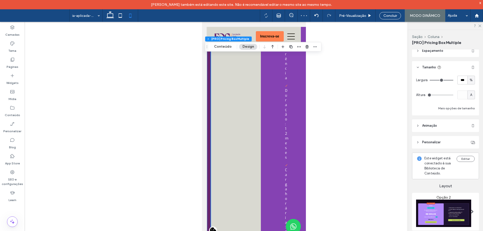
scroll to position [25, 0]
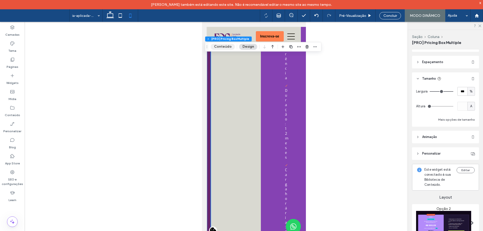
click at [224, 44] on button "Conteúdo" at bounding box center [223, 47] width 24 height 6
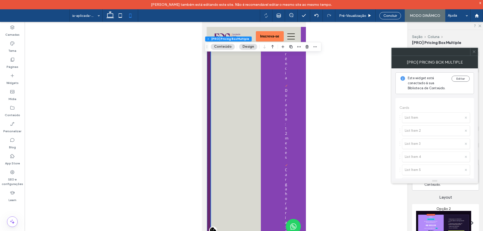
scroll to position [176, 0]
click at [115, 18] on icon at bounding box center [110, 16] width 10 height 10
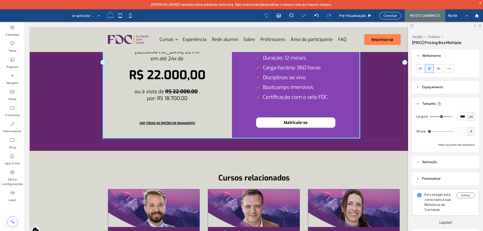
scroll to position [1322, 0]
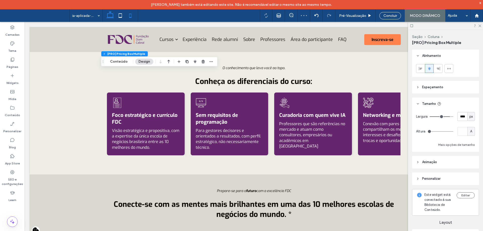
drag, startPoint x: 133, startPoint y: 15, endPoint x: 75, endPoint y: 93, distance: 97.0
click at [133, 15] on icon at bounding box center [130, 16] width 10 height 10
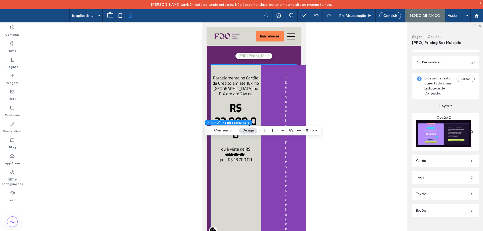
scroll to position [1448, 0]
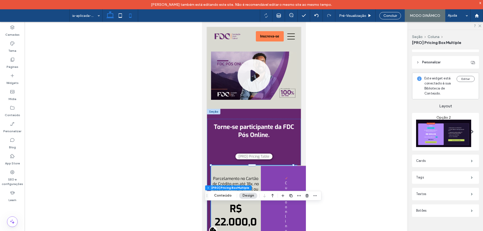
click at [110, 18] on icon at bounding box center [110, 16] width 10 height 10
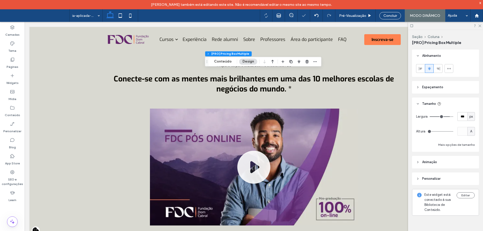
type input "****"
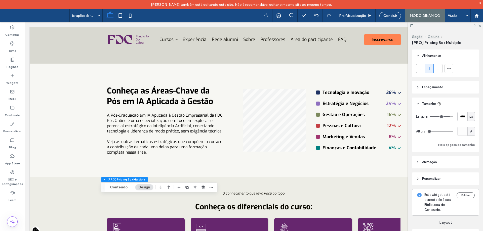
scroll to position [1194, 0]
click at [15, 60] on icon at bounding box center [12, 59] width 5 height 5
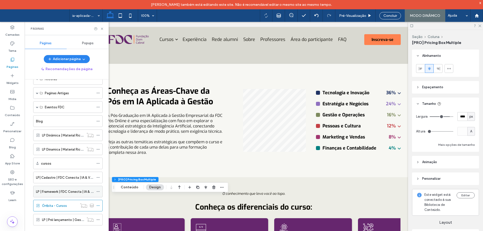
scroll to position [128, 0]
click at [66, 217] on div "LP | Pré lançamento | Gestão de Negócios em Saúde" at bounding box center [63, 219] width 42 height 11
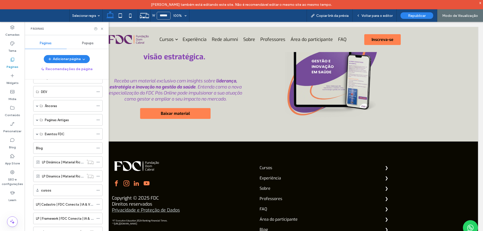
scroll to position [126, 0]
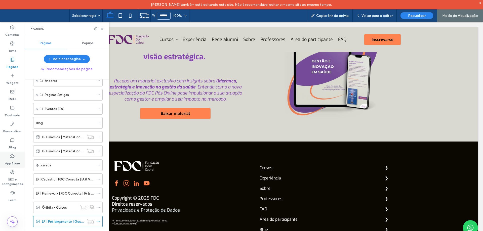
click at [7, 167] on div "App Store" at bounding box center [12, 160] width 25 height 16
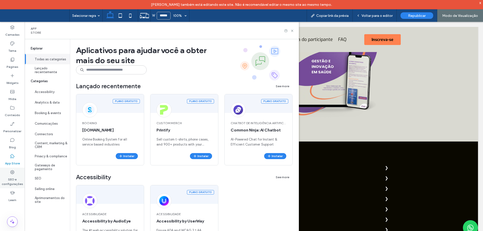
click at [13, 179] on label "SEO e configurações" at bounding box center [12, 181] width 25 height 12
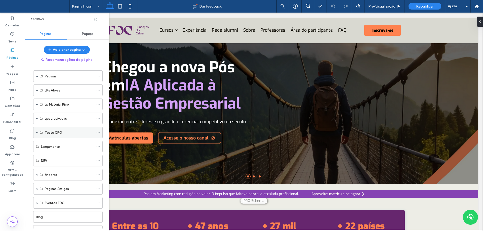
scroll to position [25, 0]
click at [36, 130] on span at bounding box center [37, 130] width 3 height 3
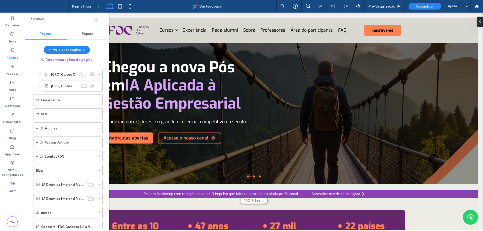
scroll to position [151, 0]
click at [37, 141] on span at bounding box center [37, 141] width 3 height 3
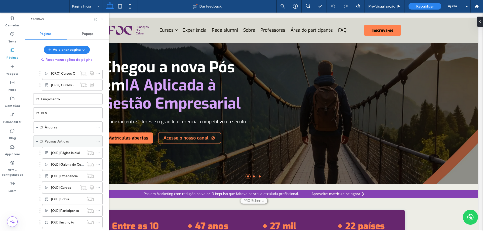
click at [37, 141] on span at bounding box center [37, 141] width 3 height 3
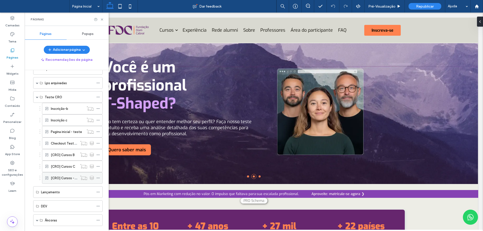
scroll to position [0, 0]
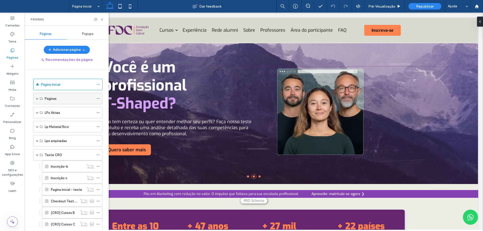
click at [39, 98] on div "Páginas" at bounding box center [67, 99] width 69 height 12
click at [37, 98] on span at bounding box center [37, 98] width 3 height 3
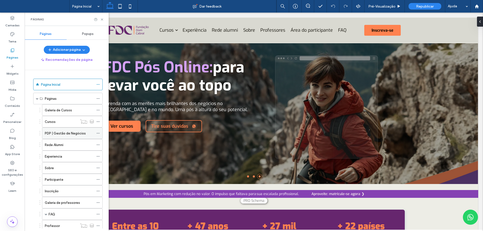
click at [68, 135] on label "PDP | Gestão de Negócios" at bounding box center [65, 133] width 41 height 9
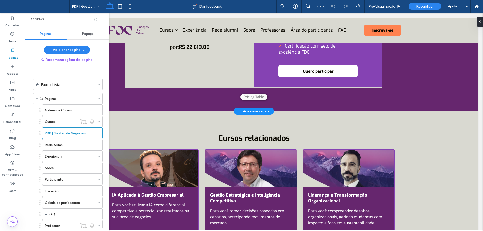
scroll to position [1107, 0]
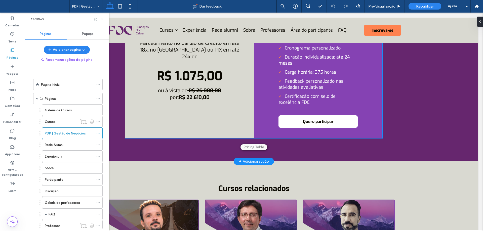
click at [262, 138] on div "Curso online, assíncrono e individual Professores-referência Cronograma persona…" at bounding box center [318, 74] width 129 height 128
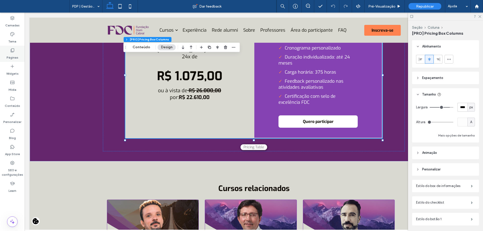
click at [14, 57] on label "Páginas" at bounding box center [13, 56] width 12 height 7
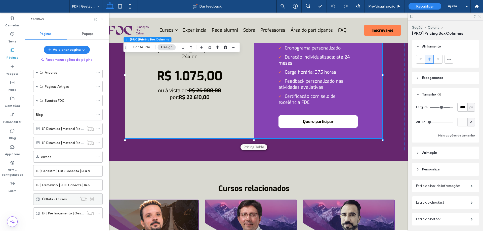
scroll to position [336, 0]
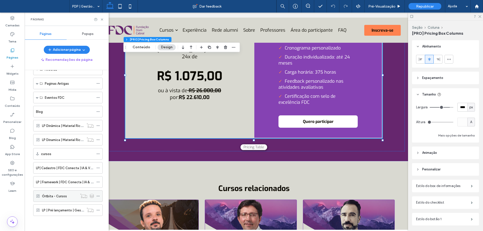
click at [97, 197] on icon at bounding box center [98, 197] width 4 height 4
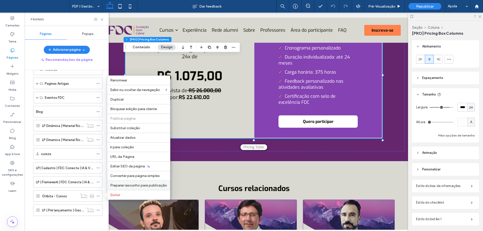
click at [133, 186] on span "Preparar rascunho para publicação" at bounding box center [138, 185] width 57 height 4
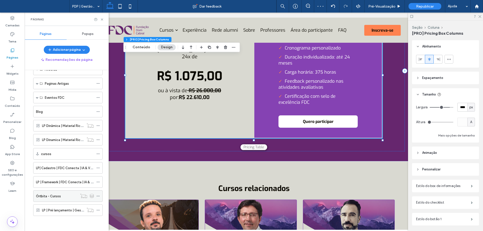
click at [65, 197] on div "Órtbita - Cursos" at bounding box center [57, 196] width 42 height 5
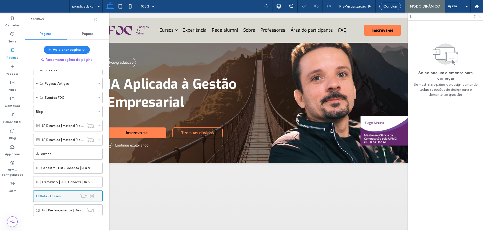
click at [99, 197] on icon at bounding box center [98, 197] width 4 height 4
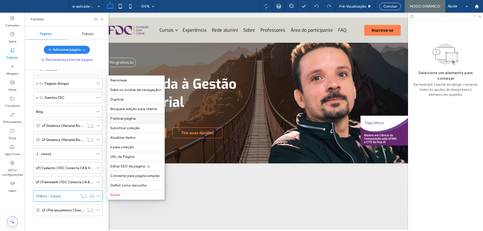
click at [143, 118] on label "Publicar página" at bounding box center [135, 119] width 51 height 4
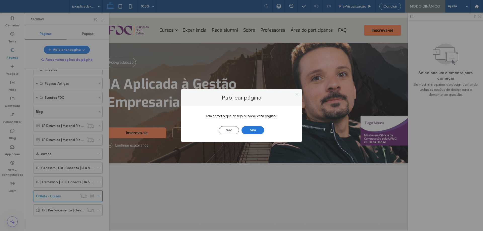
click at [250, 133] on button "Sim" at bounding box center [253, 130] width 23 height 8
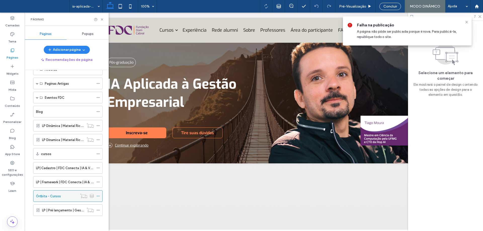
click at [98, 195] on icon at bounding box center [98, 197] width 4 height 4
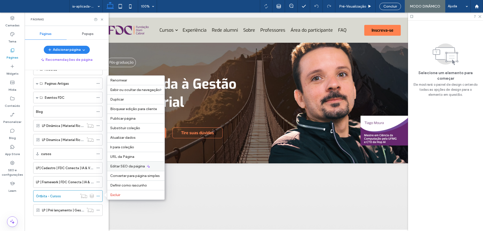
click at [137, 167] on span "Editar SEO da página" at bounding box center [127, 166] width 35 height 4
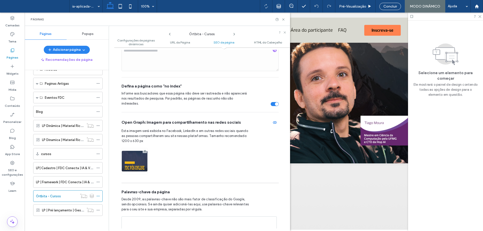
scroll to position [313, 0]
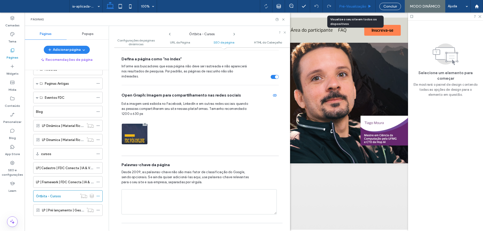
click at [366, 4] on div "Pré-Visualizaçāo" at bounding box center [356, 6] width 40 height 13
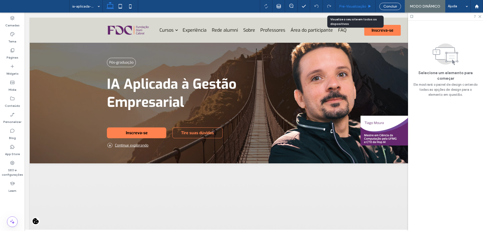
click at [364, 8] on div "Pré-Visualizaçāo" at bounding box center [356, 6] width 40 height 13
click at [360, 4] on span "Pré-Visualizaçāo" at bounding box center [352, 6] width 27 height 4
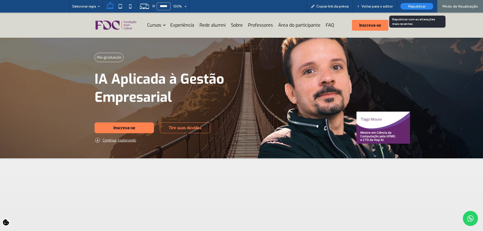
click at [412, 4] on span "Republicar" at bounding box center [417, 6] width 18 height 4
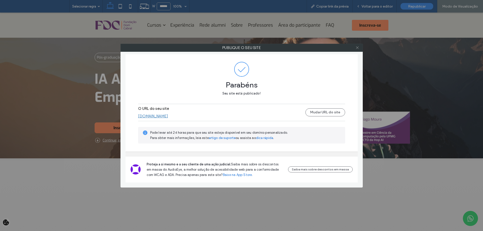
click at [357, 50] on span at bounding box center [358, 48] width 4 height 8
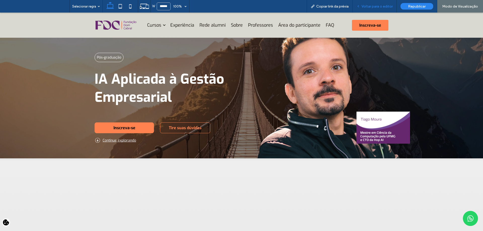
click at [373, 8] on span "Voltar para o editor" at bounding box center [377, 6] width 31 height 4
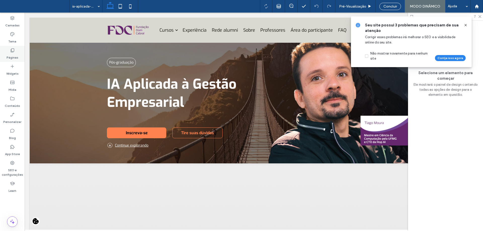
click at [14, 58] on label "Páginas" at bounding box center [13, 56] width 12 height 7
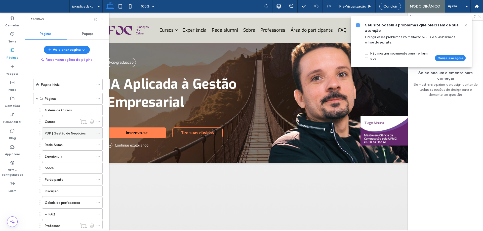
click at [71, 136] on div "PDP | Gestão de Negócios" at bounding box center [69, 133] width 49 height 11
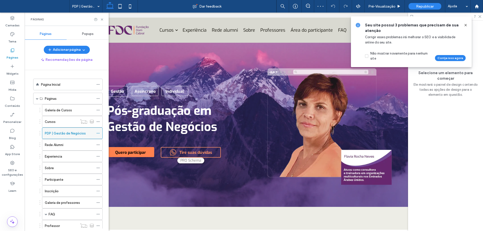
click at [68, 136] on label "PDP | Gestão de Negócios" at bounding box center [65, 133] width 41 height 9
click at [64, 136] on label "PDP | Gestão de Negócios" at bounding box center [65, 133] width 41 height 9
